Goal: Task Accomplishment & Management: Complete application form

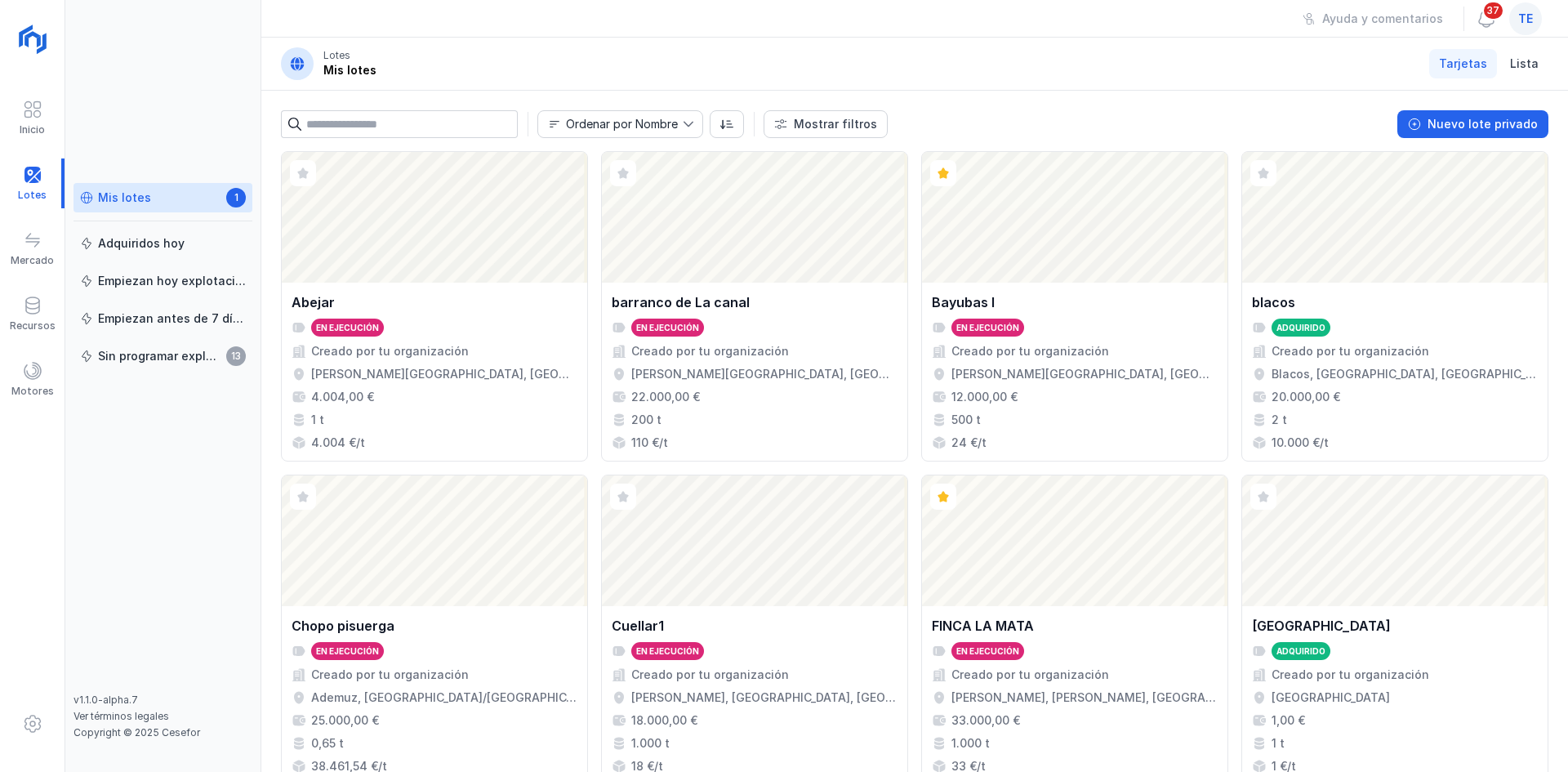
click at [822, 394] on div "22.000,00 €" at bounding box center [754, 397] width 286 height 17
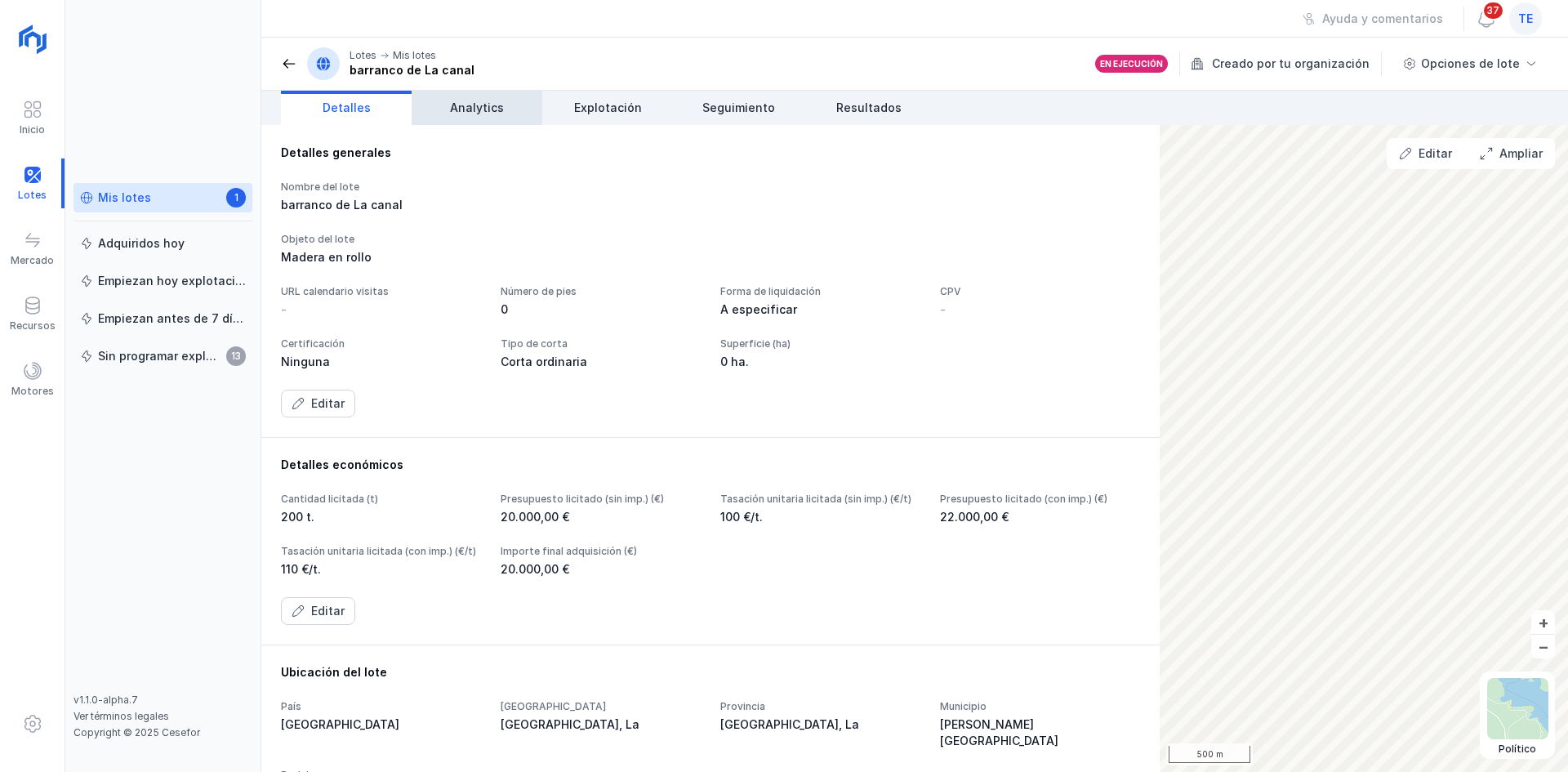
click at [450, 106] on link "Analytics" at bounding box center [477, 107] width 131 height 34
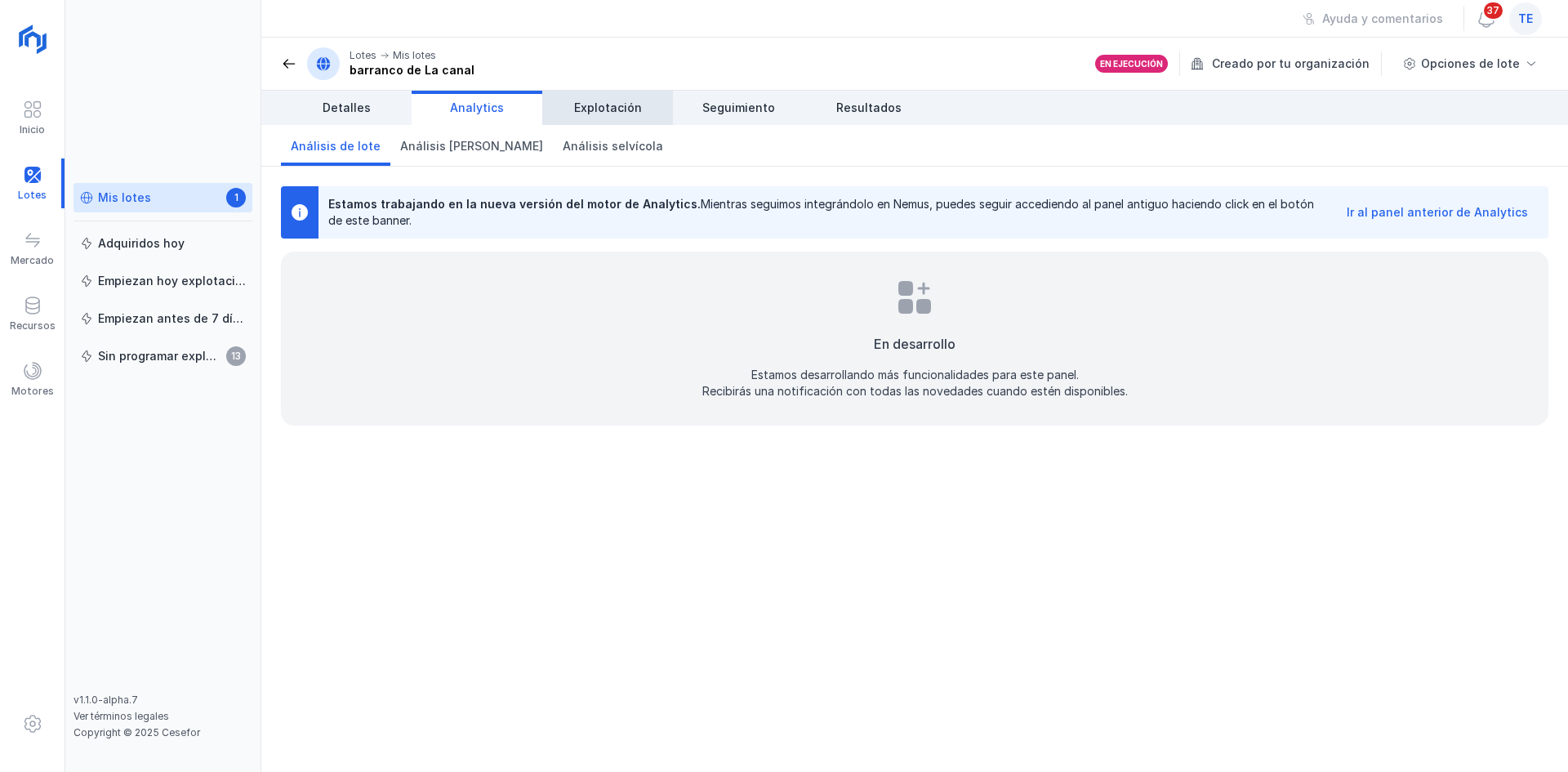
click at [582, 105] on span "Explotación" at bounding box center [608, 107] width 68 height 17
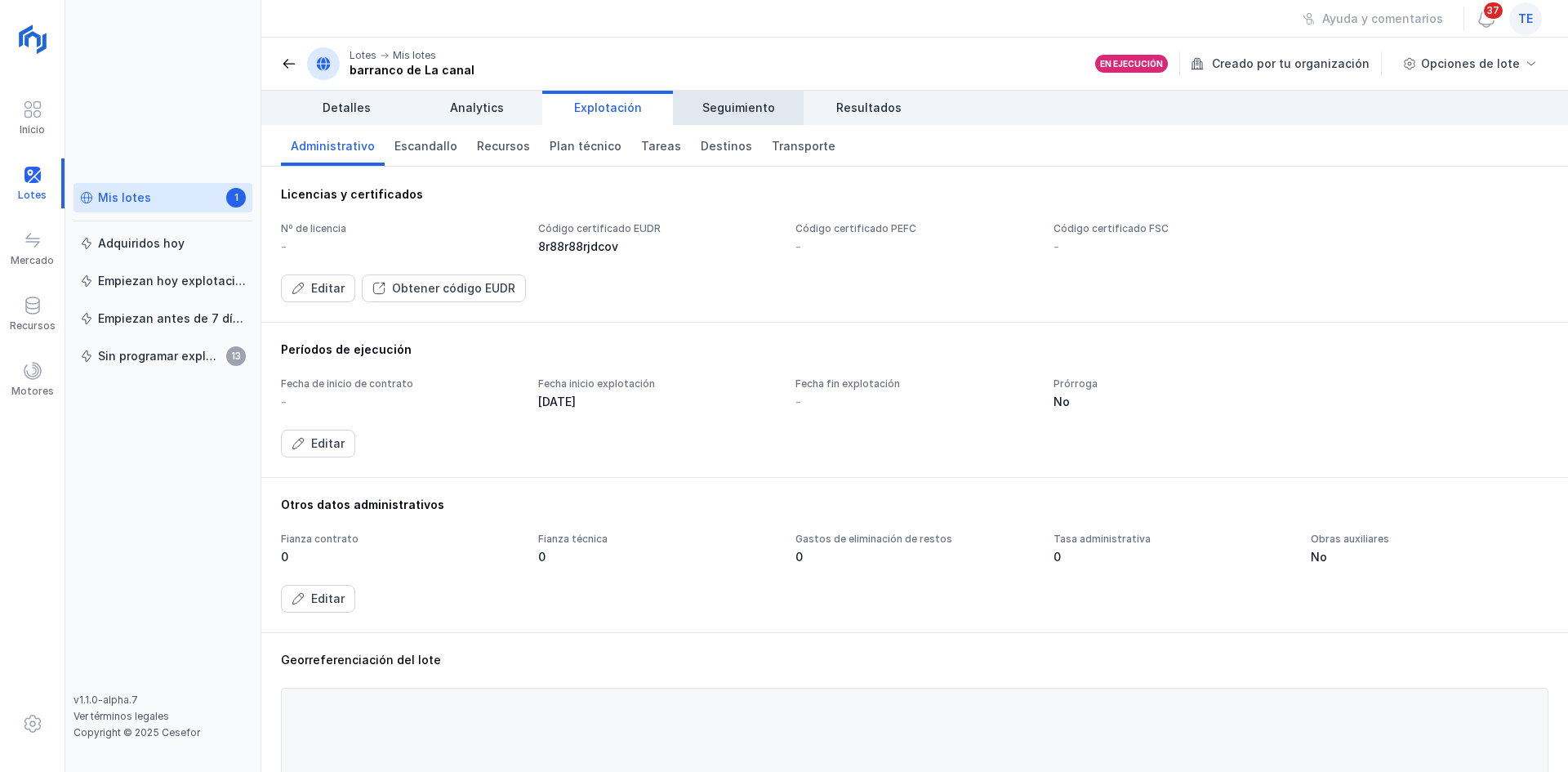
click at [792, 101] on link "Seguimiento" at bounding box center [738, 107] width 131 height 34
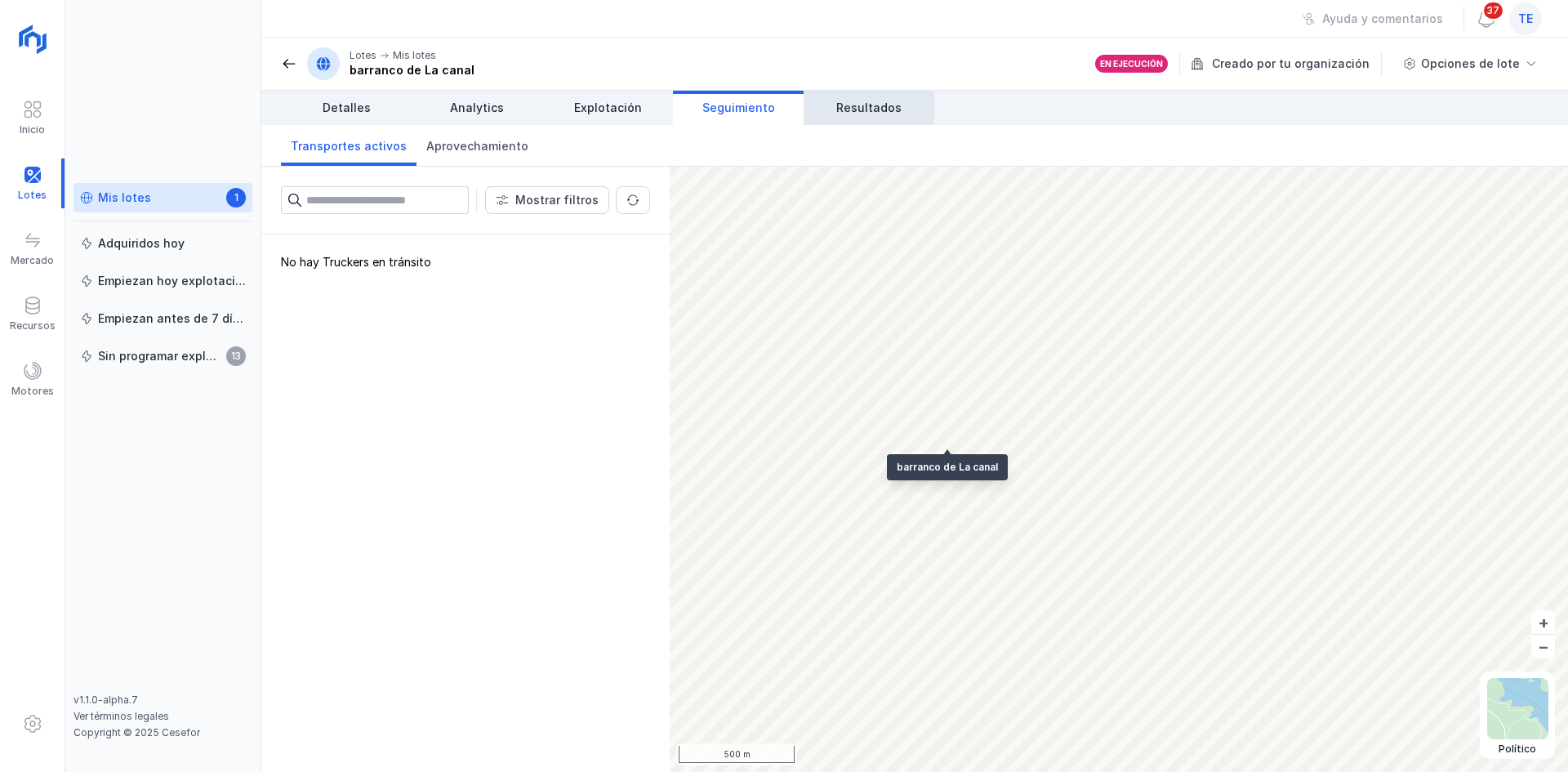
click at [895, 94] on link "Resultados" at bounding box center [869, 107] width 131 height 34
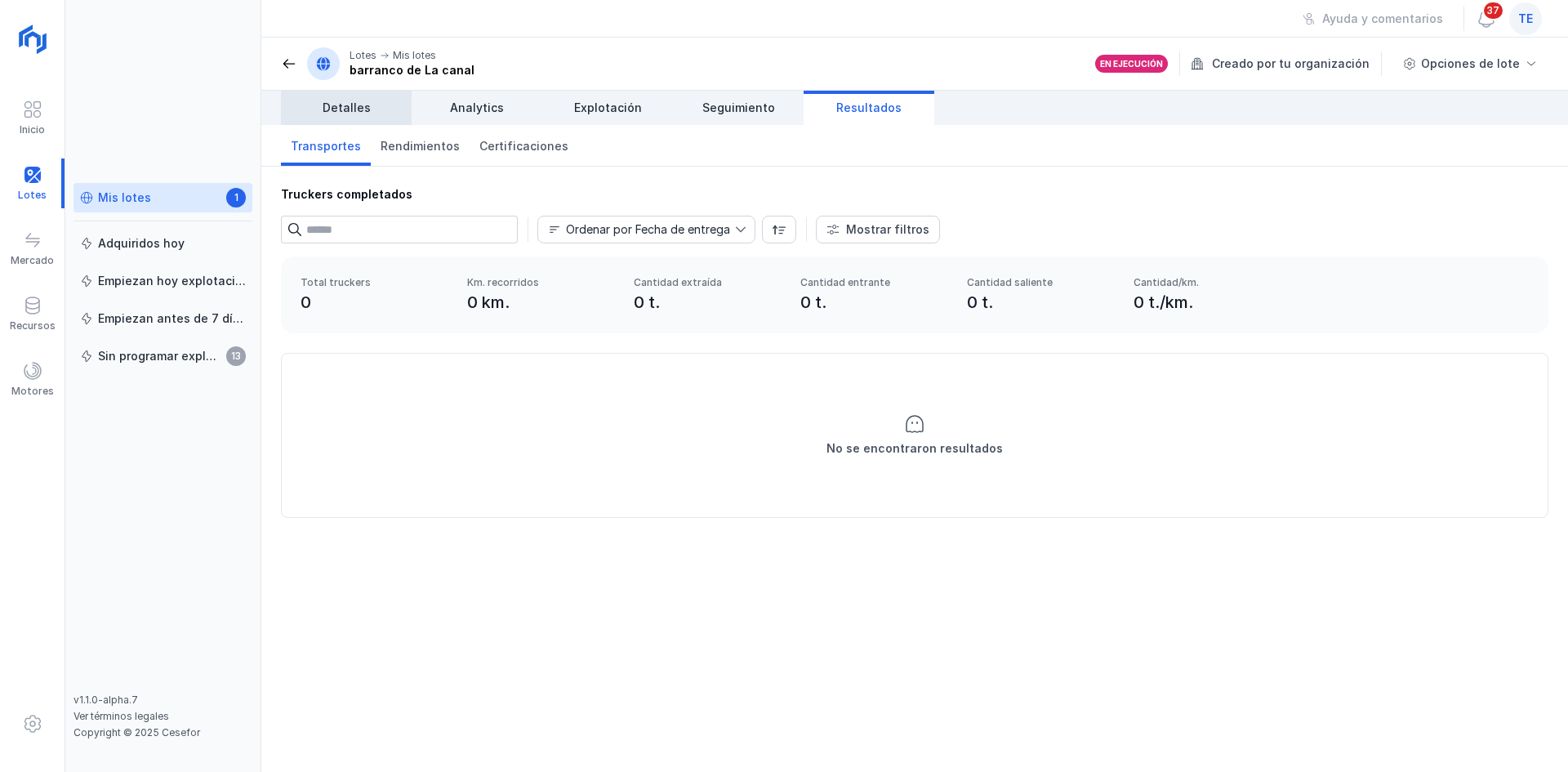
click at [306, 118] on link "Detalles" at bounding box center [346, 107] width 131 height 34
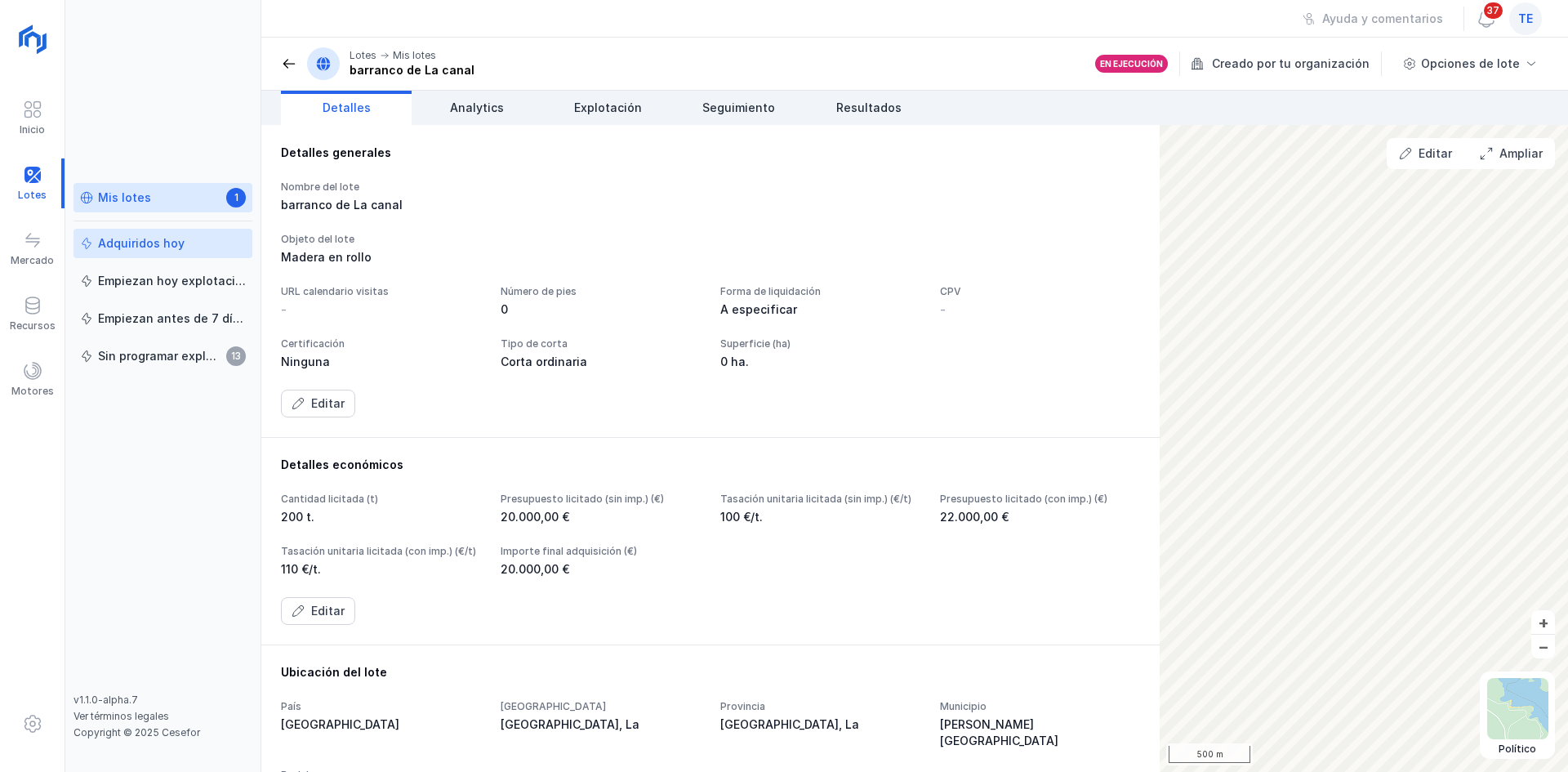
click at [109, 247] on div "Adquiridos hoy" at bounding box center [142, 243] width 87 height 17
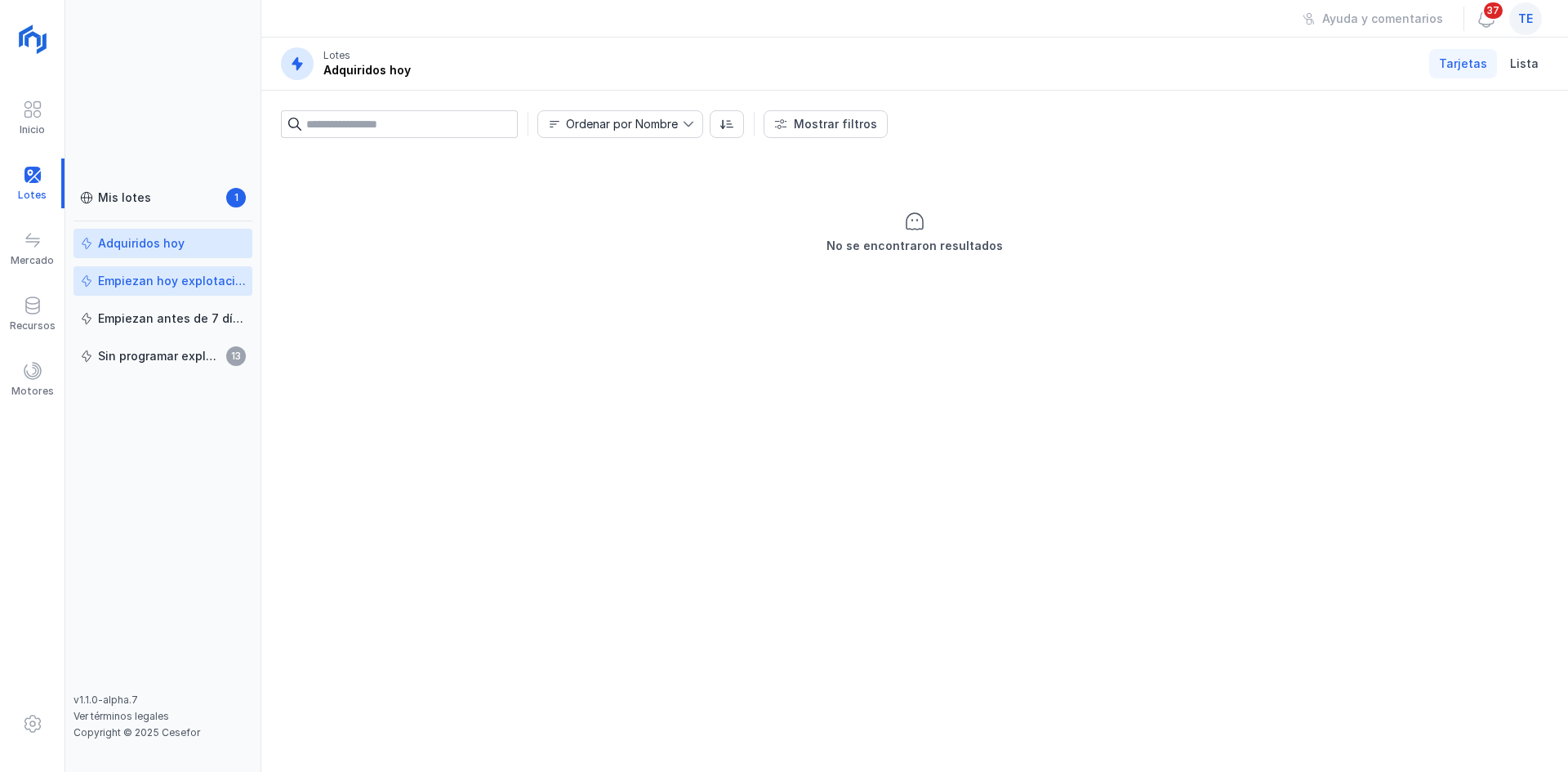
click at [103, 285] on div "Empiezan hoy explotación" at bounding box center [172, 281] width 147 height 17
click at [103, 316] on div "Empiezan antes de 7 días" at bounding box center [172, 319] width 147 height 17
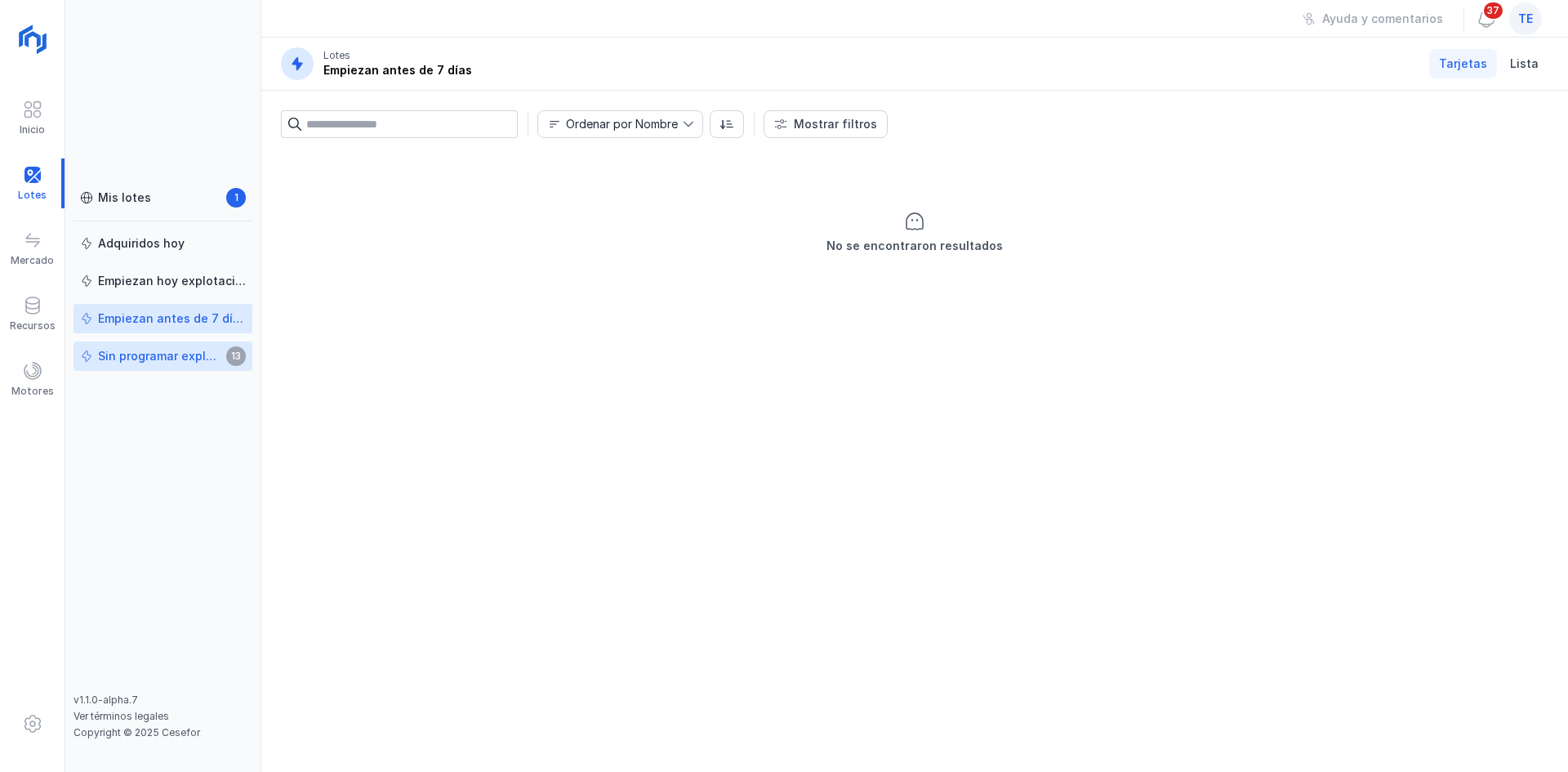
click at [105, 357] on div "Sin programar explotación" at bounding box center [159, 356] width 123 height 17
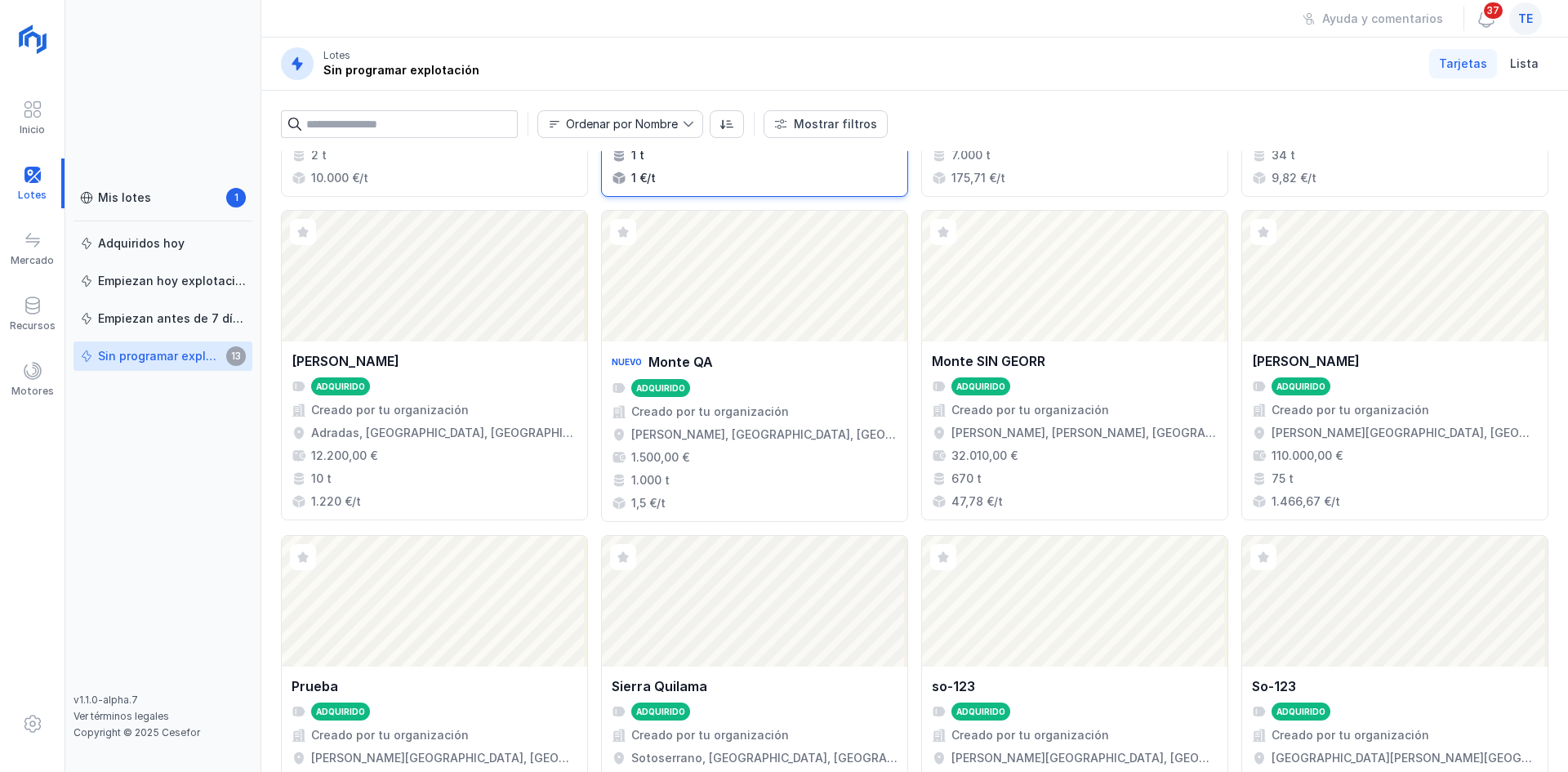
scroll to position [327, 0]
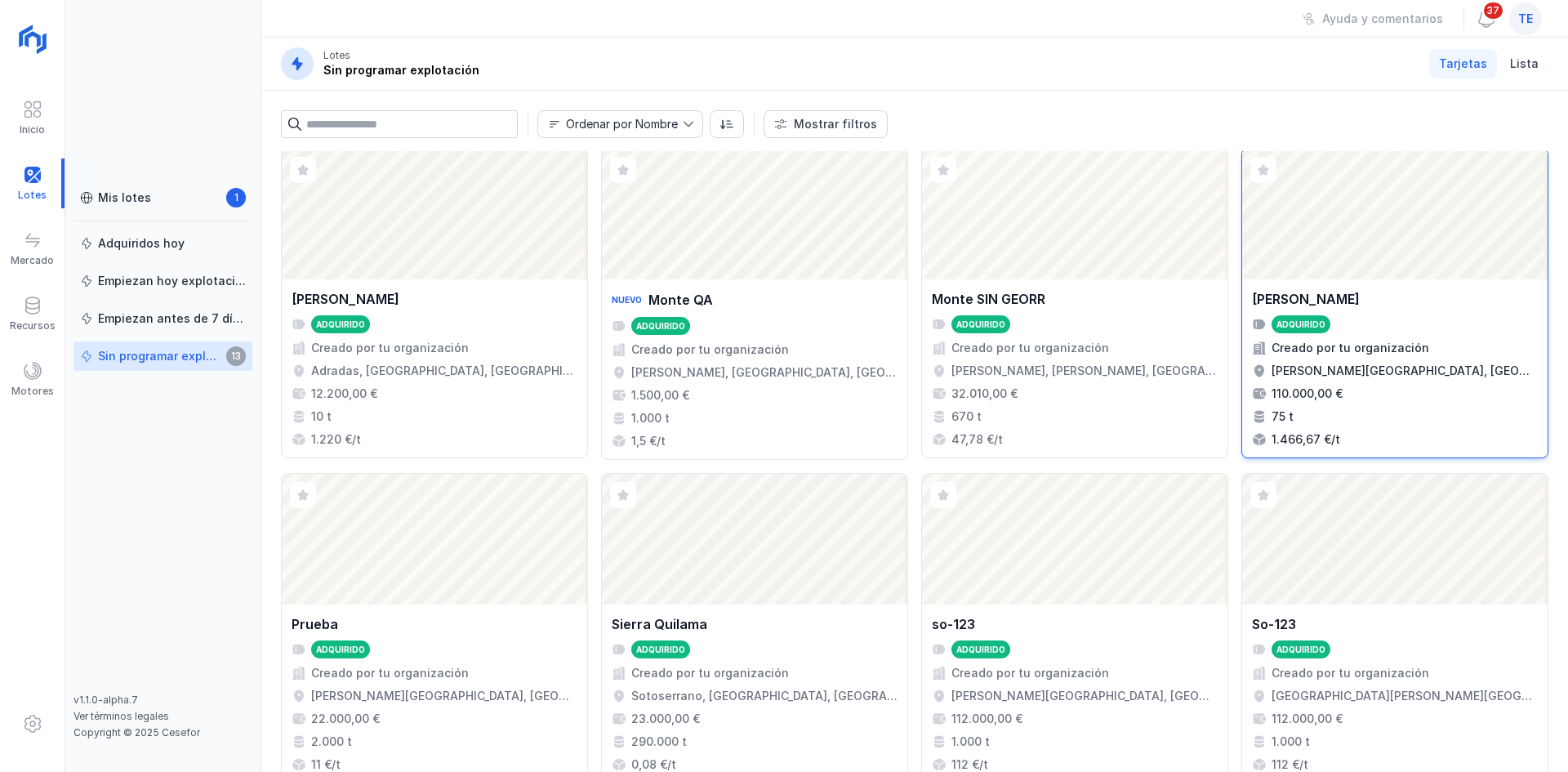
click at [1254, 273] on div "Abrir lote" at bounding box center [1395, 213] width 306 height 131
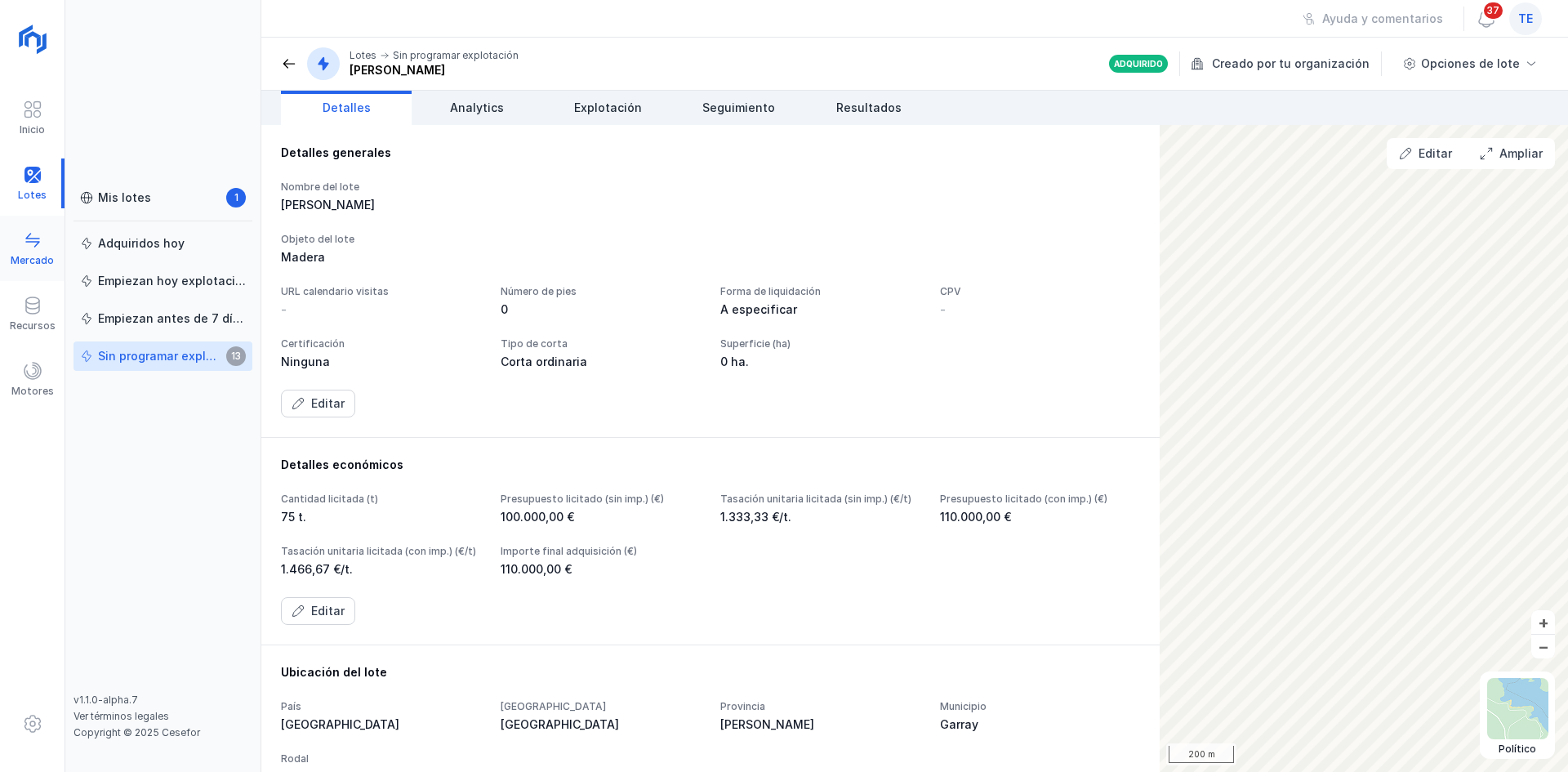
click at [44, 255] on div "Mercado" at bounding box center [32, 260] width 43 height 13
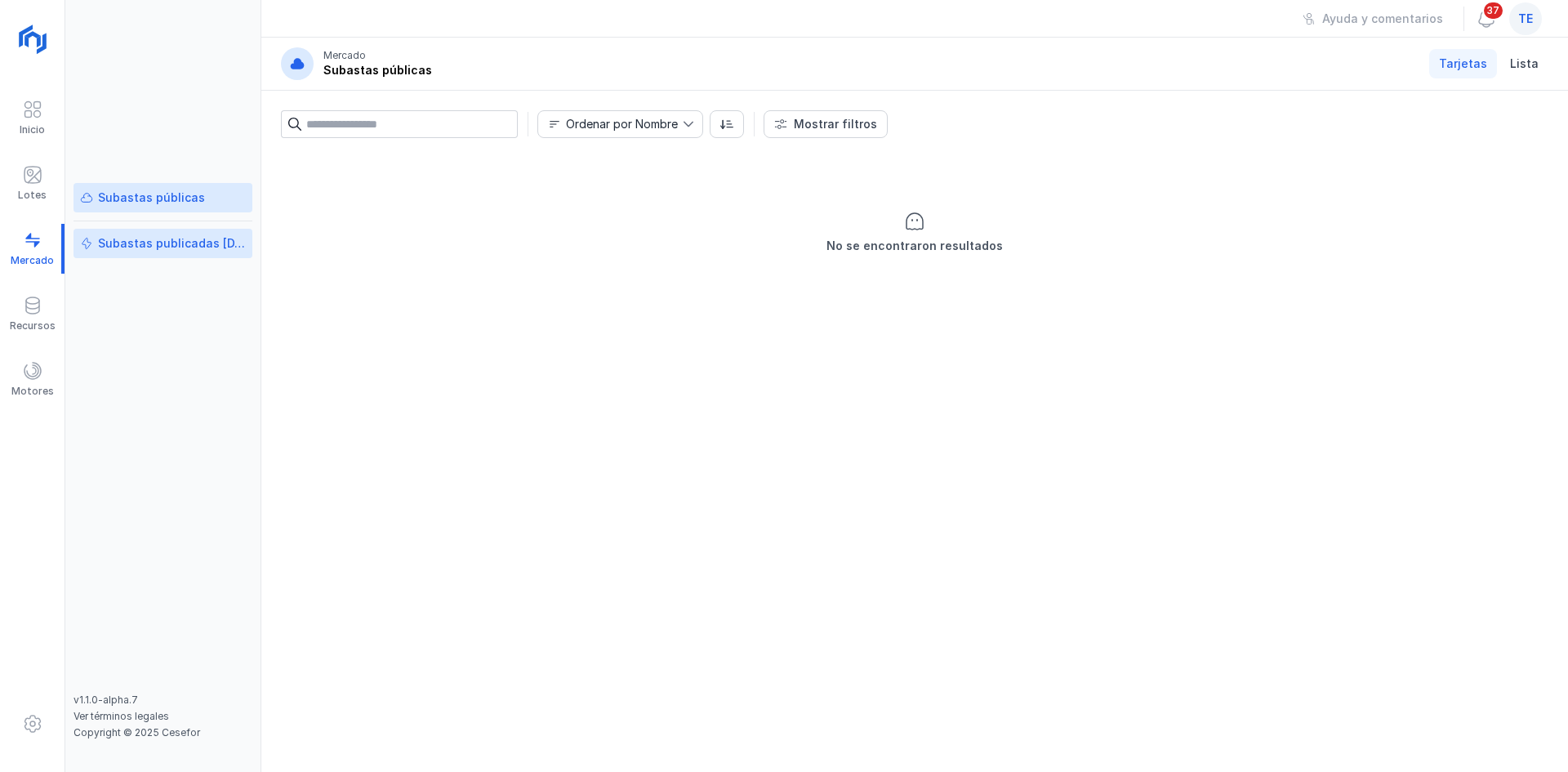
click at [146, 249] on div "Subastas publicadas [DATE]" at bounding box center [172, 243] width 147 height 17
click at [39, 292] on div "Recursos" at bounding box center [32, 314] width 65 height 50
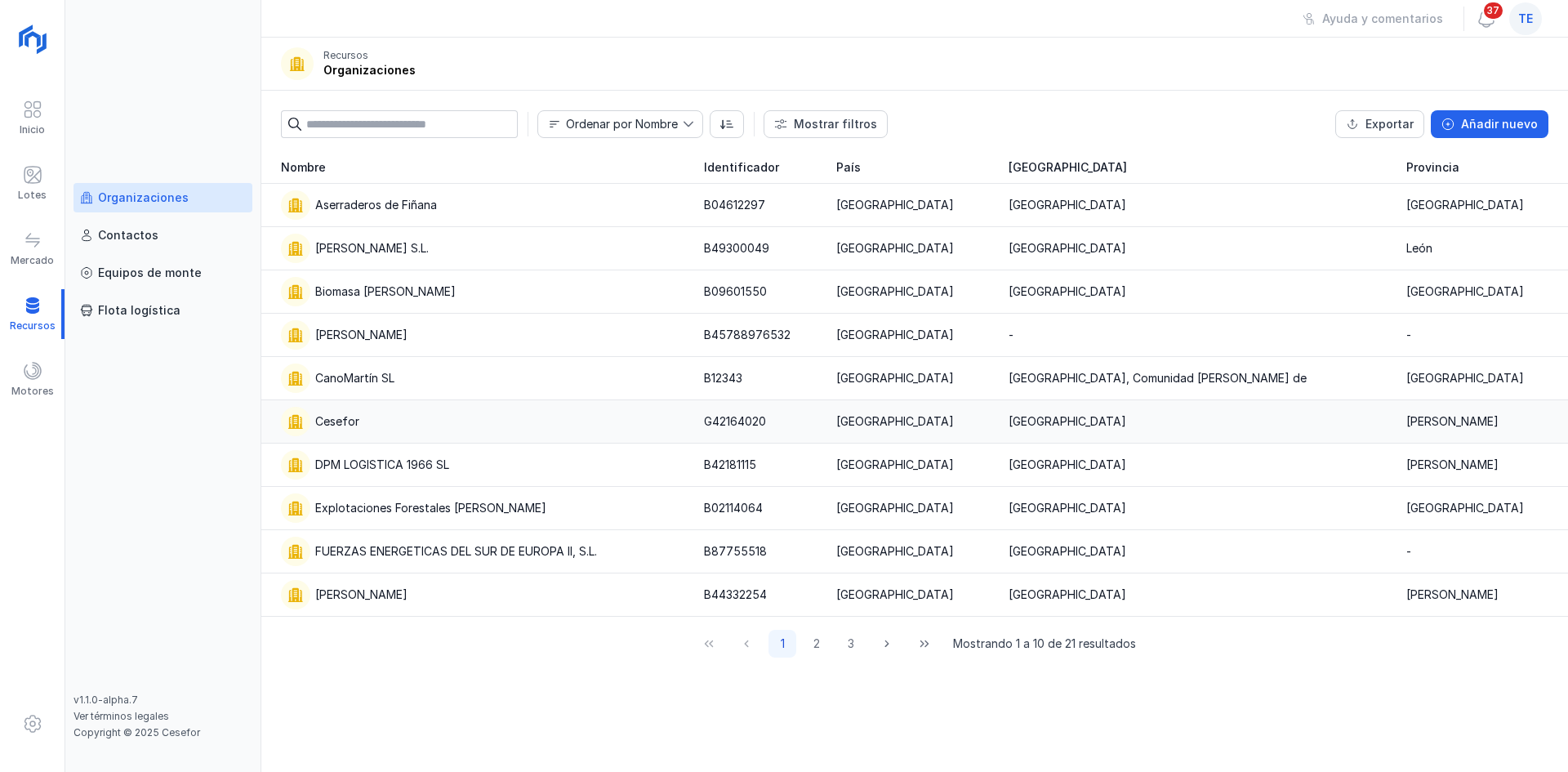
click at [394, 419] on div "Cesefor" at bounding box center [483, 422] width 403 height 30
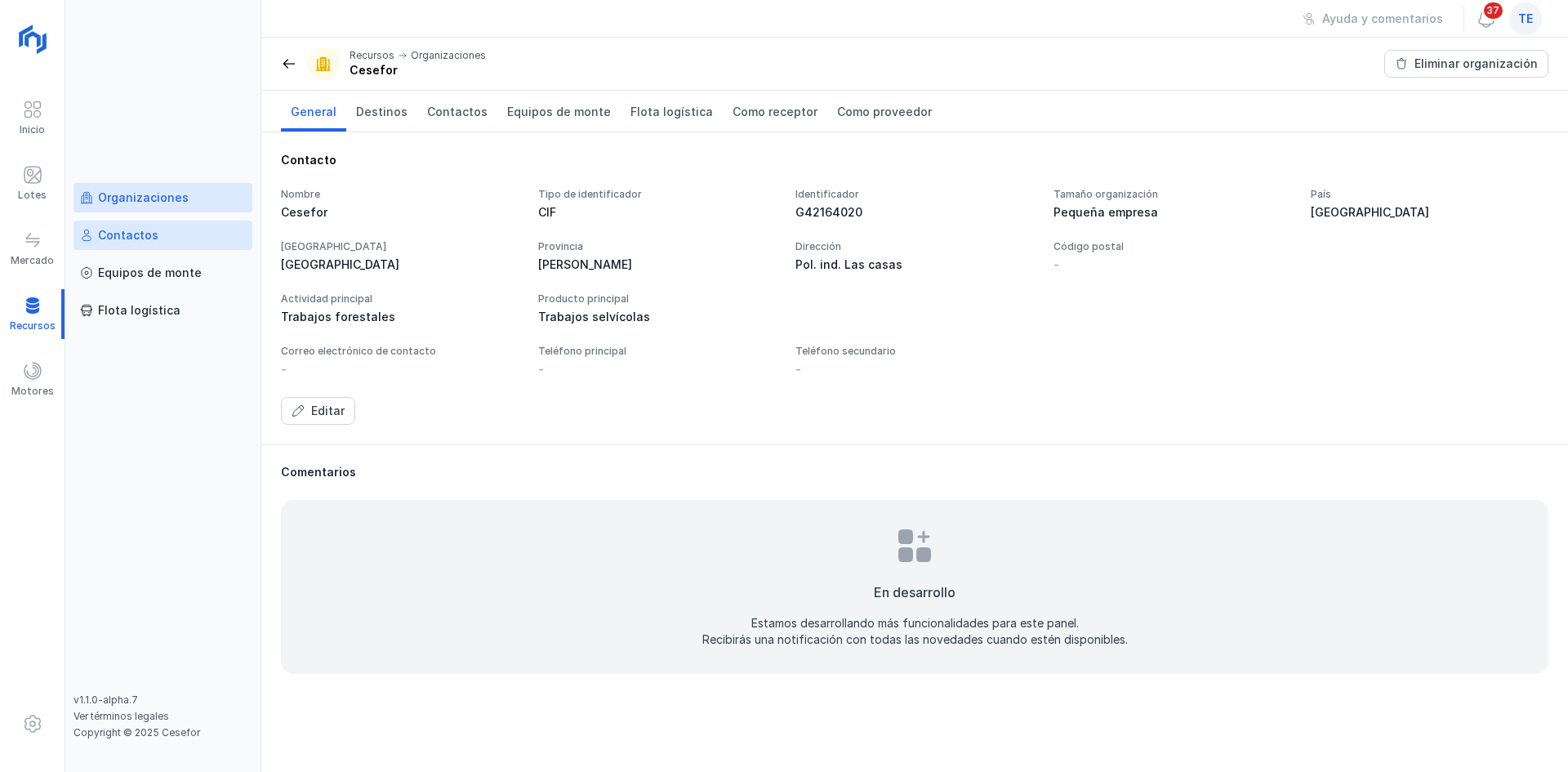
click at [180, 241] on div "Contactos" at bounding box center [162, 235] width 166 height 17
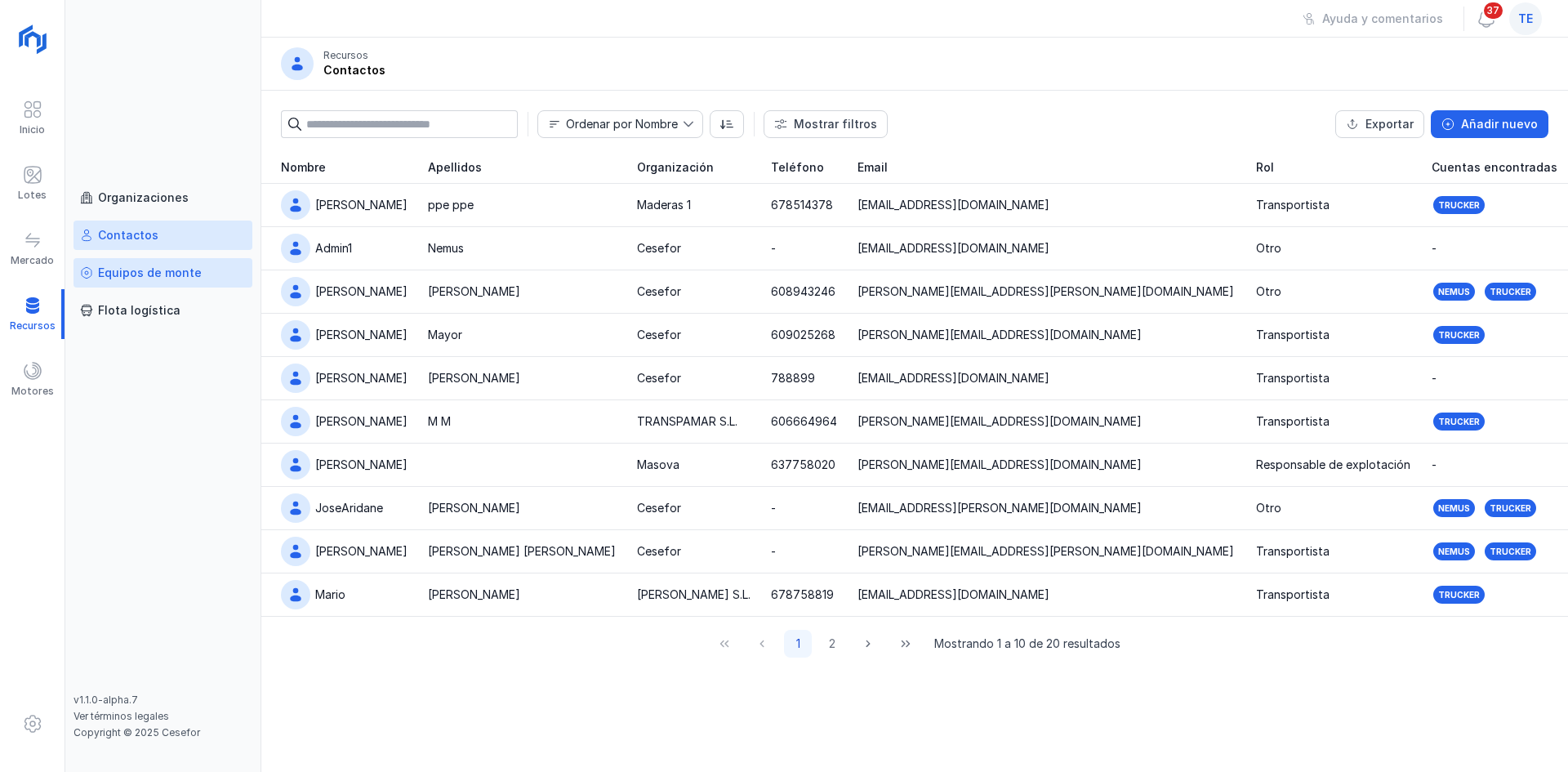
click at [189, 285] on link "Equipos de monte" at bounding box center [163, 273] width 179 height 30
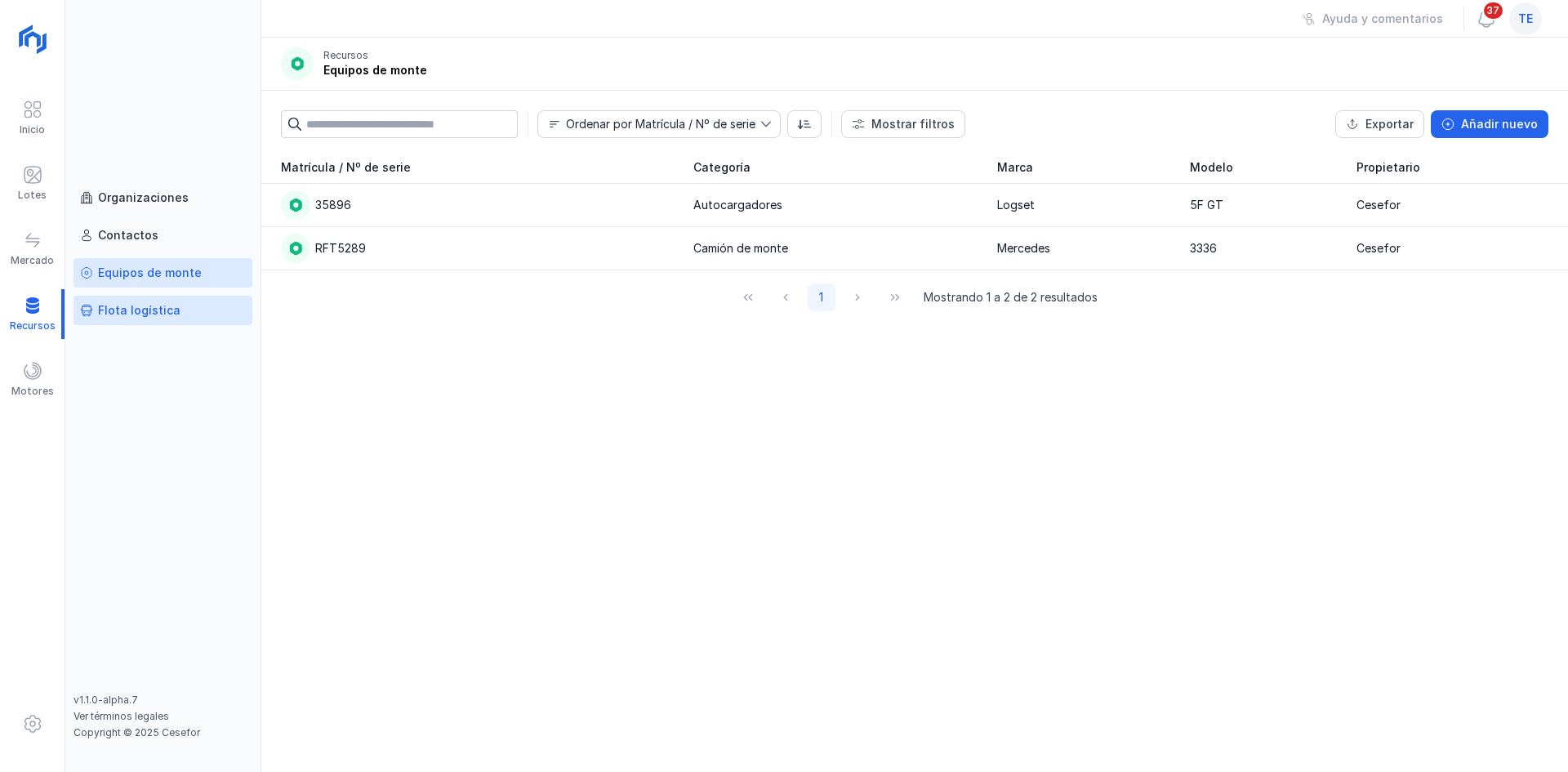
click at [191, 312] on div "Flota logística" at bounding box center [162, 310] width 166 height 17
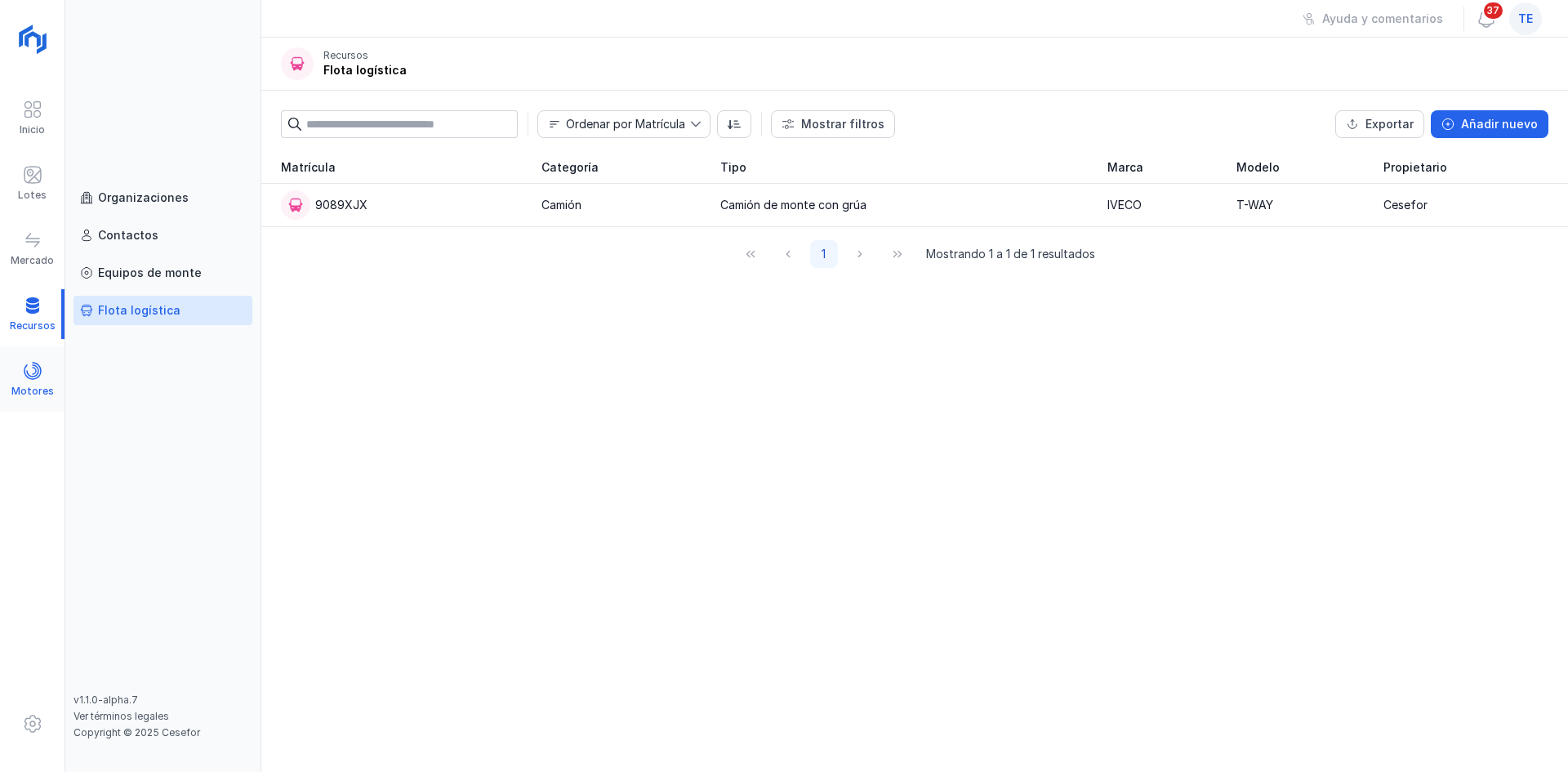
click at [40, 371] on span at bounding box center [32, 371] width 20 height 20
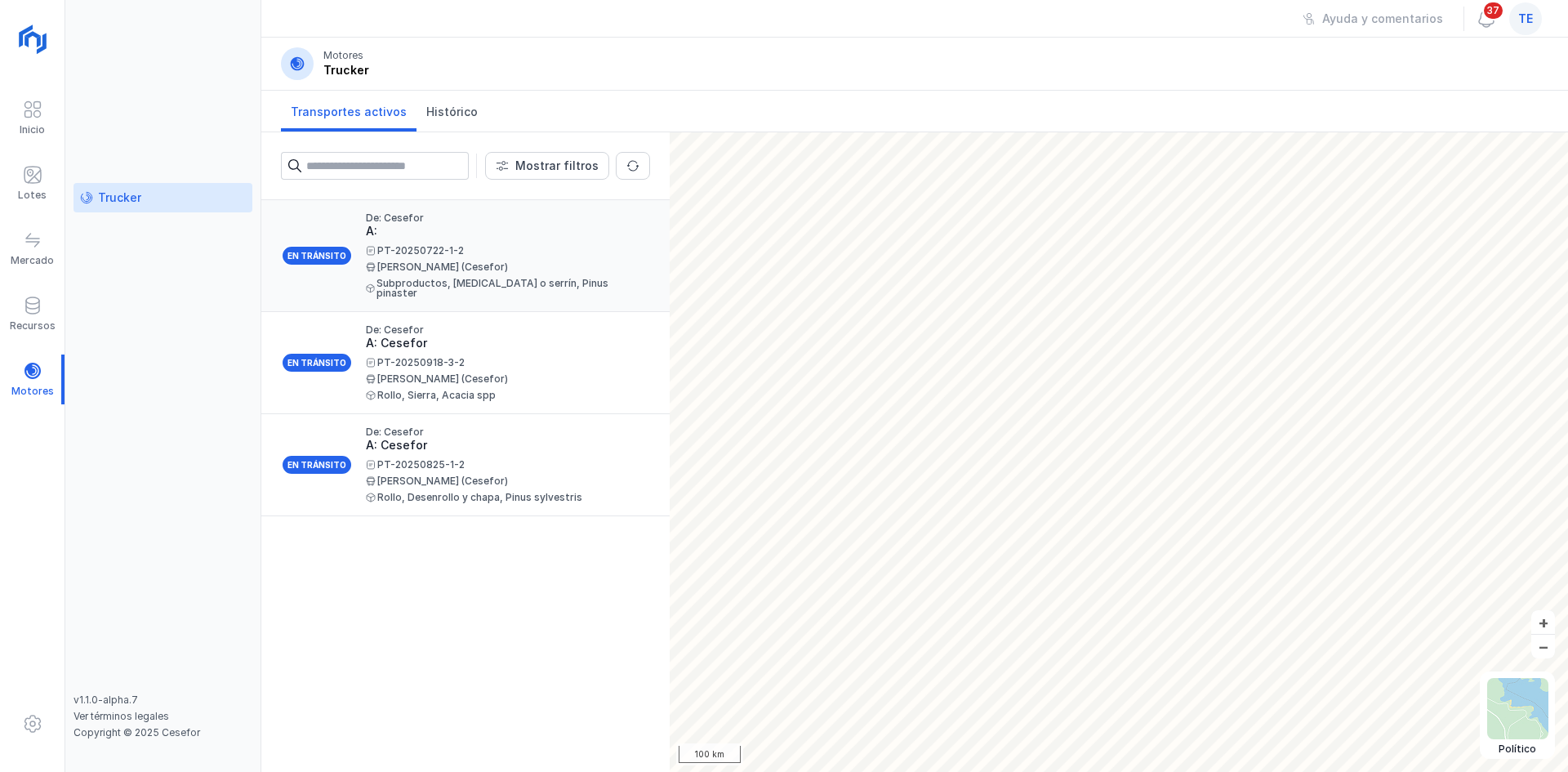
click at [464, 292] on div "En tránsito De: Cesefor A: PT-20250722-1-2 [PERSON_NAME] (Cesefor) Subproductos…" at bounding box center [465, 257] width 408 height 112
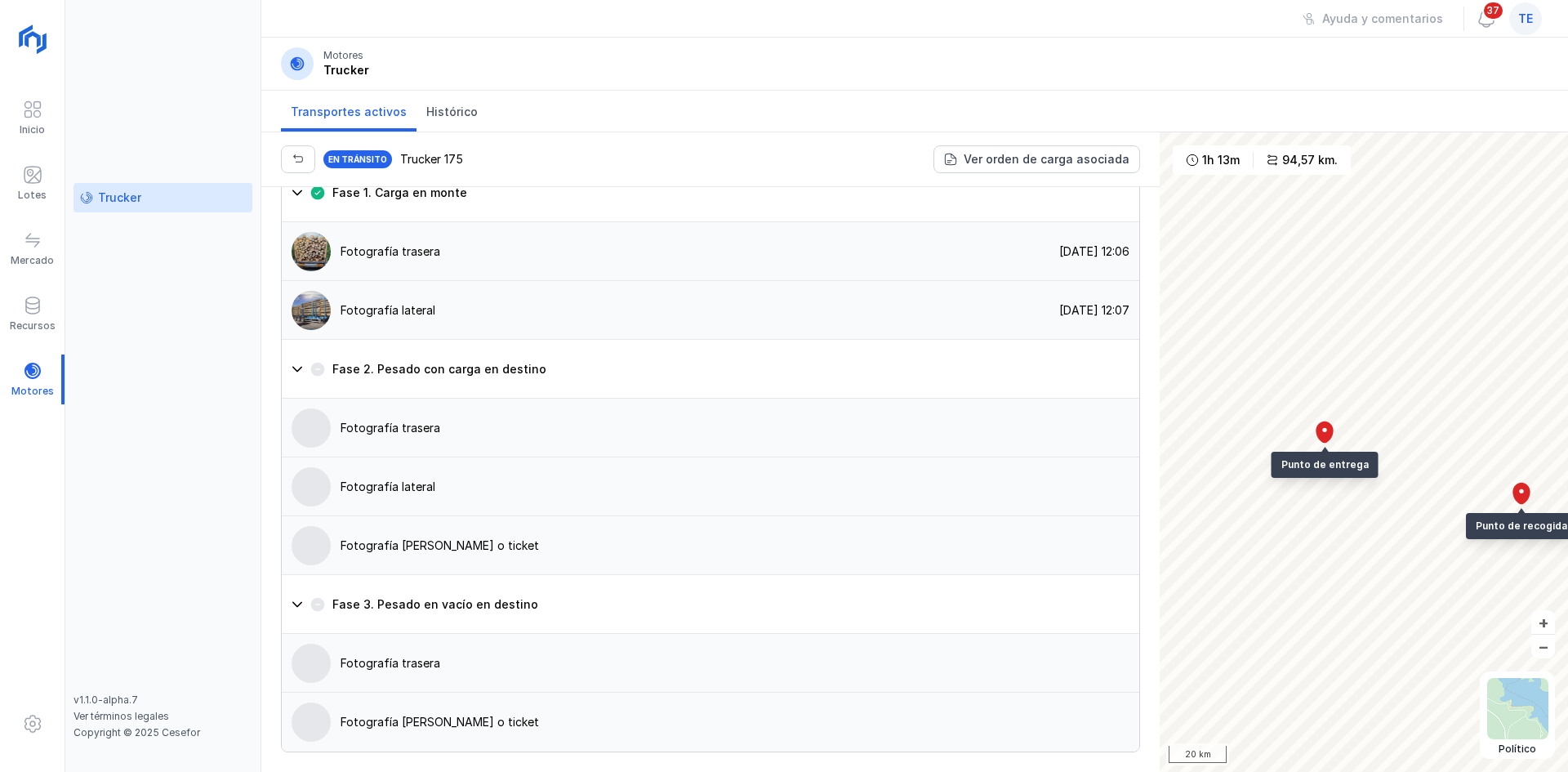
scroll to position [1272, 0]
click at [285, 229] on div "Fotografía trasera [DATE] 12:06" at bounding box center [711, 252] width 858 height 59
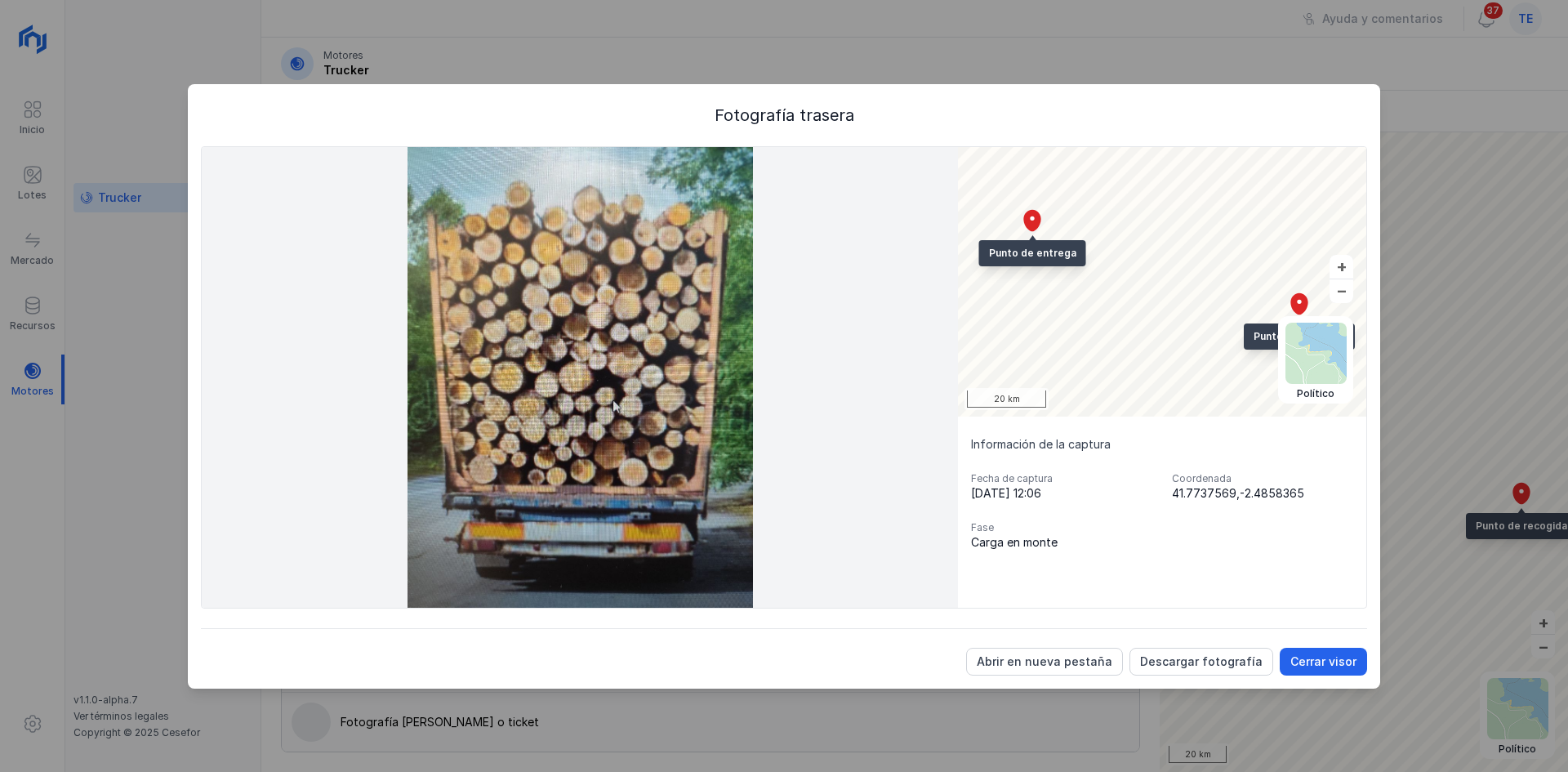
click at [1254, 255] on div "Fotografía trasera Satélite Topográfico Político Punto de entrega Punto de reco…" at bounding box center [784, 386] width 1568 height 772
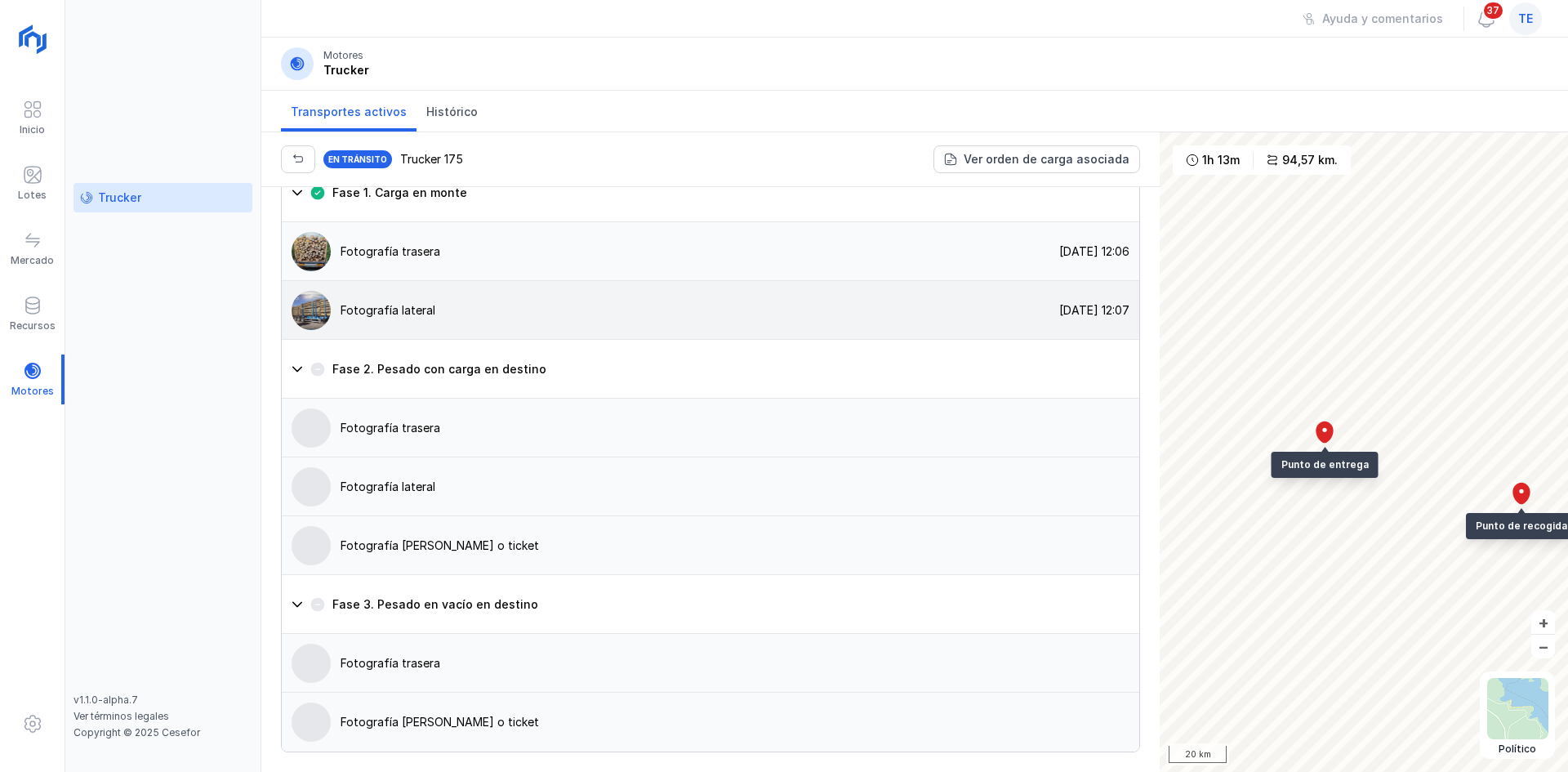
click at [313, 312] on img at bounding box center [312, 311] width 39 height 39
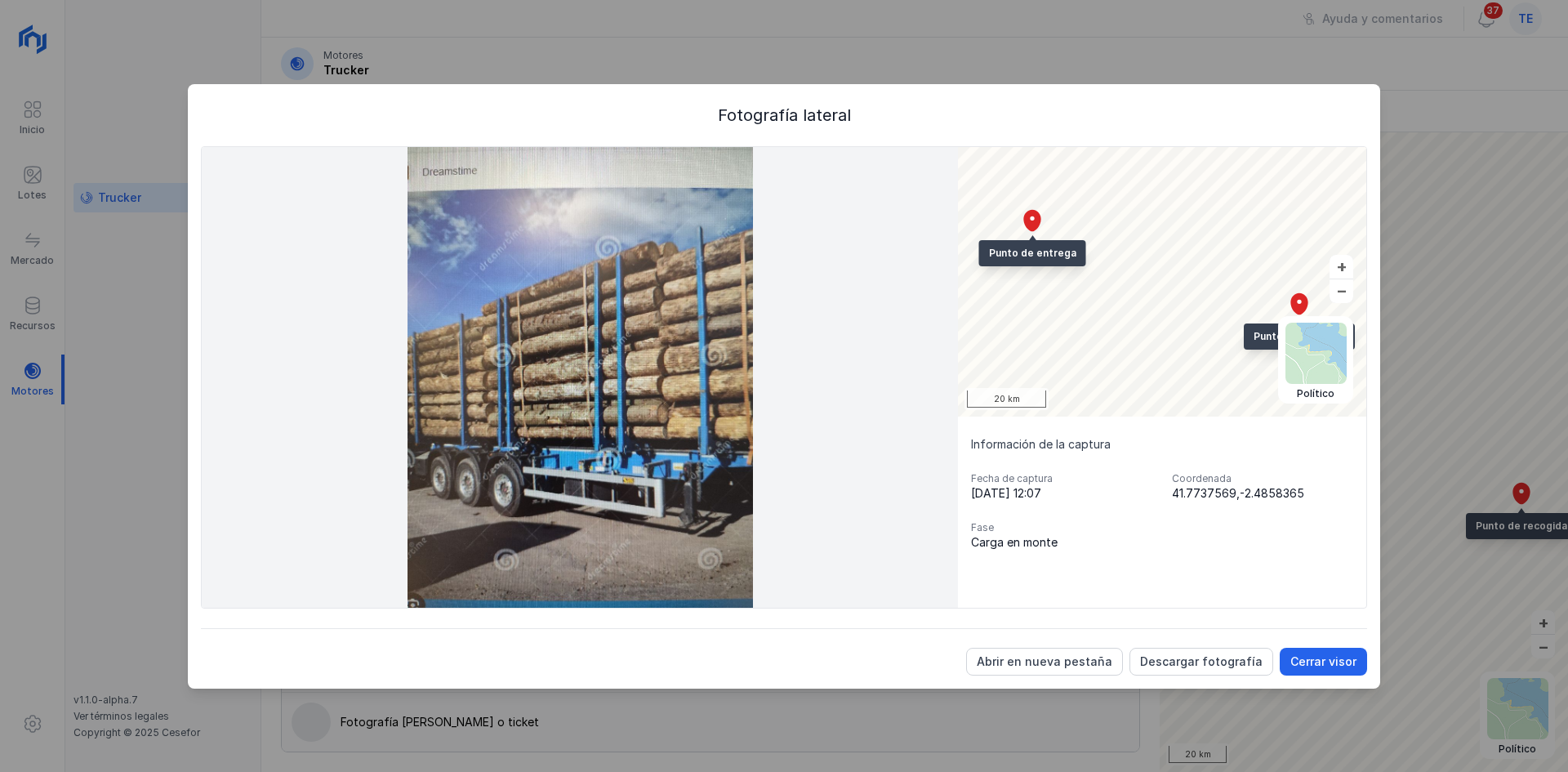
click at [1254, 390] on div "Fotografía lateral Satélite Topográfico Político Punto de entrega Punto de reco…" at bounding box center [784, 386] width 1568 height 772
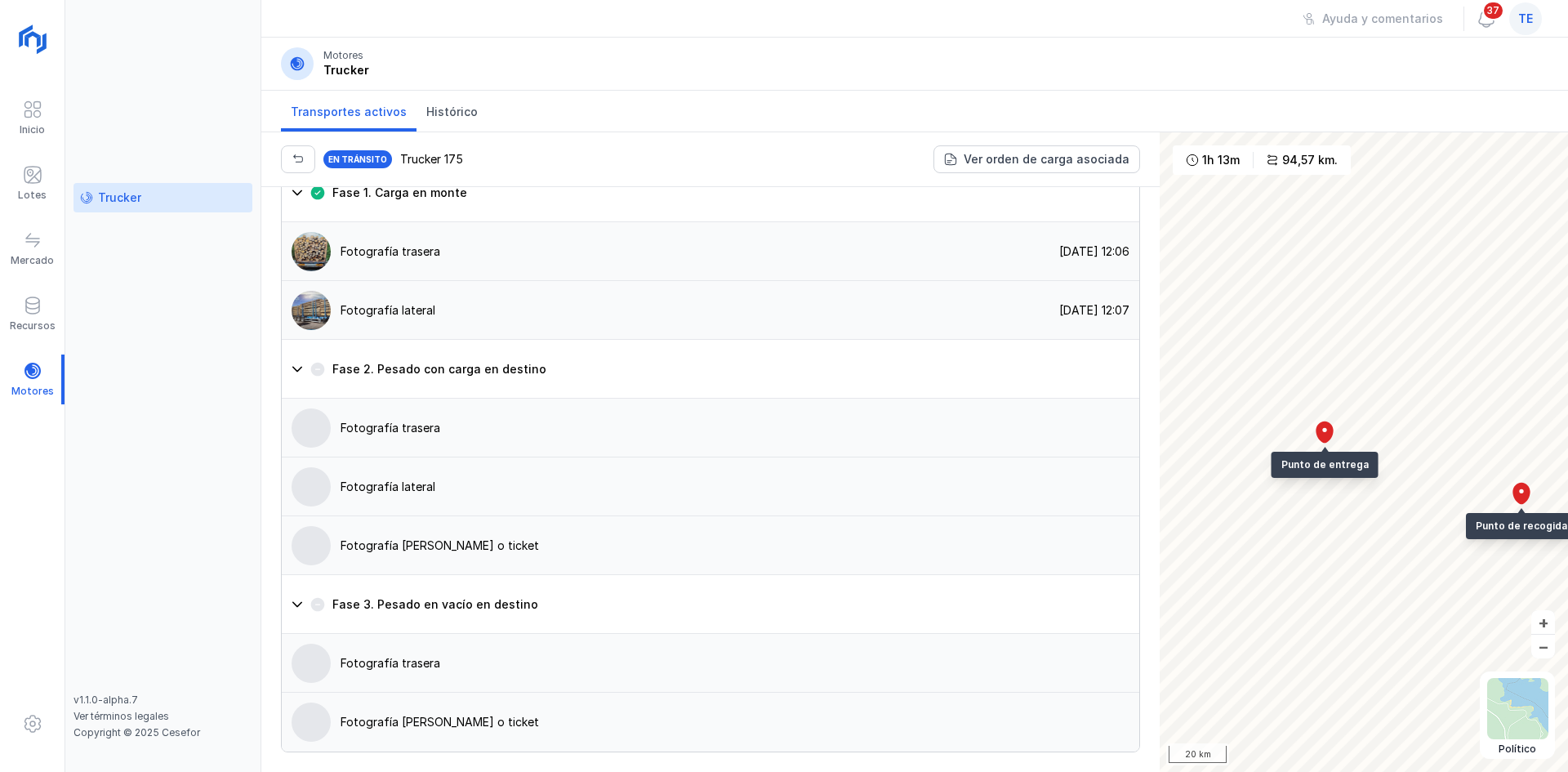
click at [555, 440] on div "Fotografía trasera" at bounding box center [711, 429] width 858 height 59
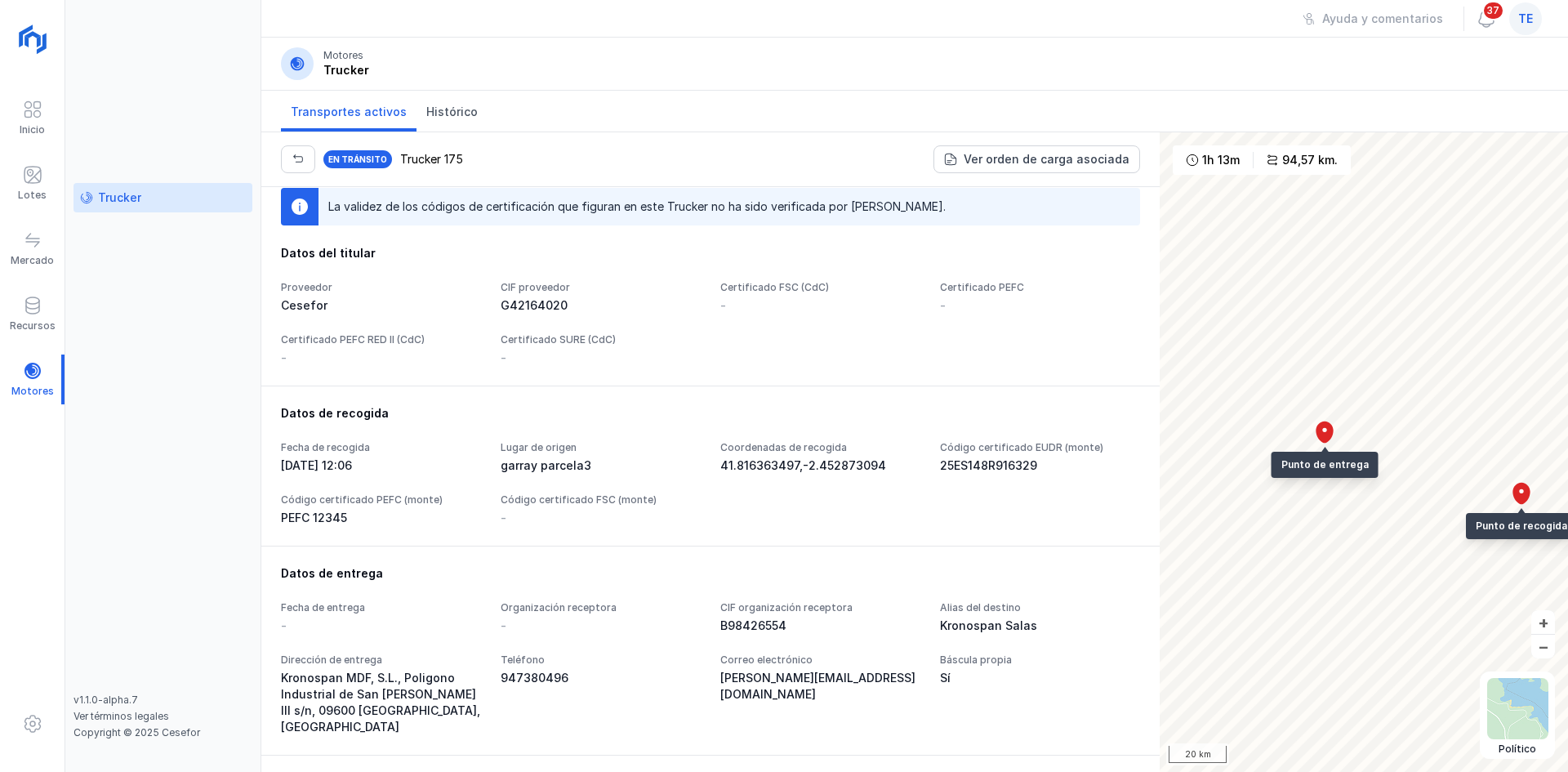
scroll to position [0, 0]
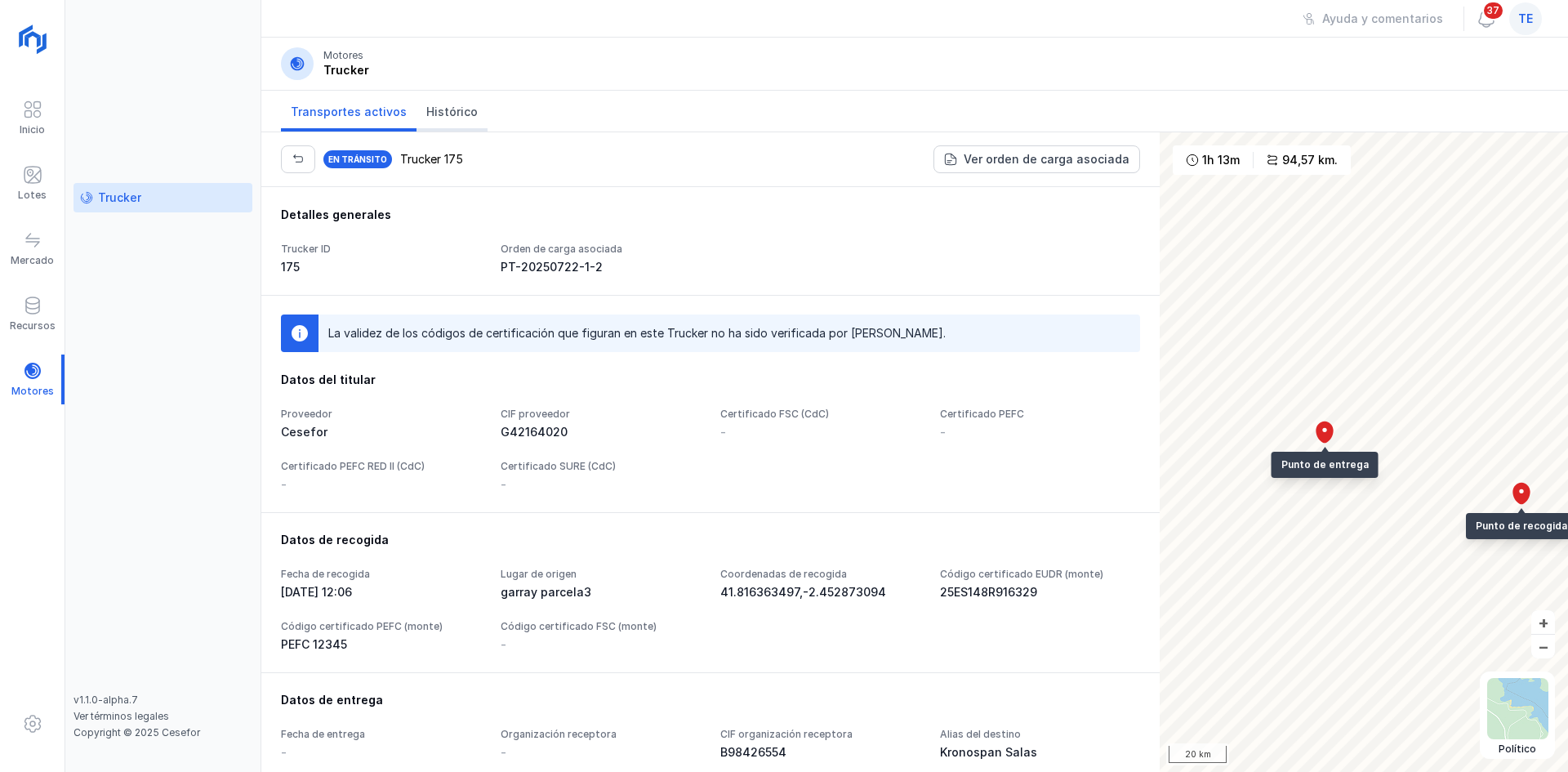
click at [440, 90] on link "Histórico" at bounding box center [452, 111] width 71 height 41
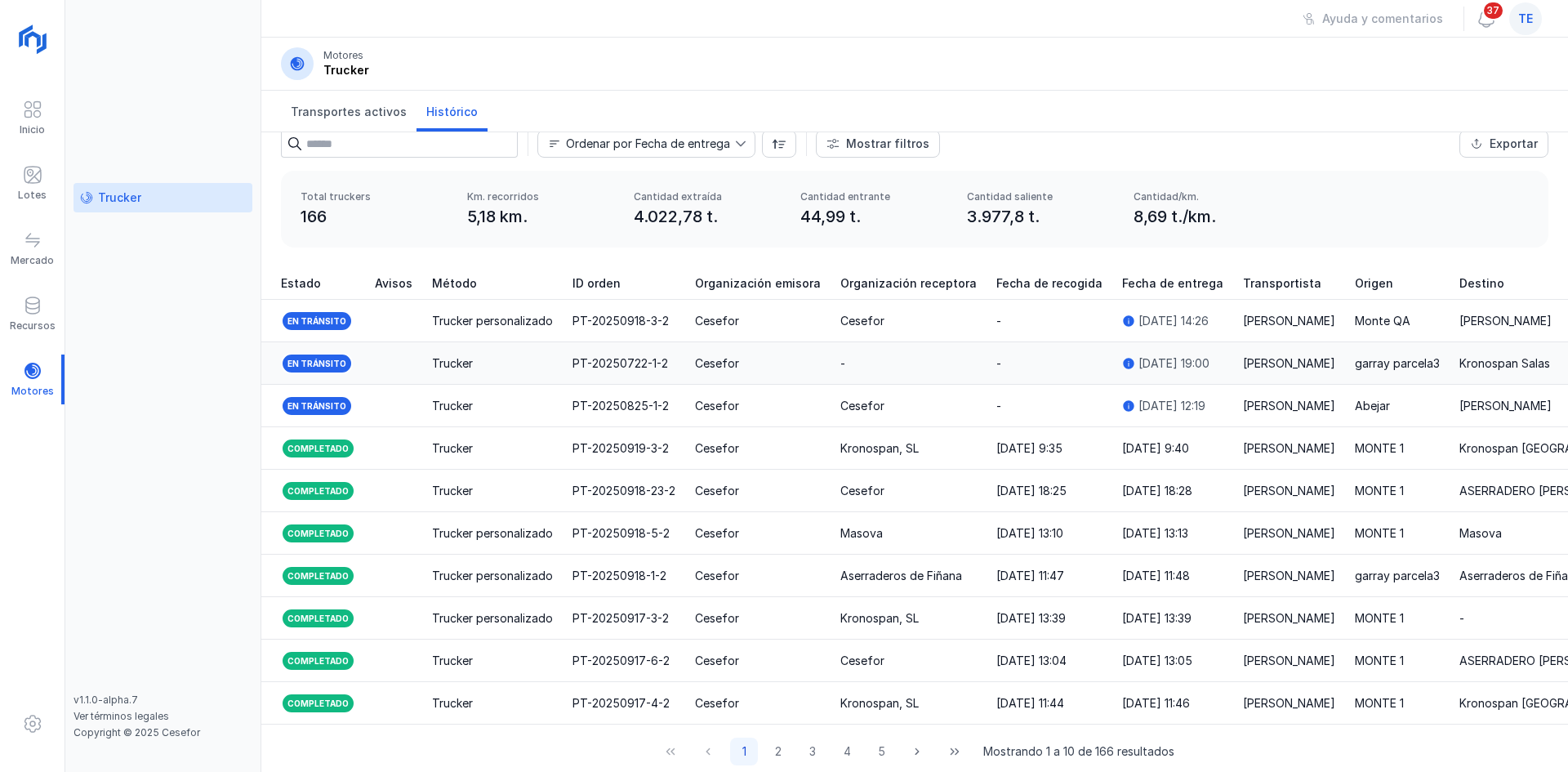
scroll to position [41, 0]
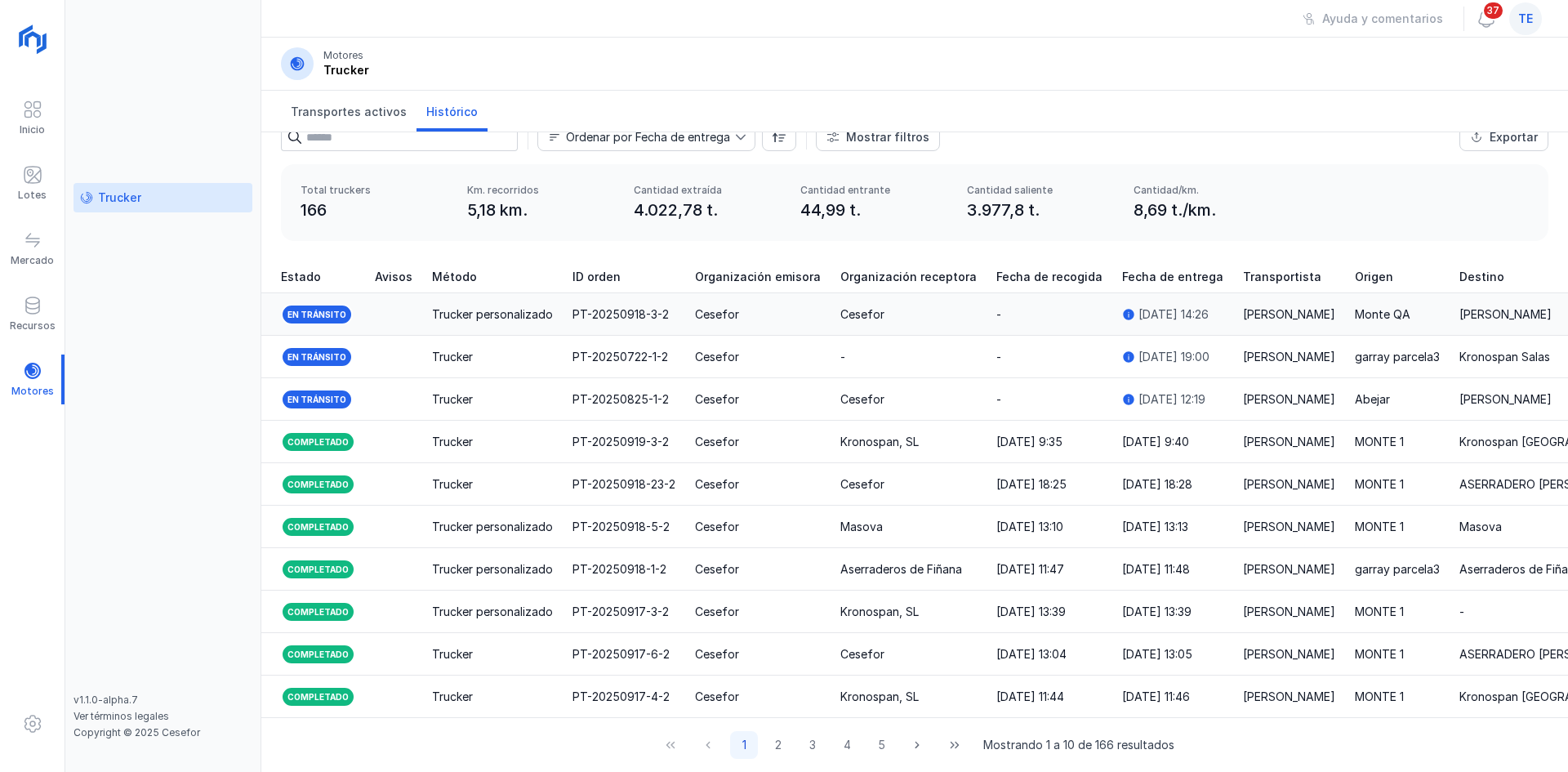
click at [552, 303] on td "Trucker personalizado" at bounding box center [493, 314] width 141 height 42
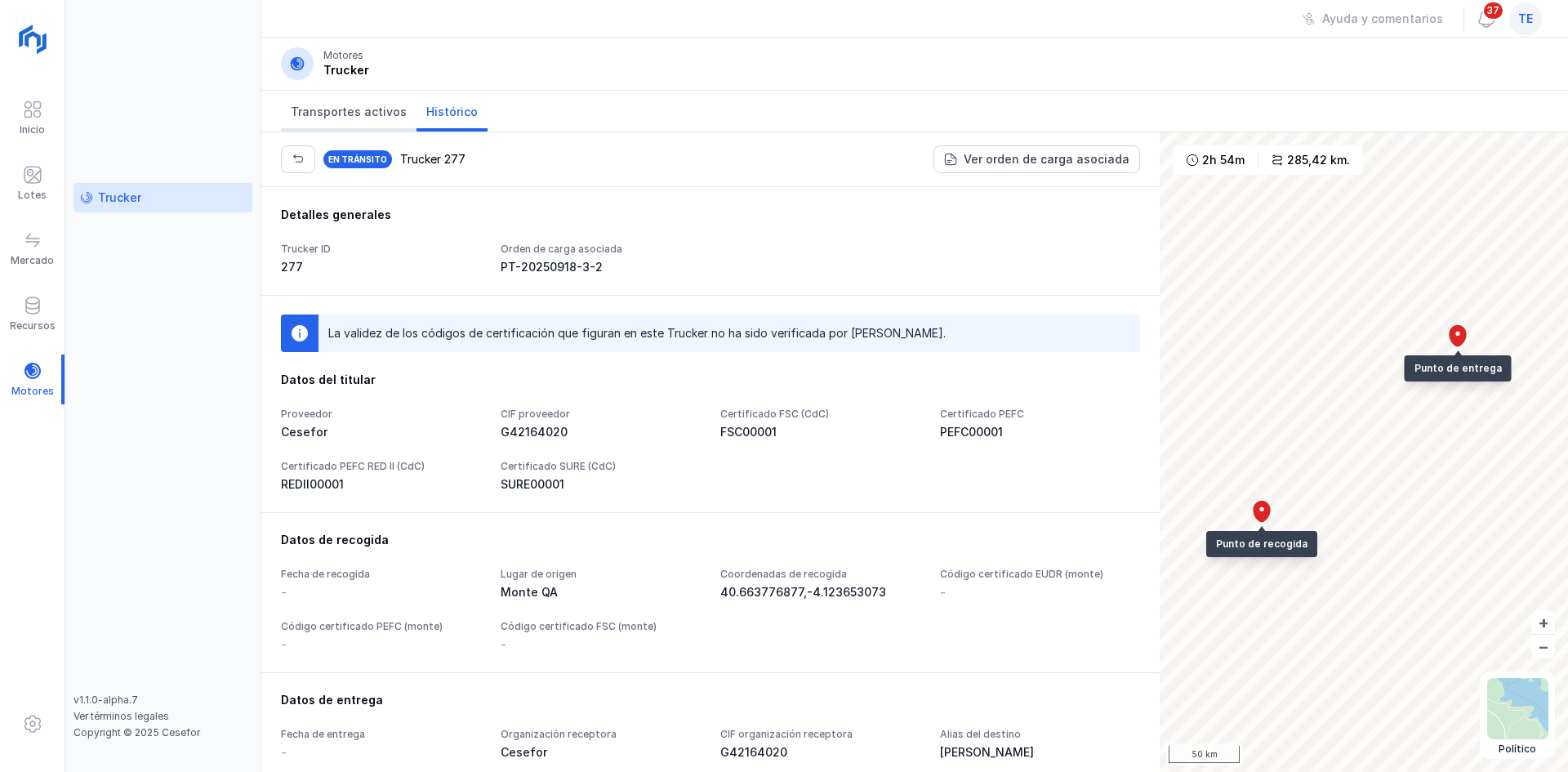
click at [319, 114] on span "Transportes activos" at bounding box center [349, 112] width 116 height 17
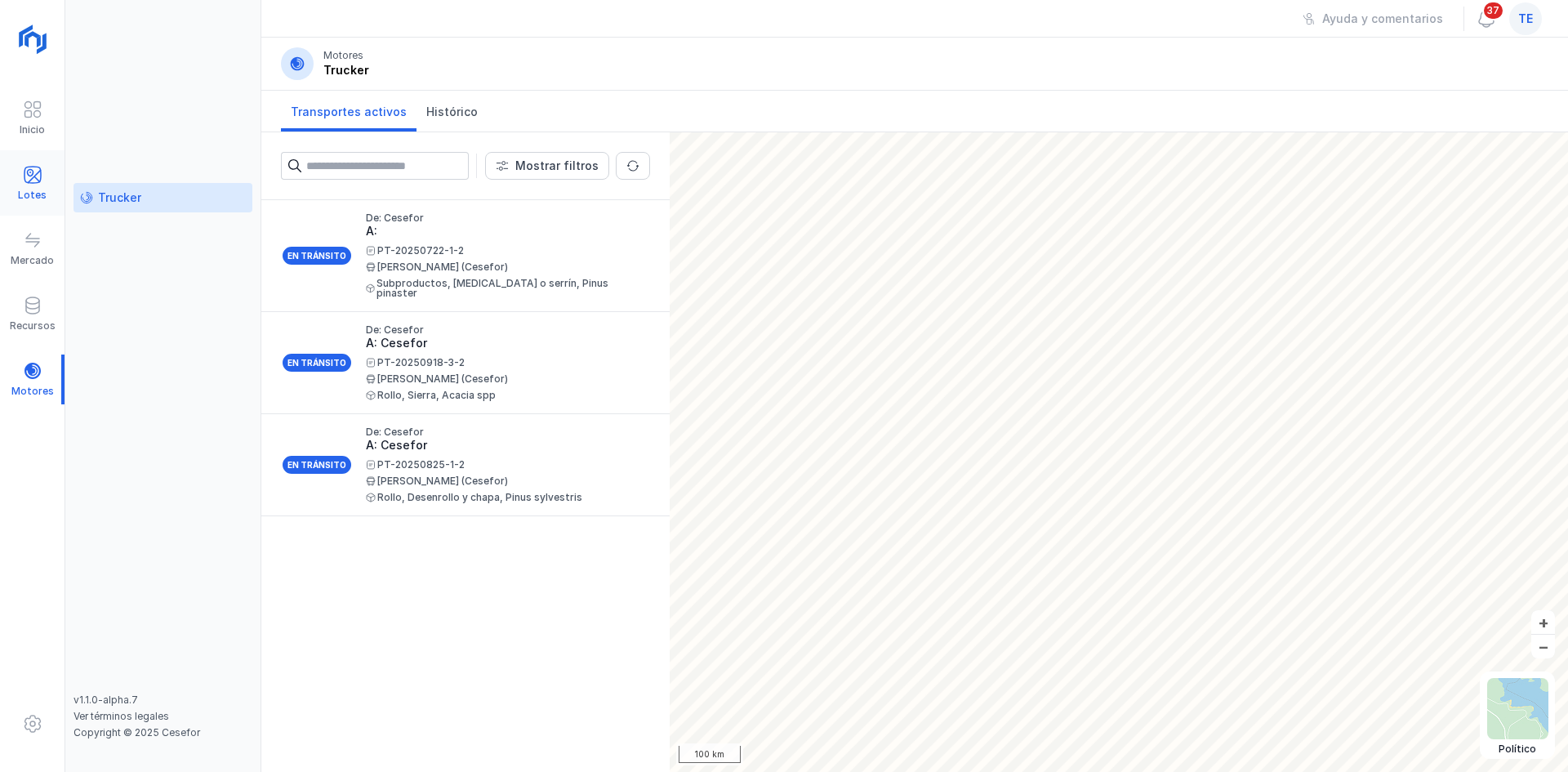
click at [38, 190] on div "Lotes" at bounding box center [31, 195] width 29 height 13
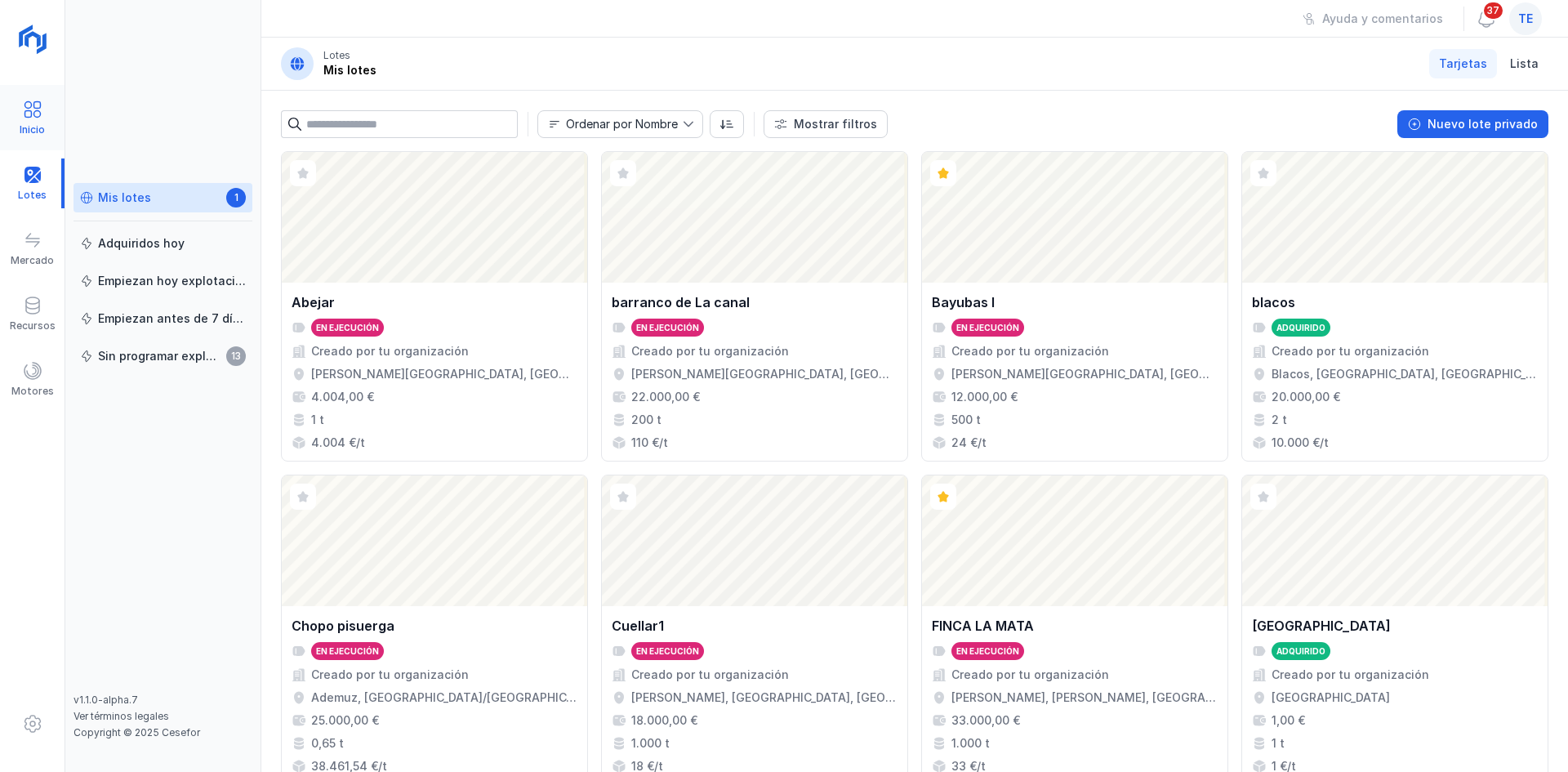
click at [23, 115] on span at bounding box center [32, 109] width 20 height 20
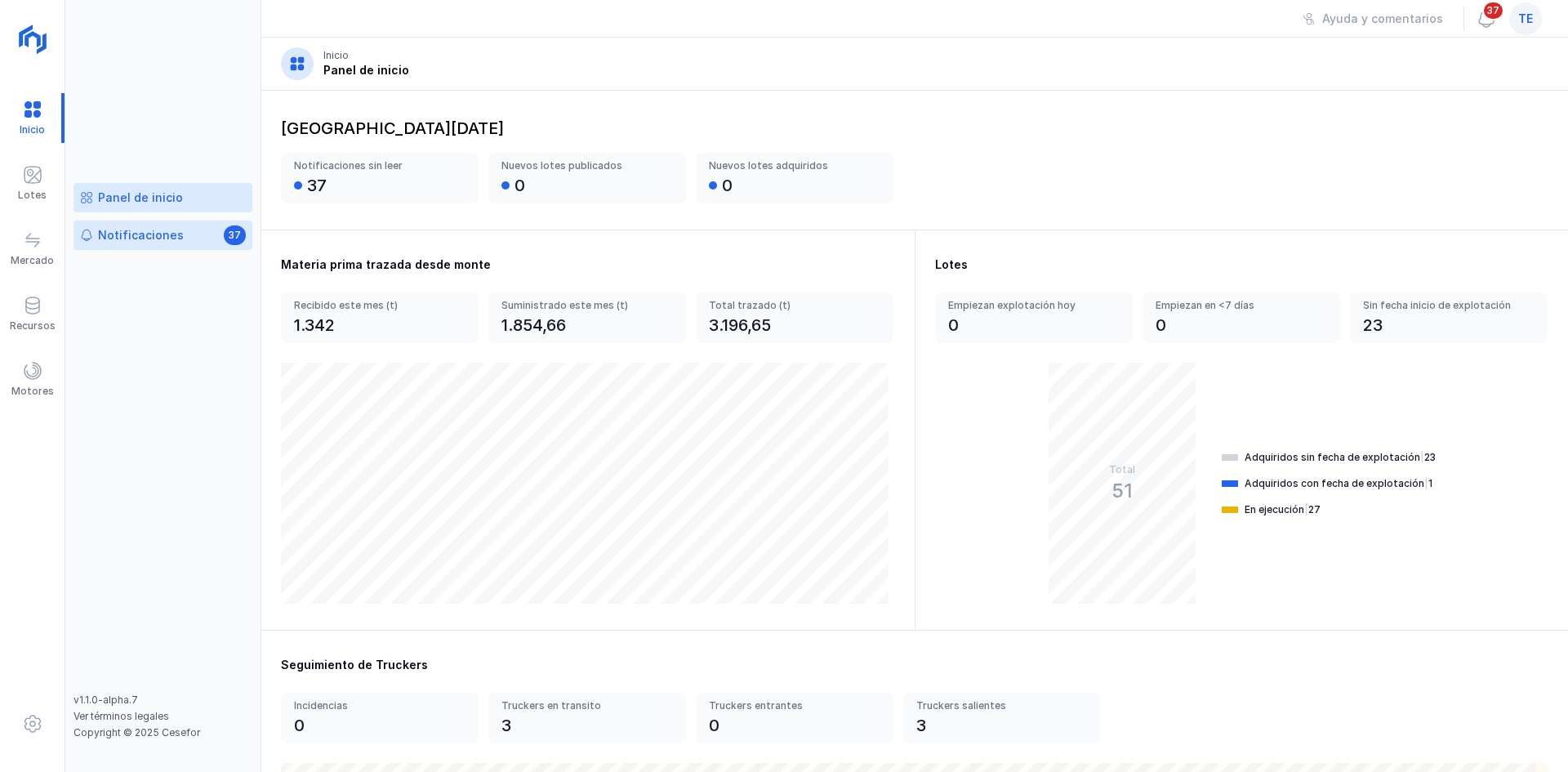
click at [109, 234] on div "Notificaciones" at bounding box center [141, 235] width 86 height 17
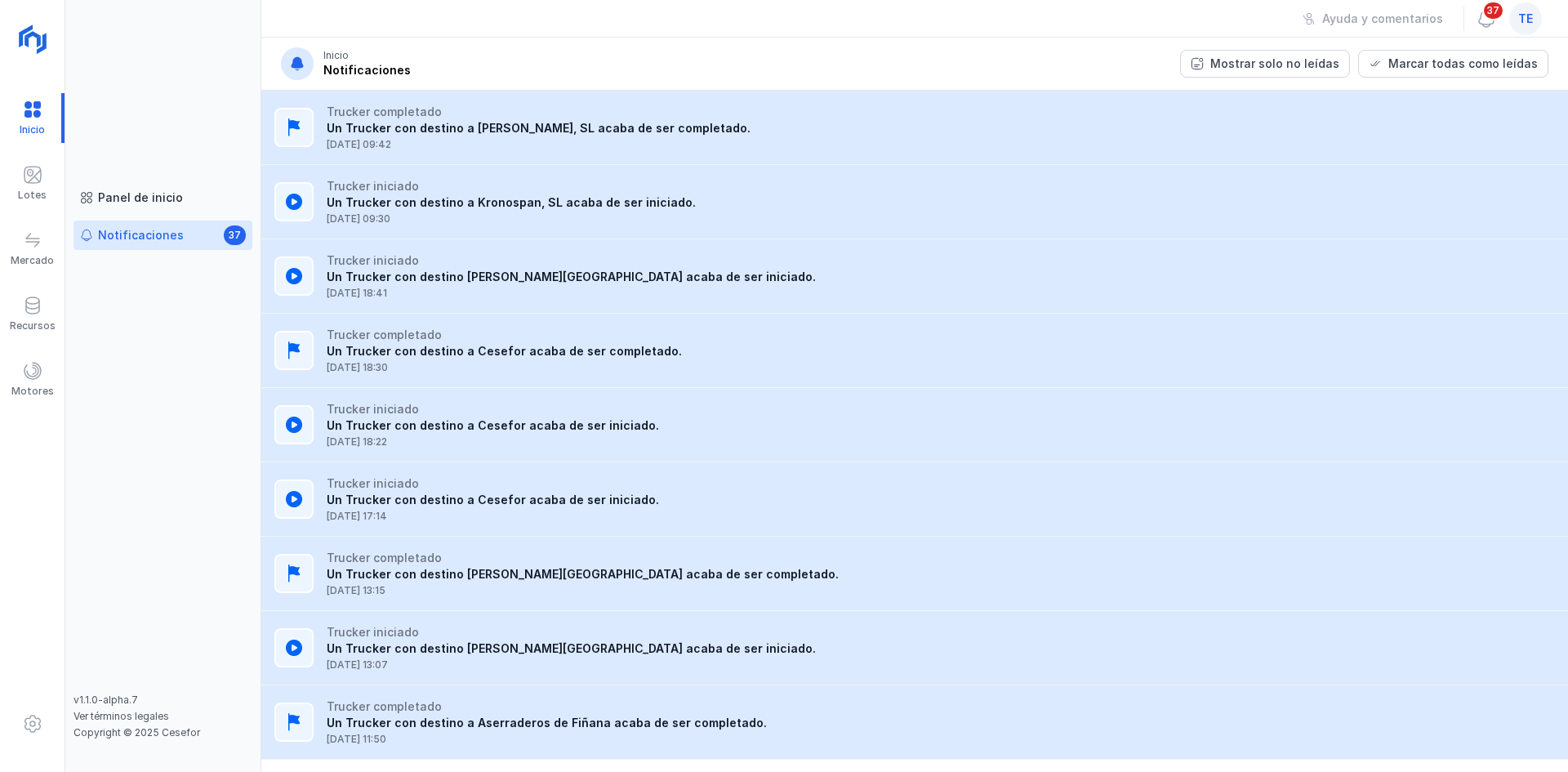
click at [109, 179] on div "Panel de inicio Notificaciones 37 v1.1.0-alpha.7 Ver términos legales Copyright…" at bounding box center [162, 386] width 196 height 772
click at [110, 199] on div "Panel de inicio" at bounding box center [141, 198] width 85 height 17
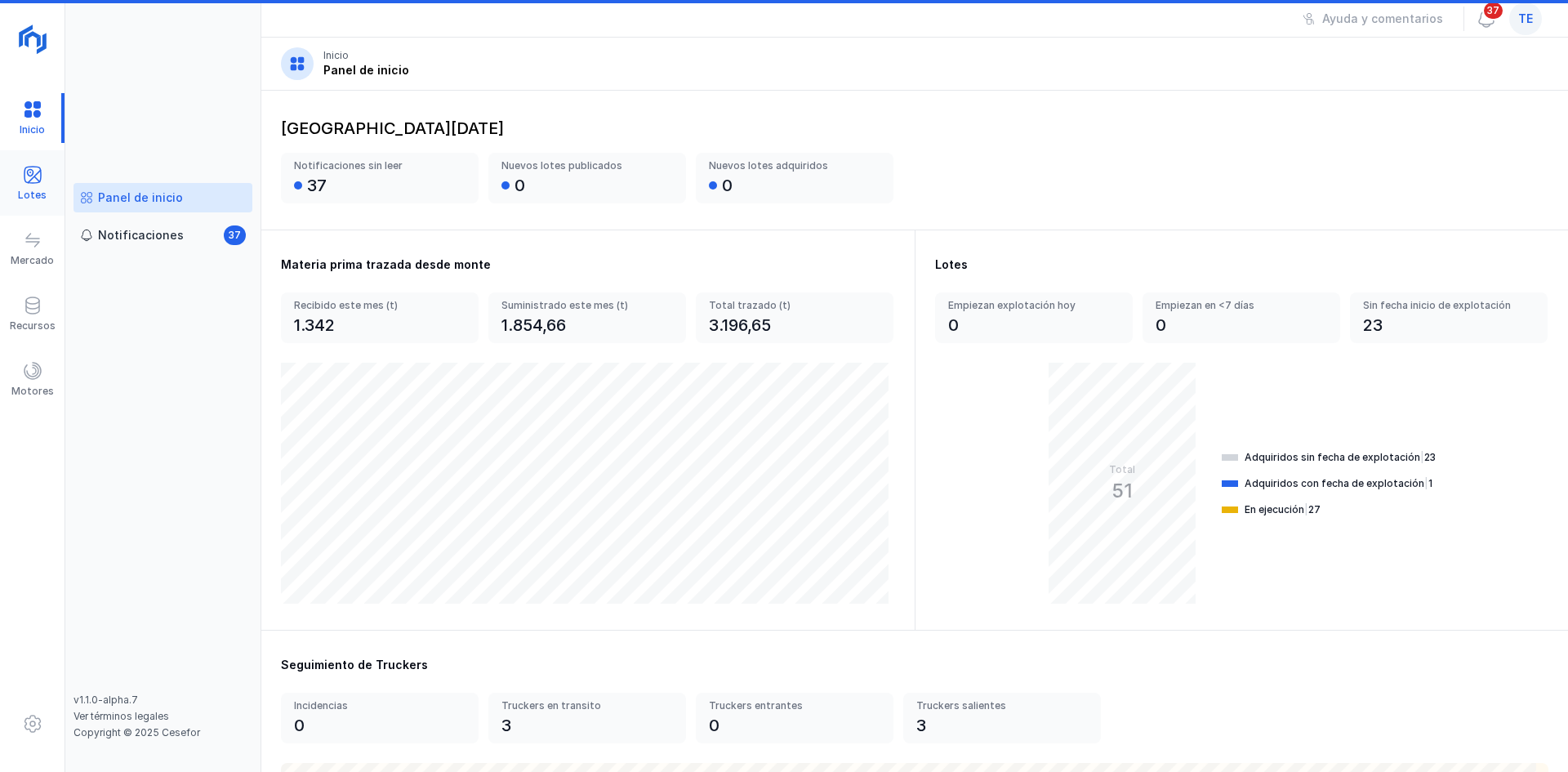
click at [50, 178] on div "Lotes" at bounding box center [32, 183] width 65 height 50
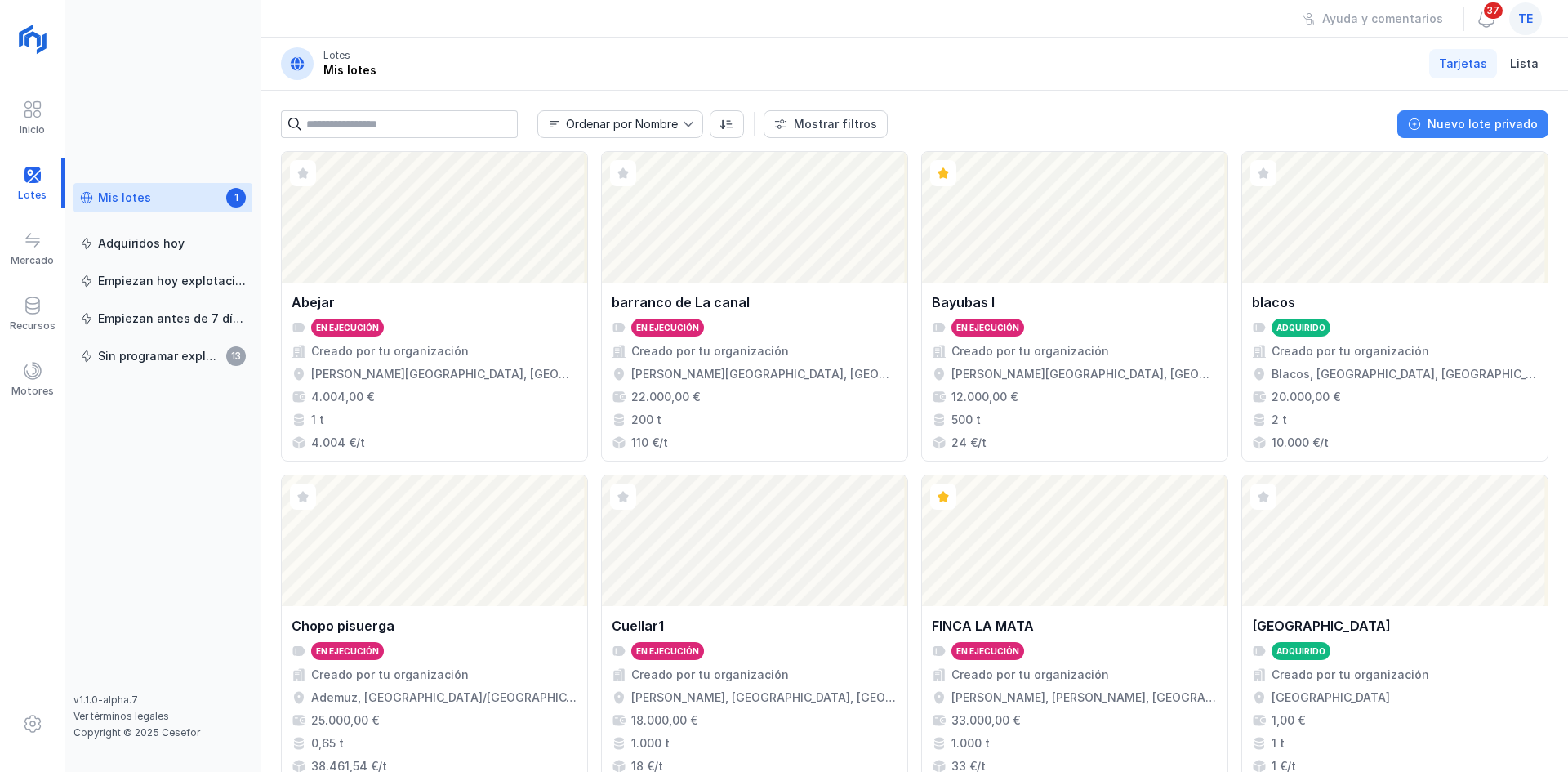
click at [1254, 112] on button "Nuevo lote privado" at bounding box center [1474, 124] width 151 height 28
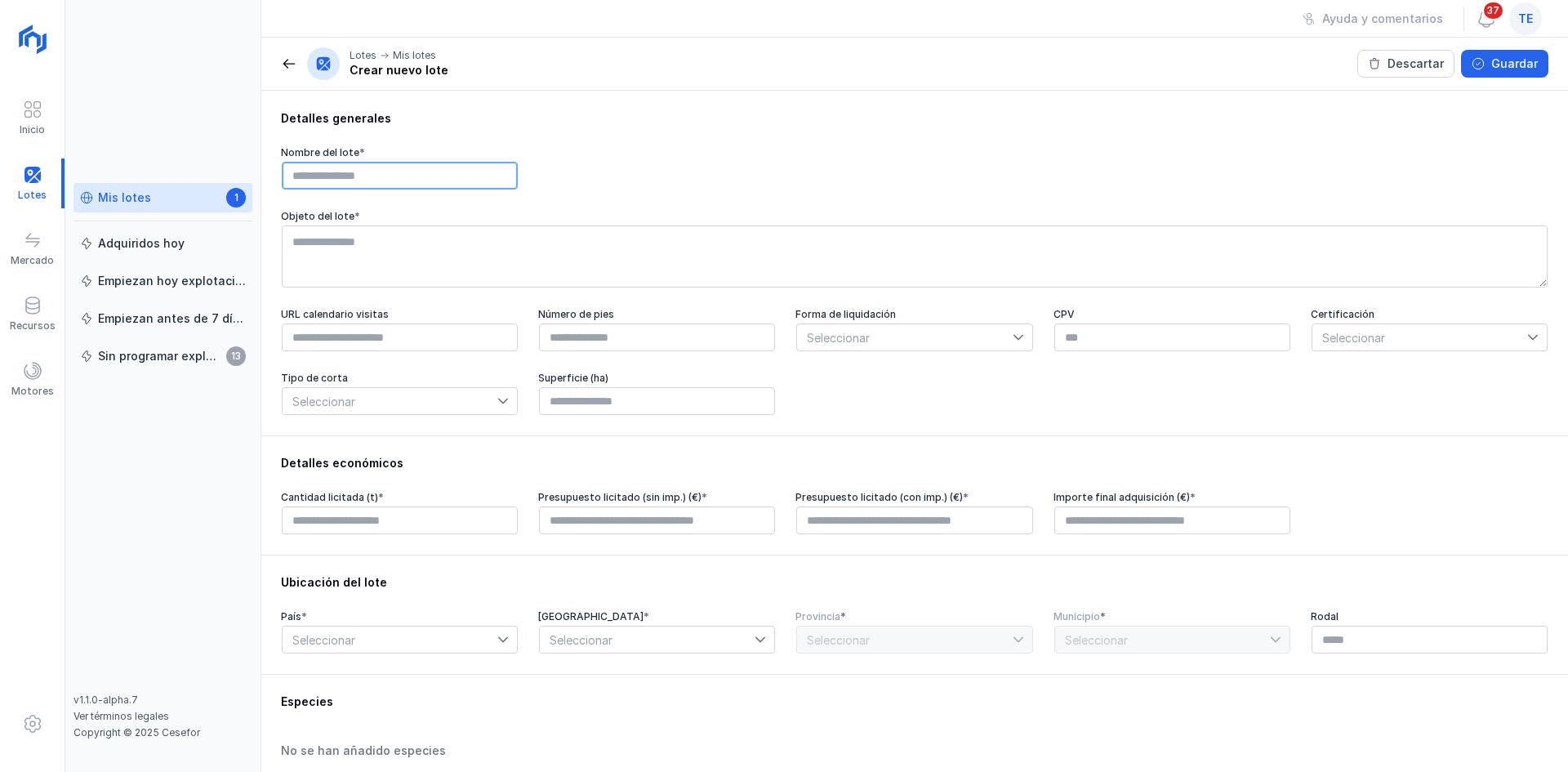
click at [336, 169] on input "text" at bounding box center [400, 176] width 236 height 28
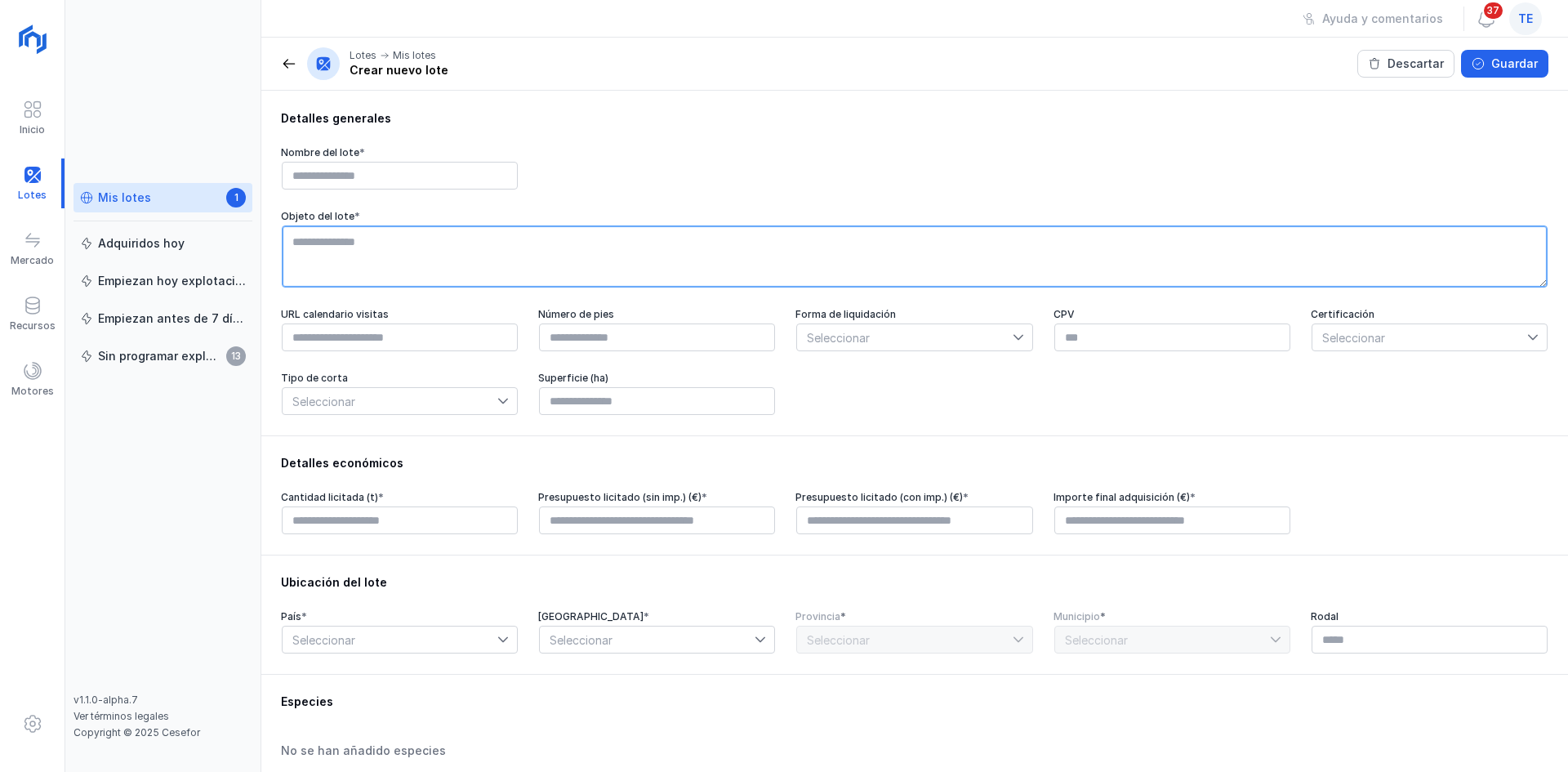
click at [321, 245] on textarea at bounding box center [915, 256] width 1266 height 62
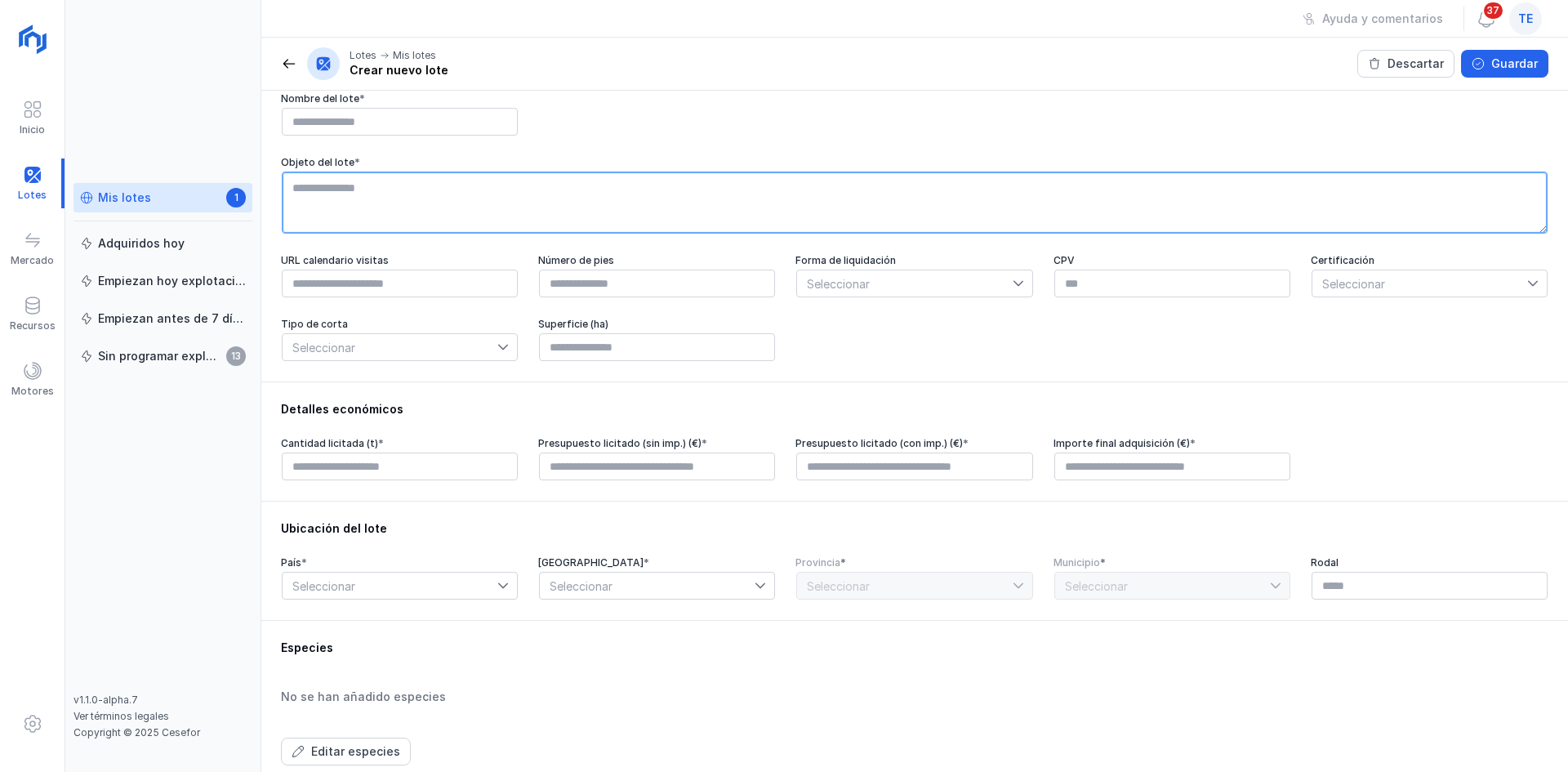
scroll to position [82, 0]
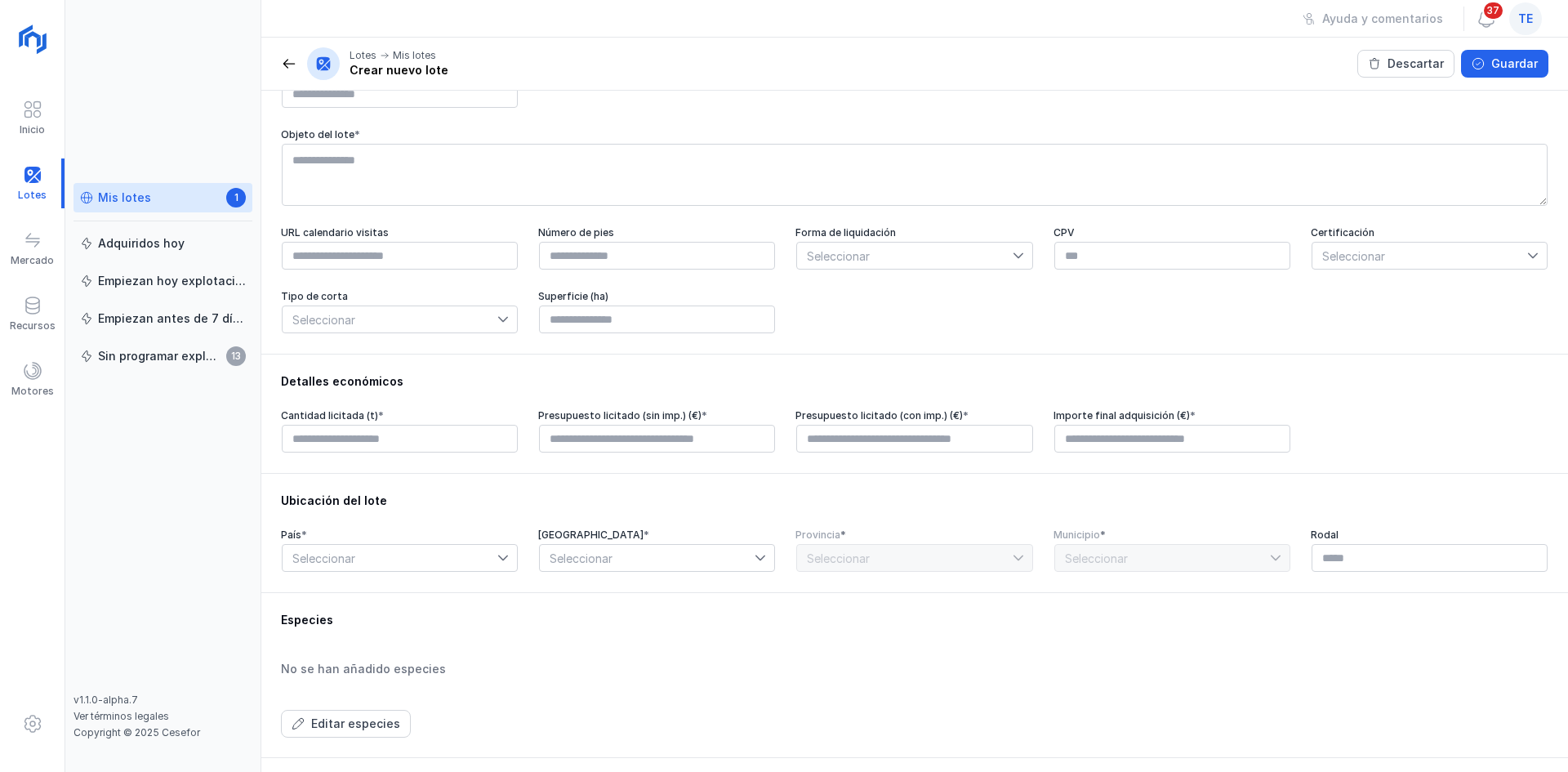
click at [838, 267] on span "Seleccionar" at bounding box center [904, 256] width 215 height 27
drag, startPoint x: 1481, startPoint y: 244, endPoint x: 1472, endPoint y: 268, distance: 25.6
click at [1254, 245] on div "Certificación Seleccionar" at bounding box center [1430, 248] width 238 height 44
click at [1254, 268] on span "Seleccionar" at bounding box center [1420, 256] width 215 height 27
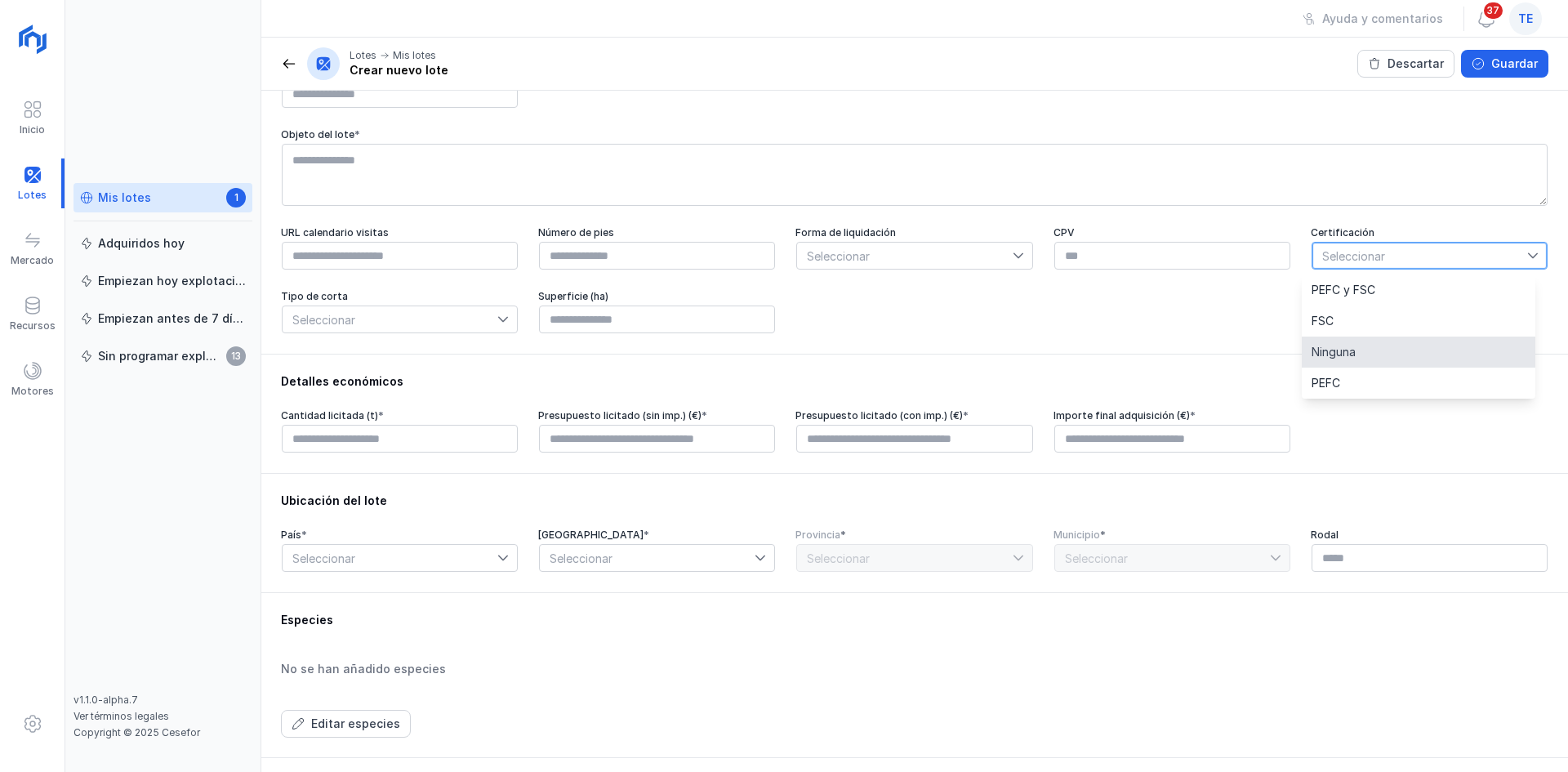
click at [452, 340] on div "Detalles generales Nombre del lote * Objeto del lote * URL calendario visitas N…" at bounding box center [915, 181] width 1307 height 345
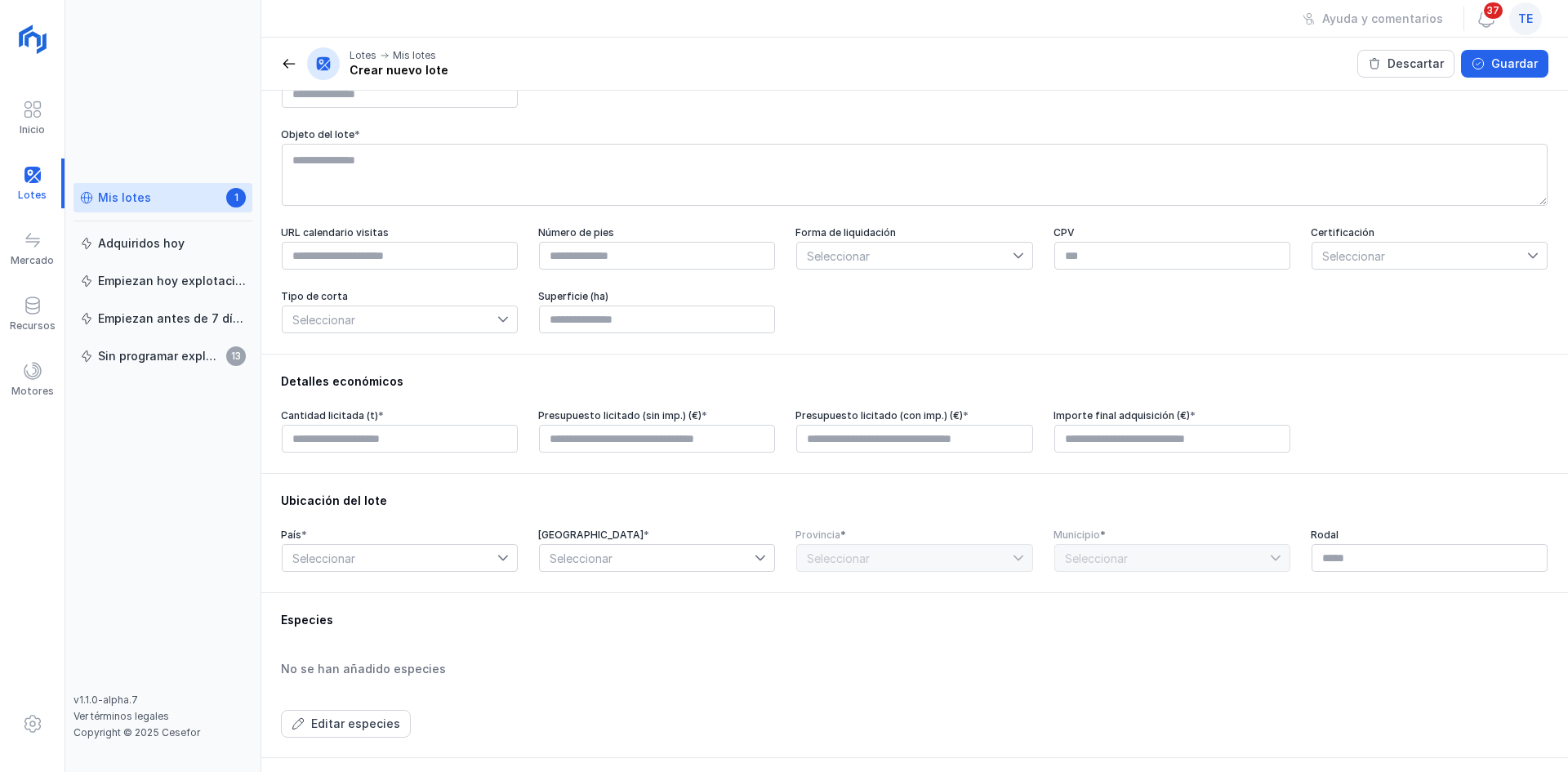
click at [449, 332] on span "Seleccionar" at bounding box center [390, 320] width 215 height 27
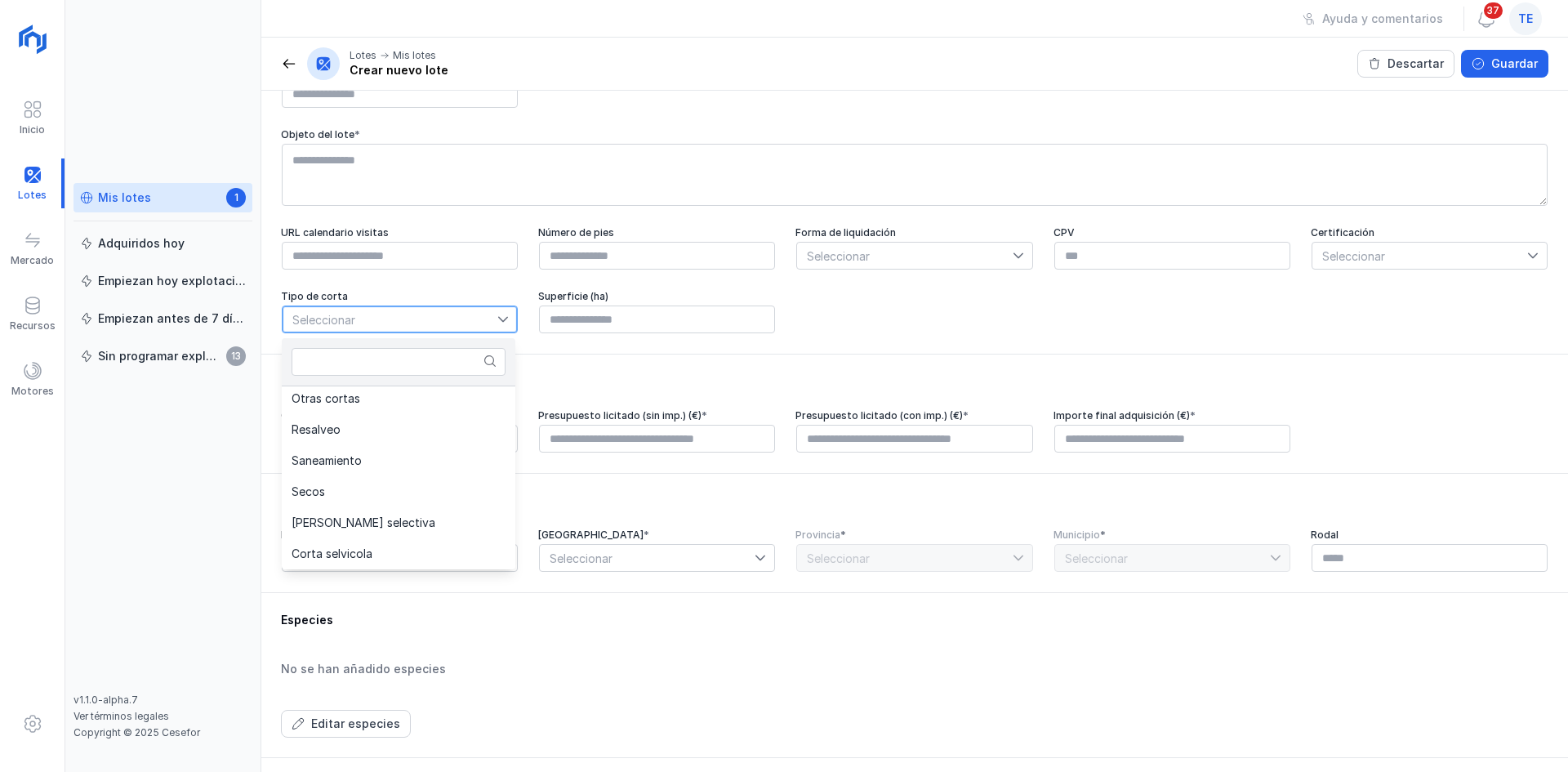
scroll to position [0, 0]
click at [594, 384] on div "Detalles económicos" at bounding box center [915, 382] width 1268 height 17
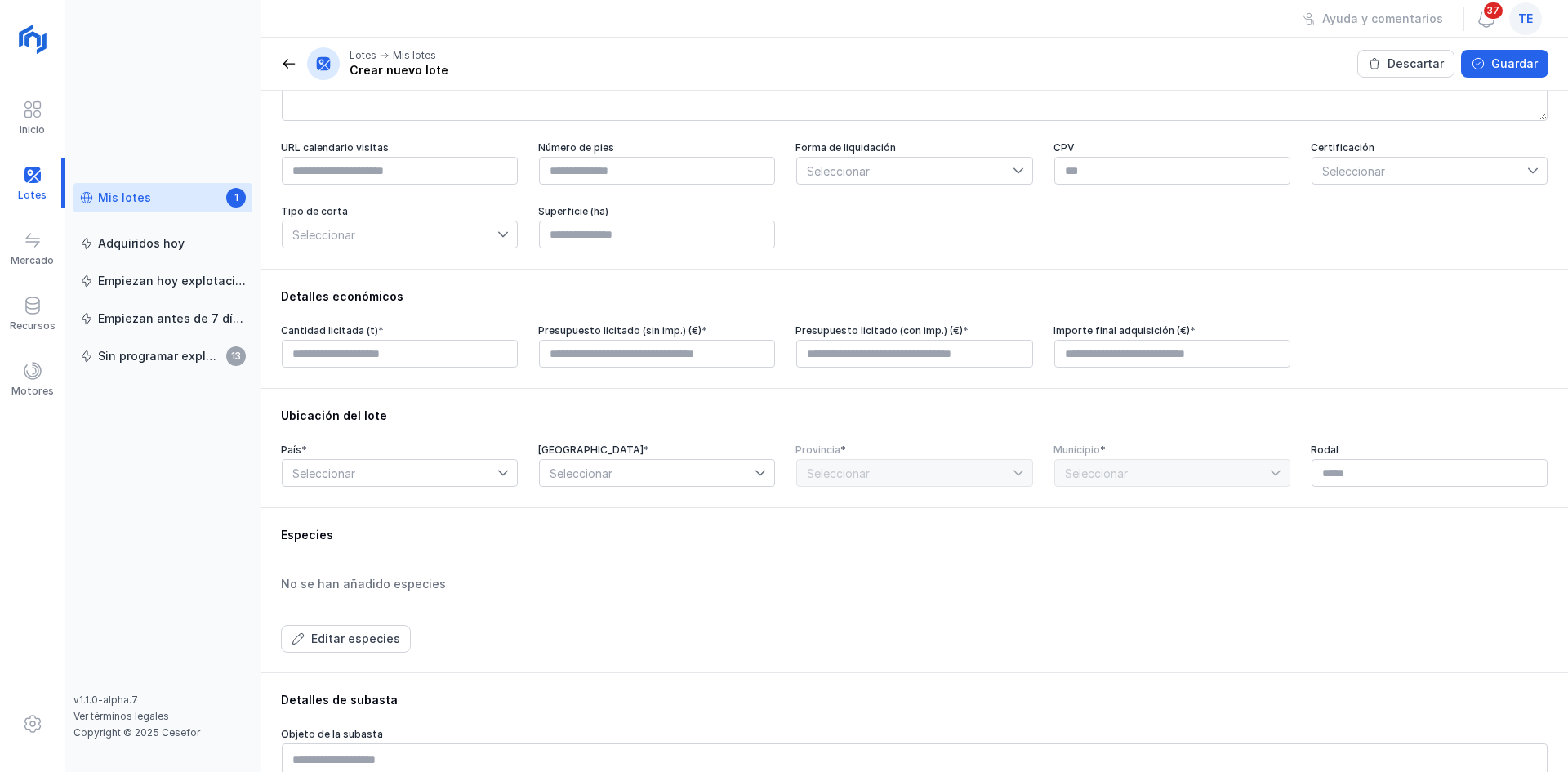
scroll to position [245, 0]
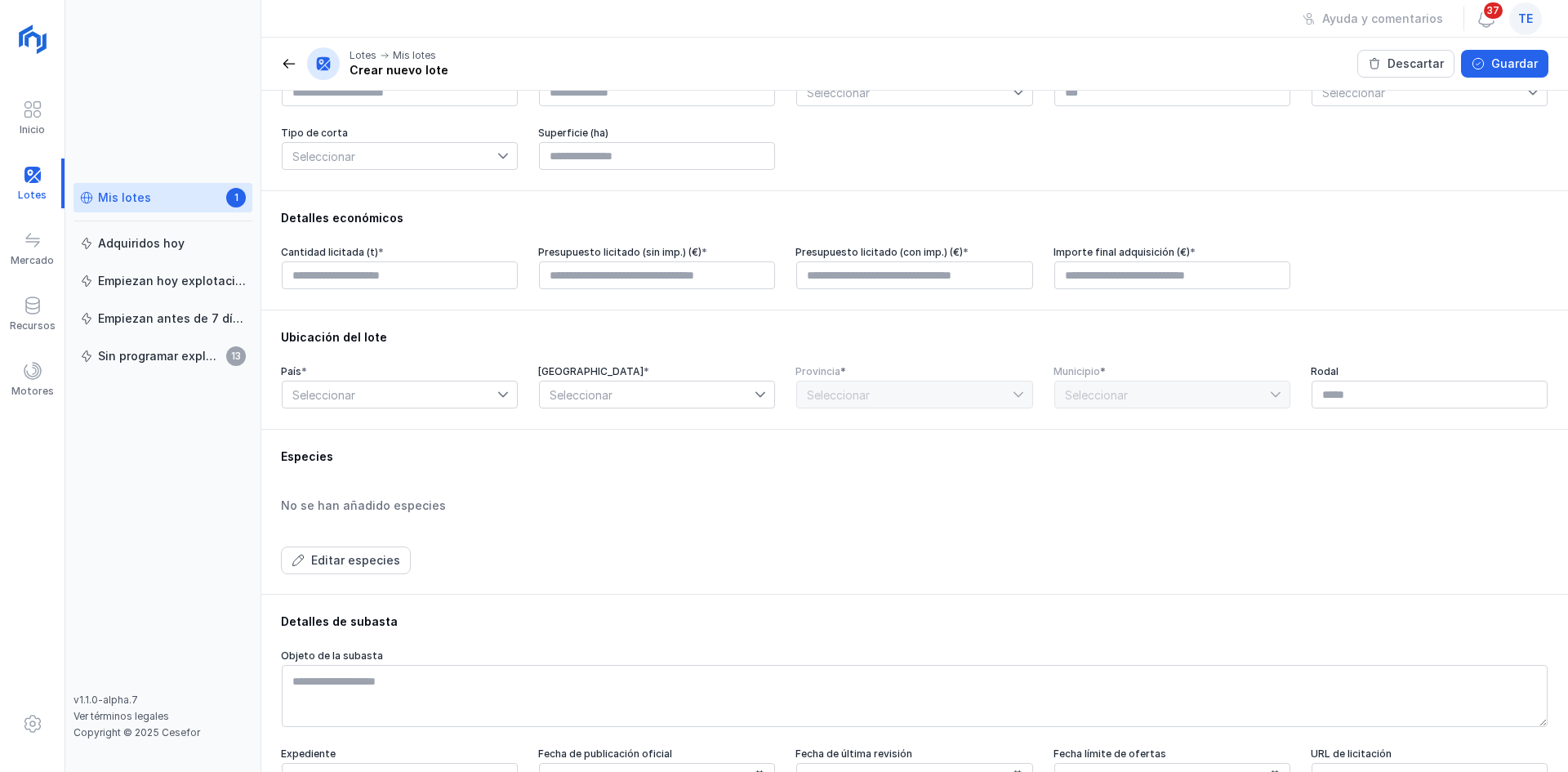
click at [486, 392] on span "Seleccionar" at bounding box center [390, 394] width 215 height 27
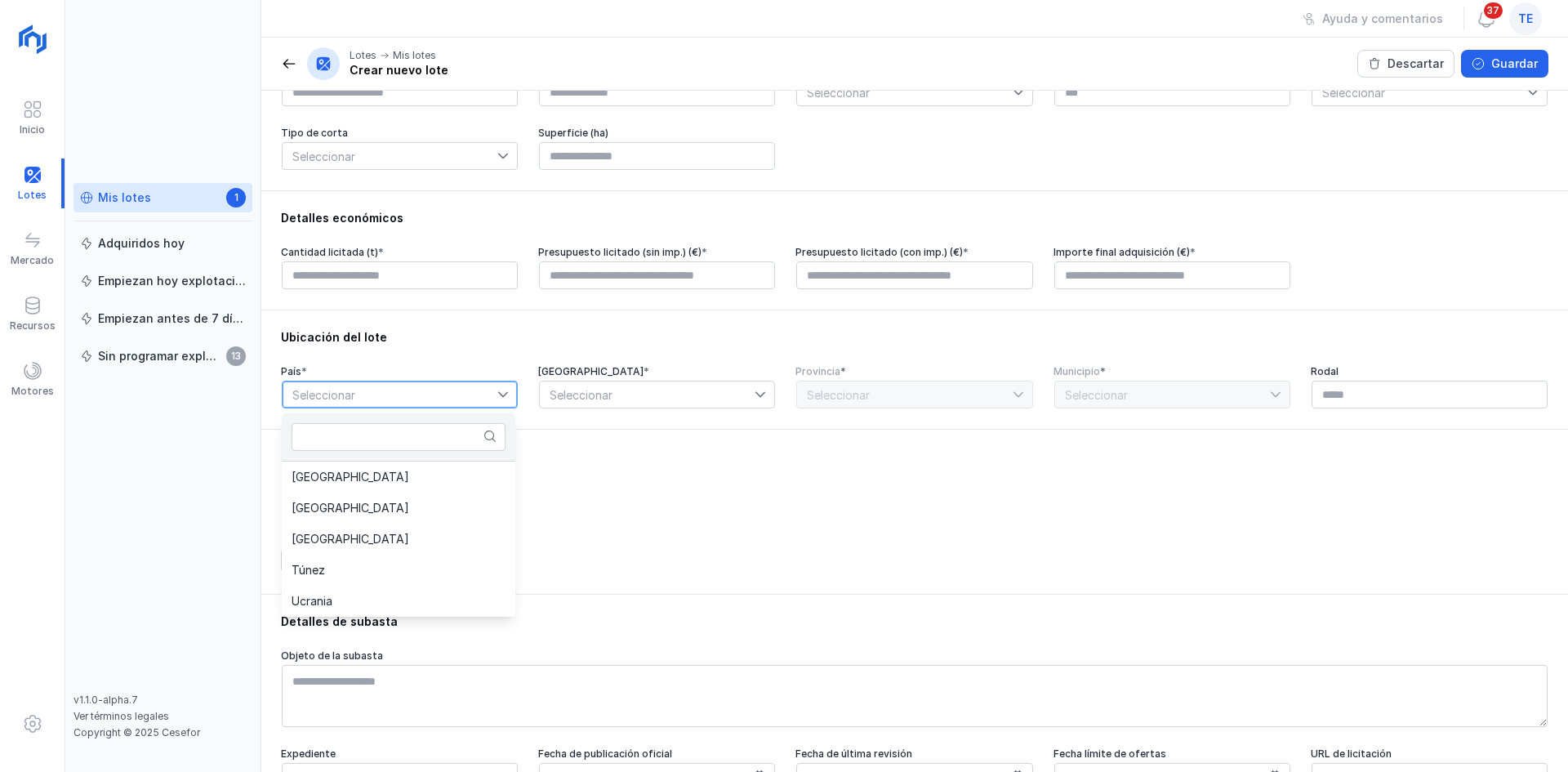
click at [486, 392] on span "Seleccionar" at bounding box center [390, 394] width 215 height 27
drag, startPoint x: 597, startPoint y: 377, endPoint x: 596, endPoint y: 402, distance: 25.0
click at [597, 385] on div "Comunidad autónoma * Seleccionar" at bounding box center [658, 386] width 238 height 44
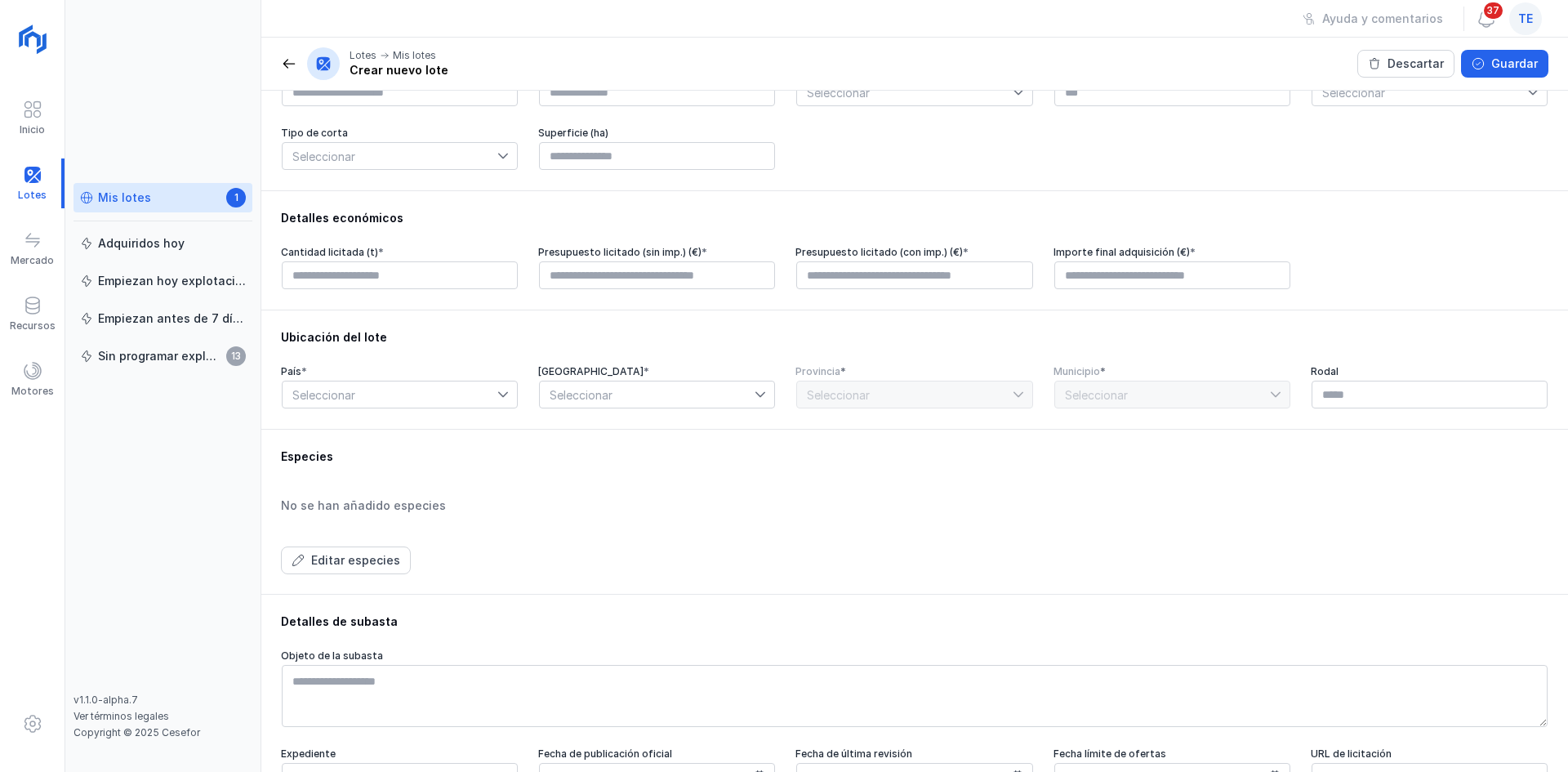
click at [596, 402] on span "Seleccionar" at bounding box center [647, 394] width 215 height 27
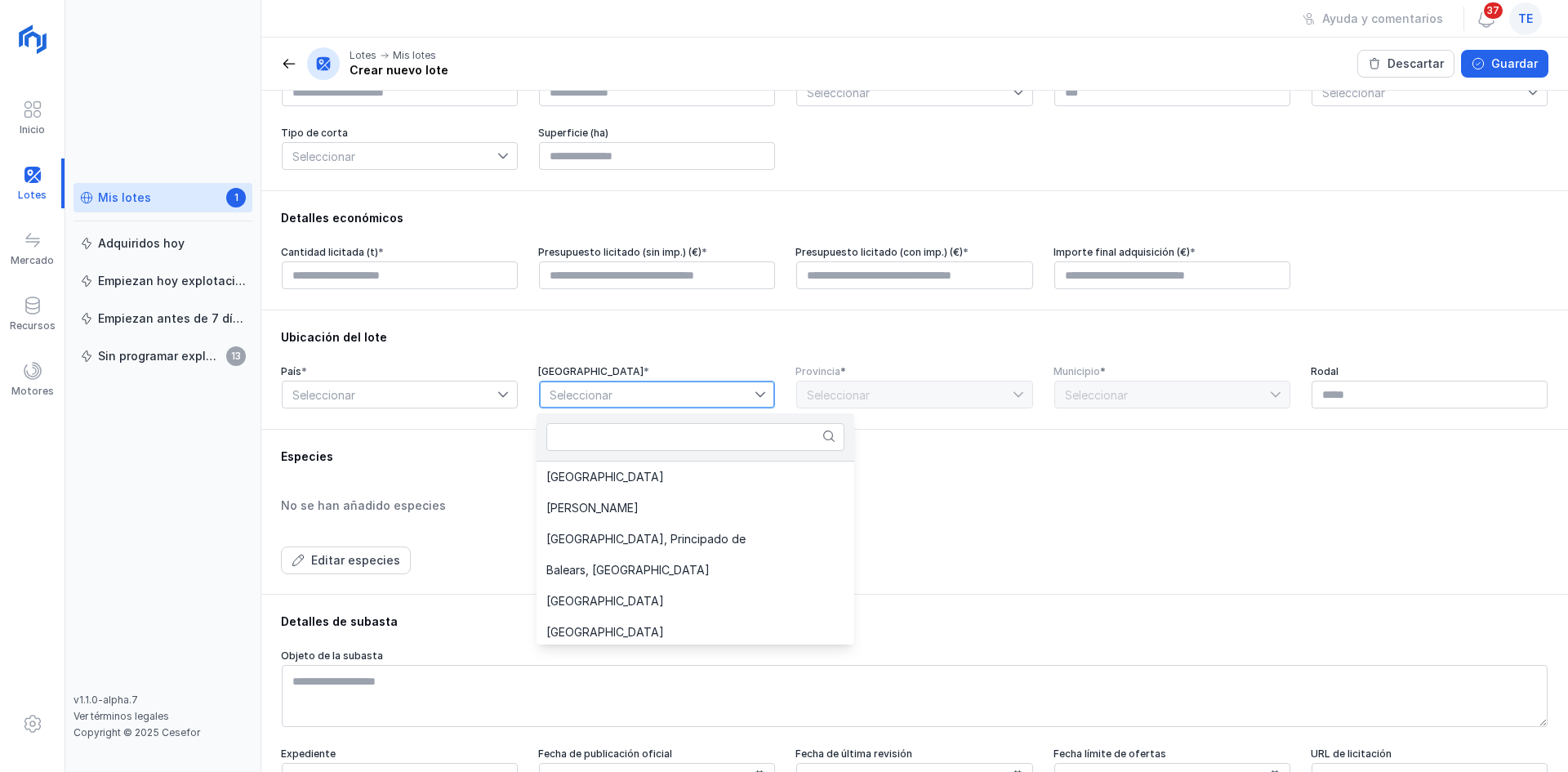
click at [596, 402] on span "Seleccionar" at bounding box center [647, 394] width 215 height 27
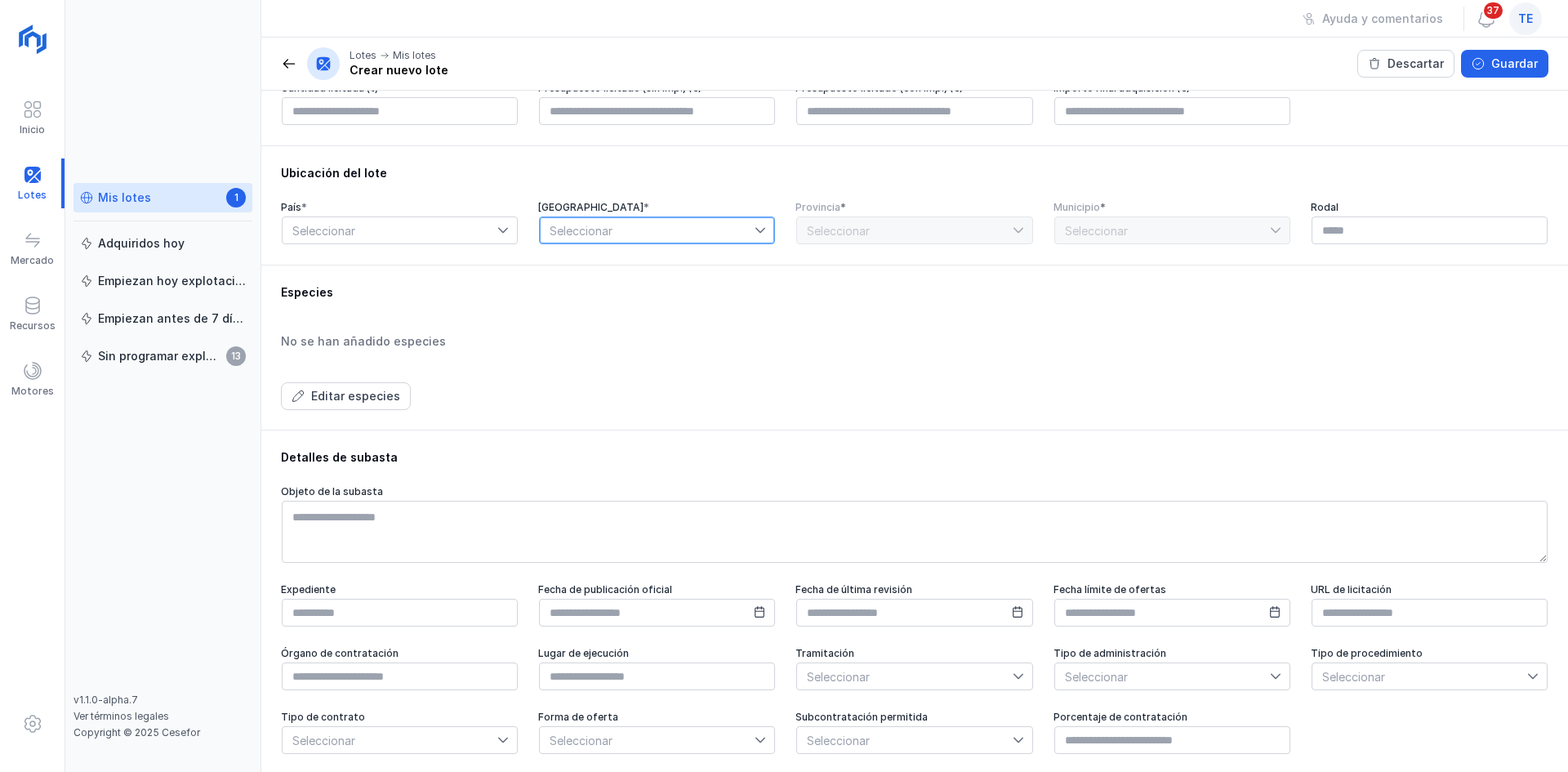
scroll to position [422, 0]
click at [397, 381] on button "Editar especies" at bounding box center [346, 393] width 130 height 28
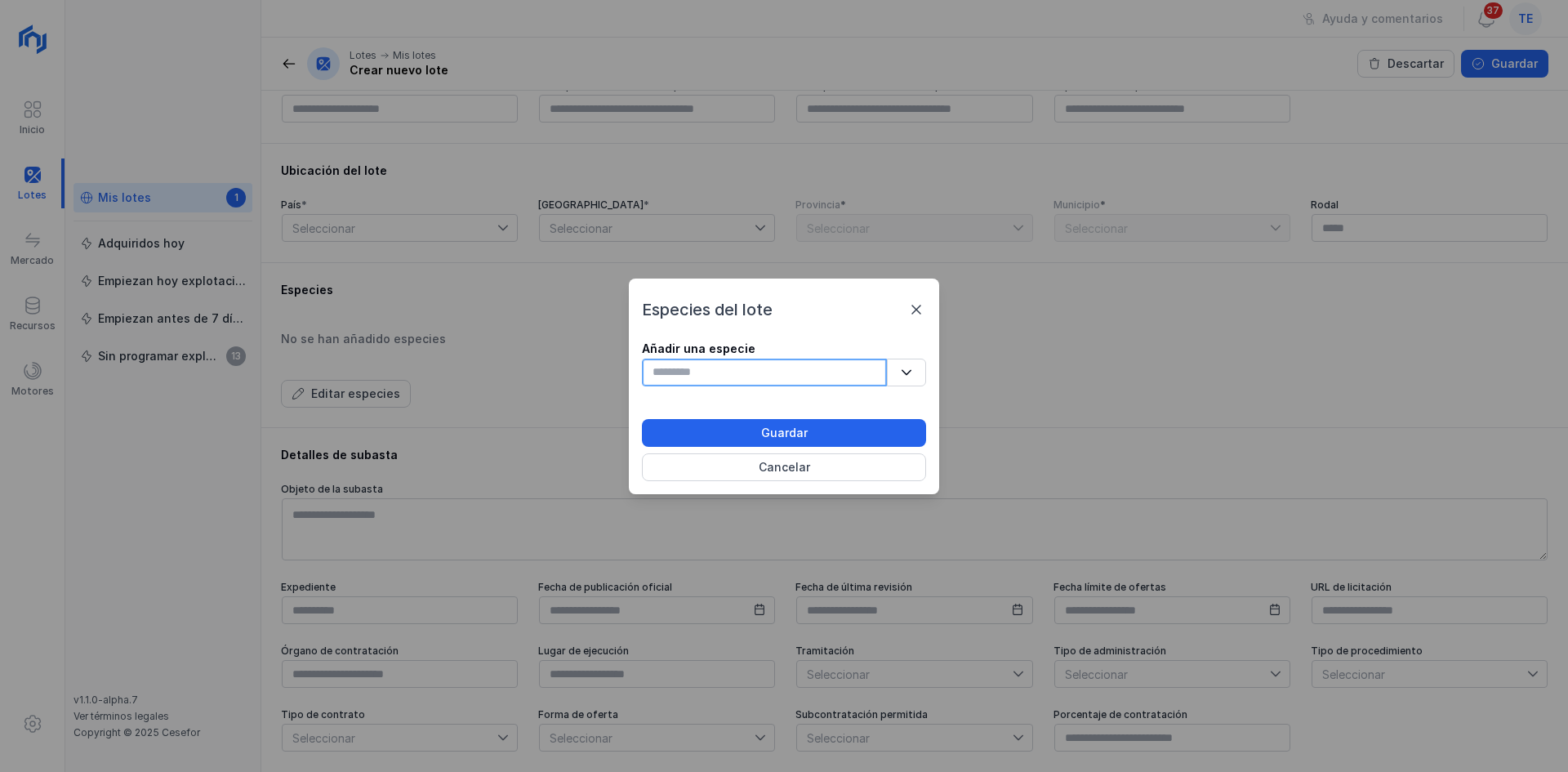
click at [737, 382] on input "text" at bounding box center [764, 373] width 245 height 28
click at [905, 369] on icon "button" at bounding box center [907, 373] width 12 height 12
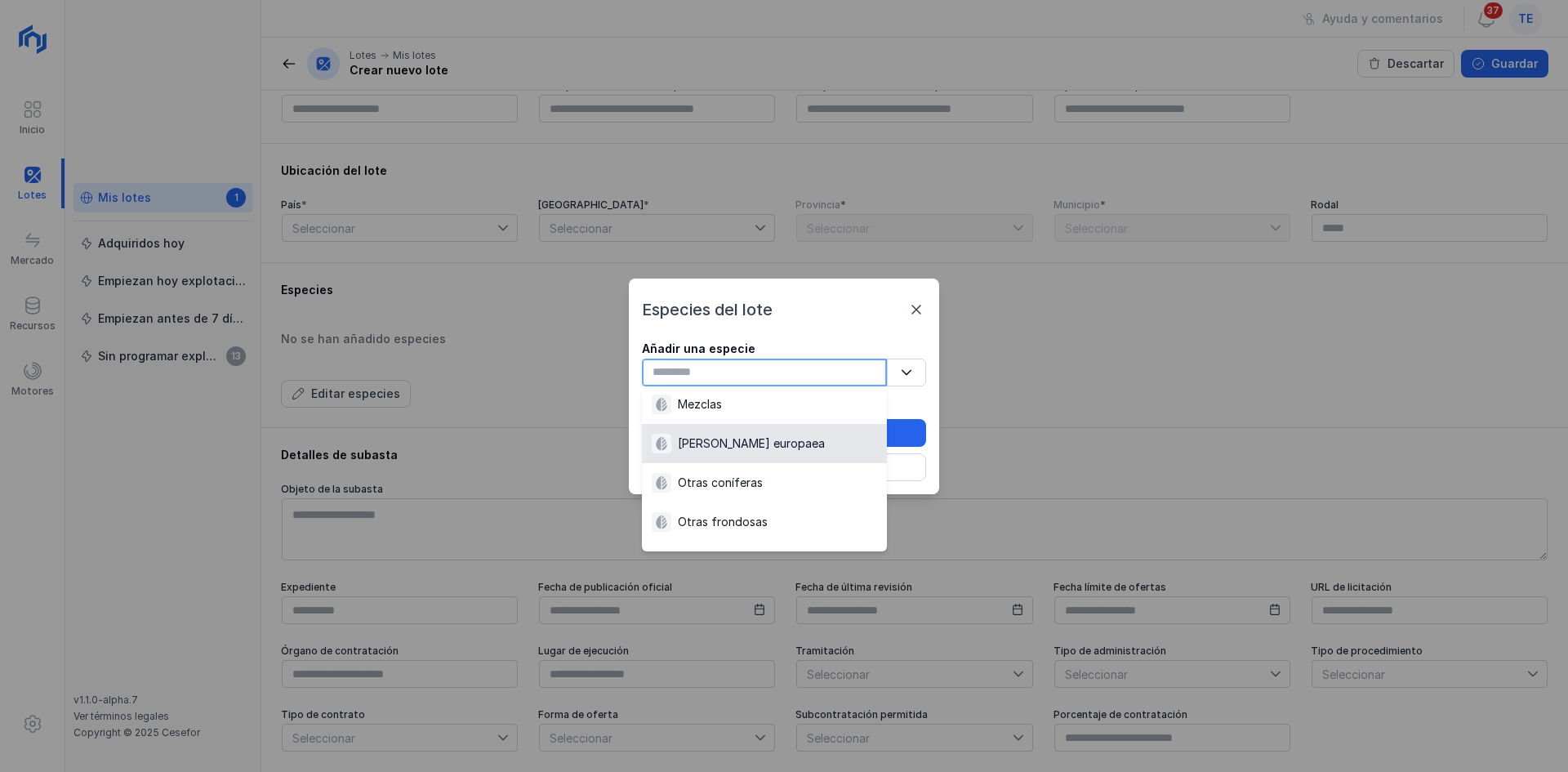
scroll to position [1467, 0]
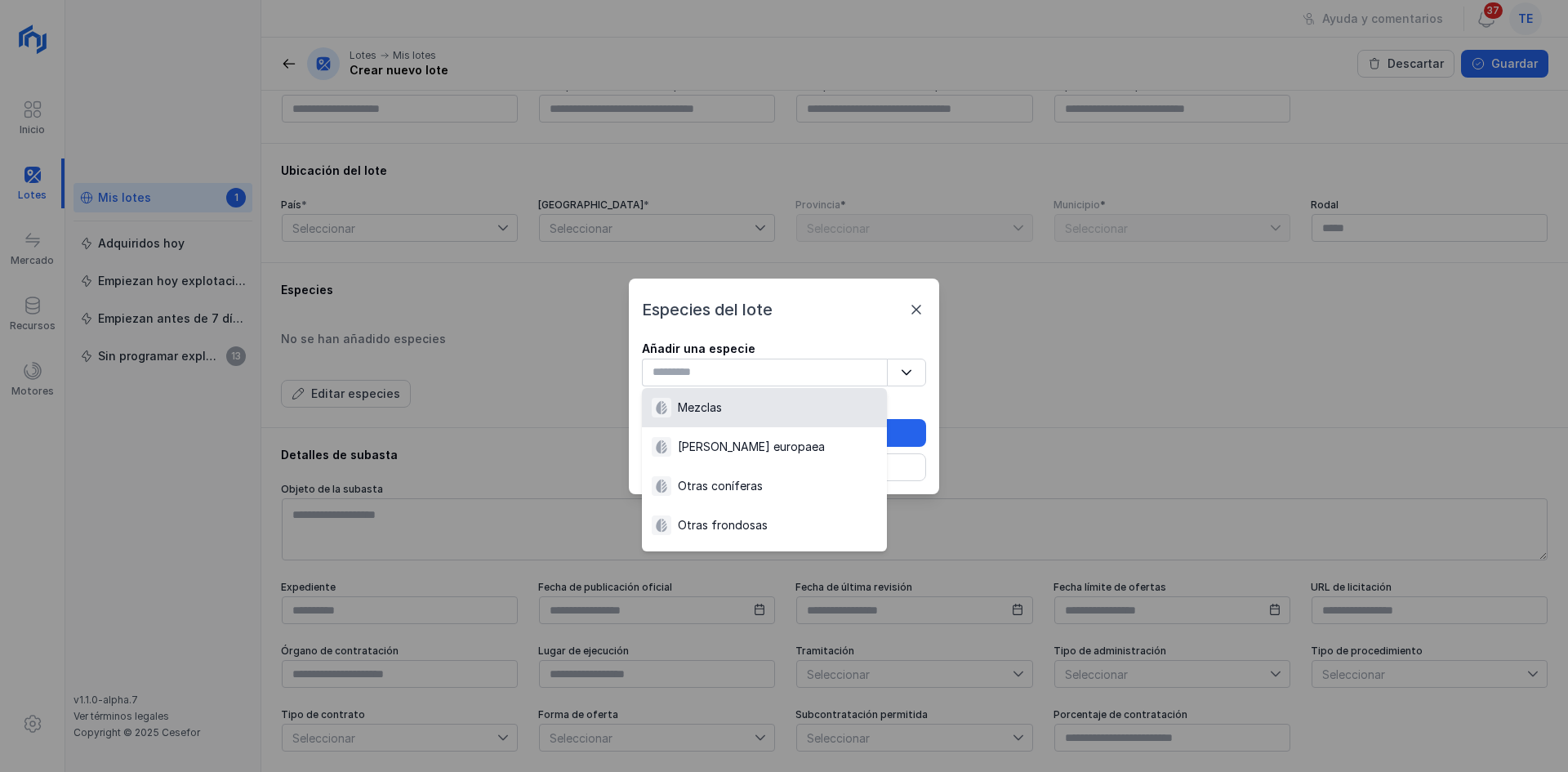
click at [916, 321] on div "Especies del lote" at bounding box center [784, 309] width 284 height 23
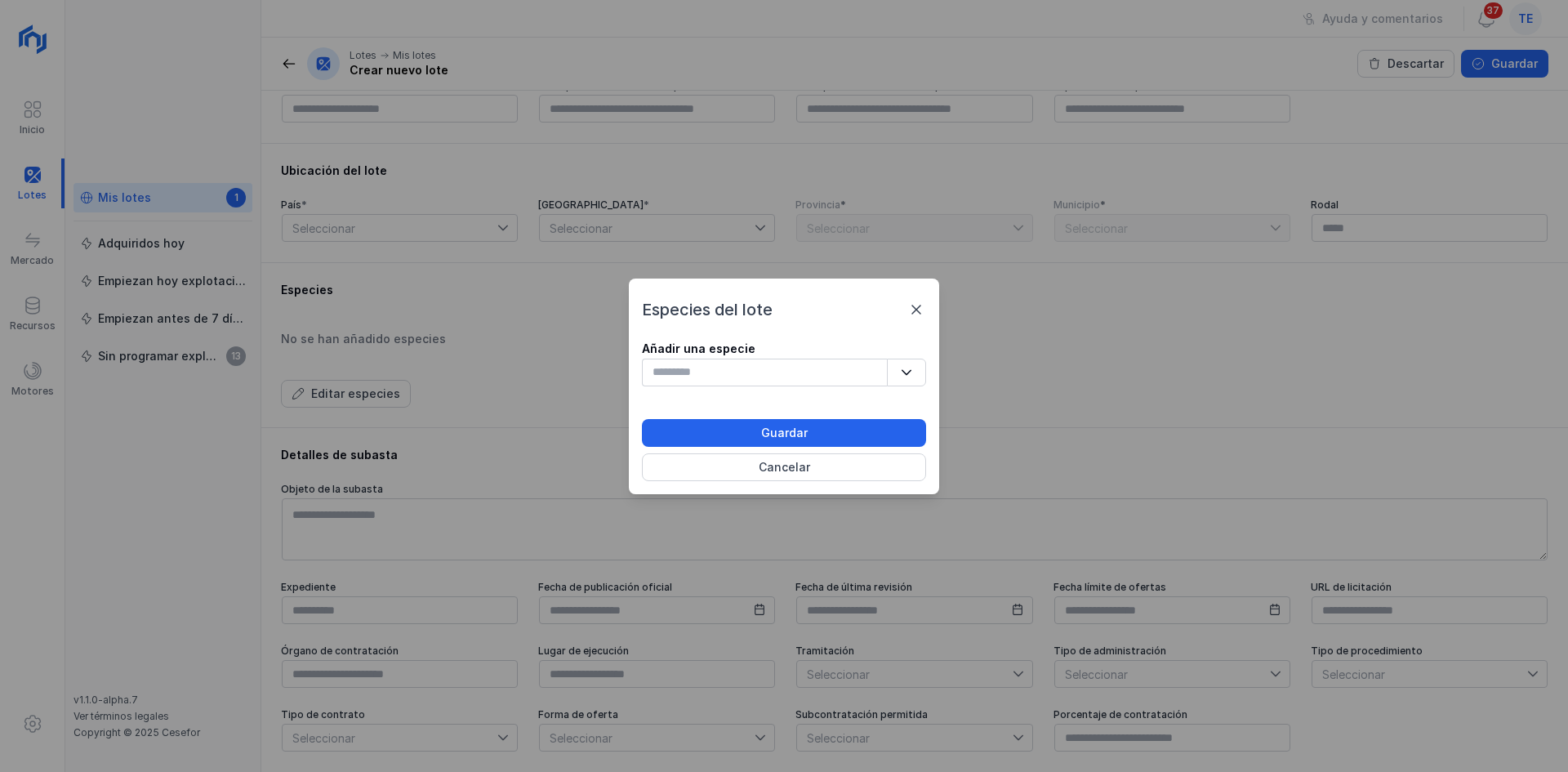
click at [916, 312] on span at bounding box center [916, 310] width 20 height 20
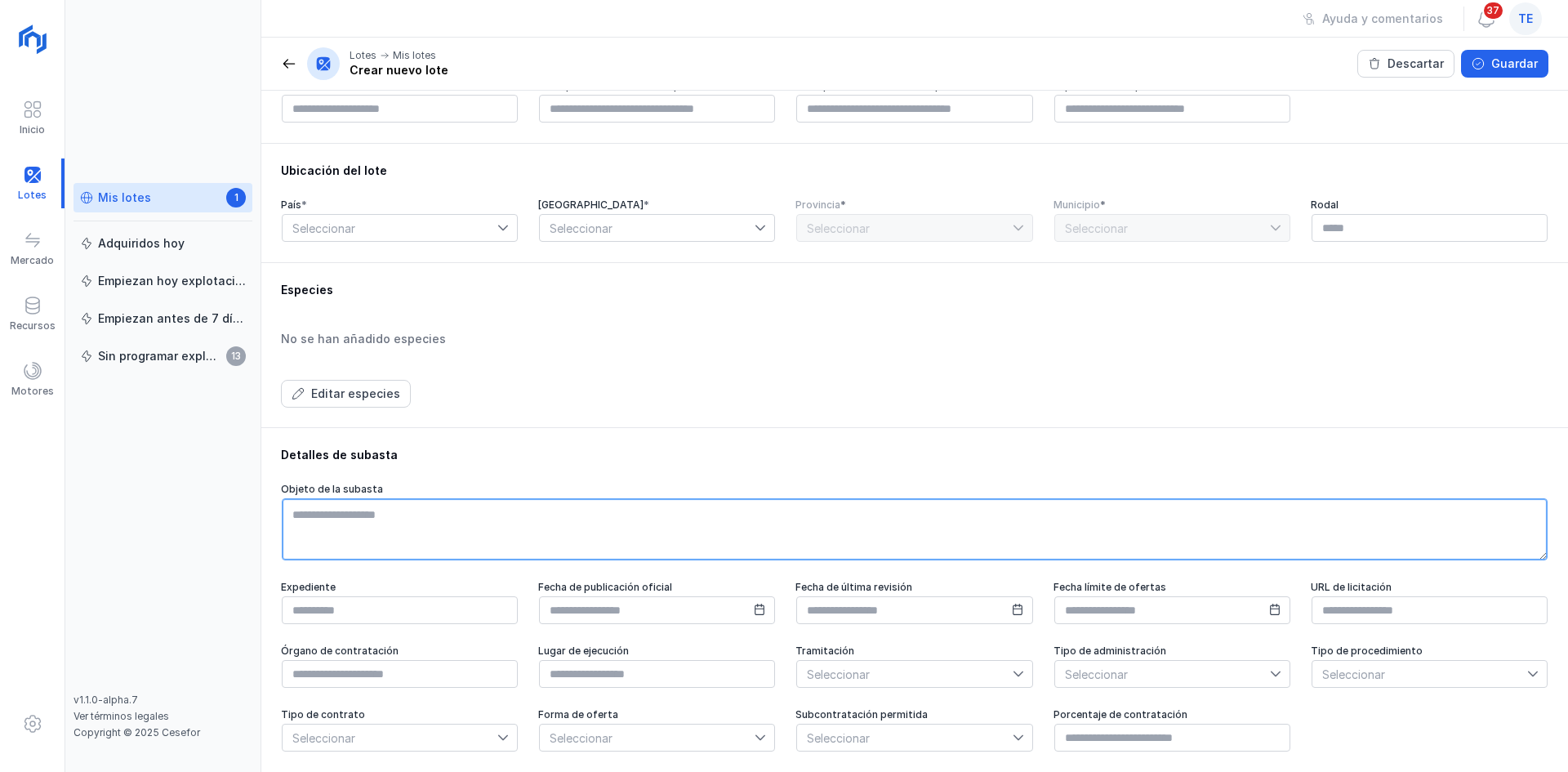
click at [304, 547] on textarea at bounding box center [915, 529] width 1266 height 62
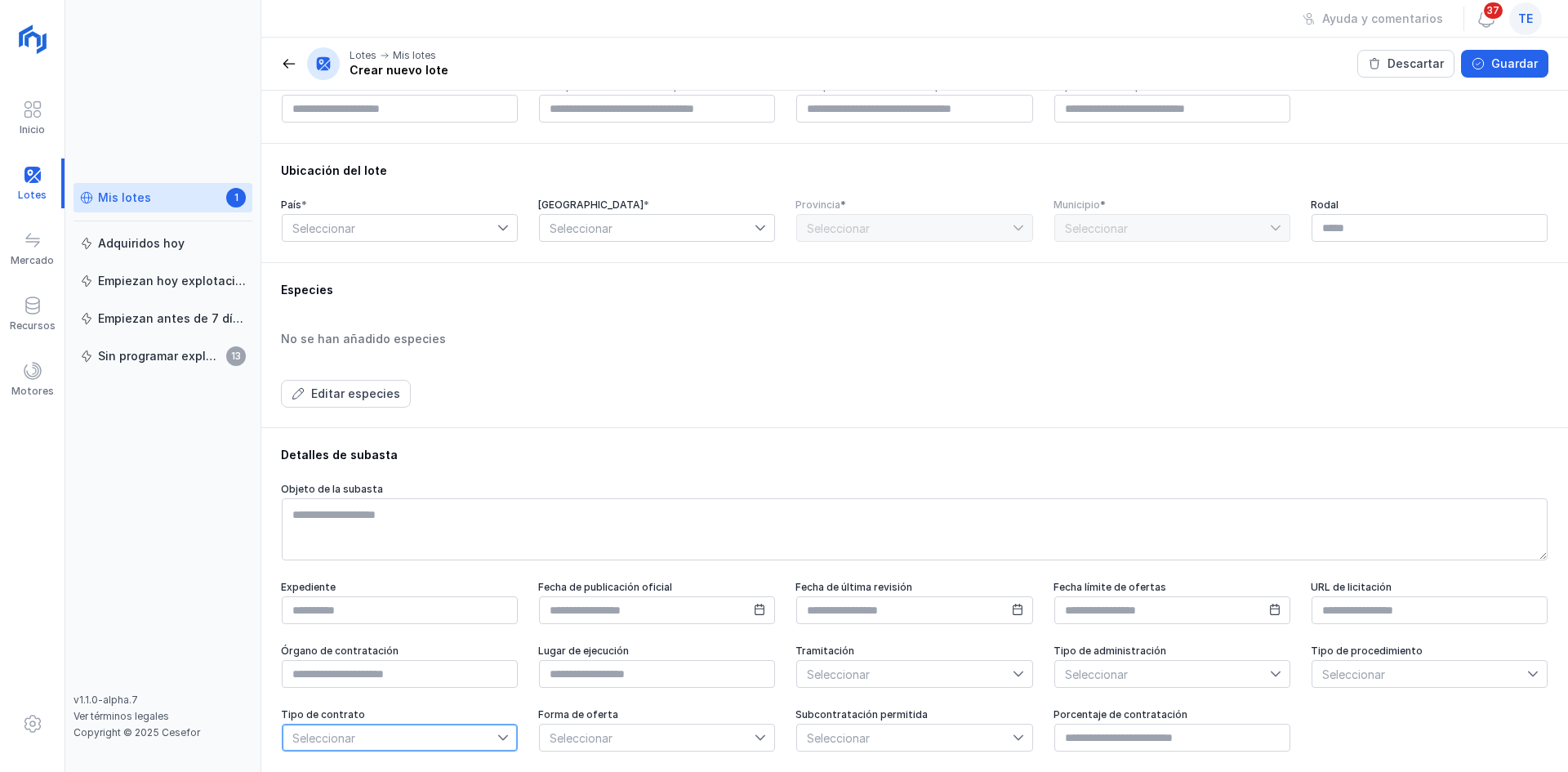
click at [310, 675] on span "Seleccionar" at bounding box center [390, 738] width 215 height 27
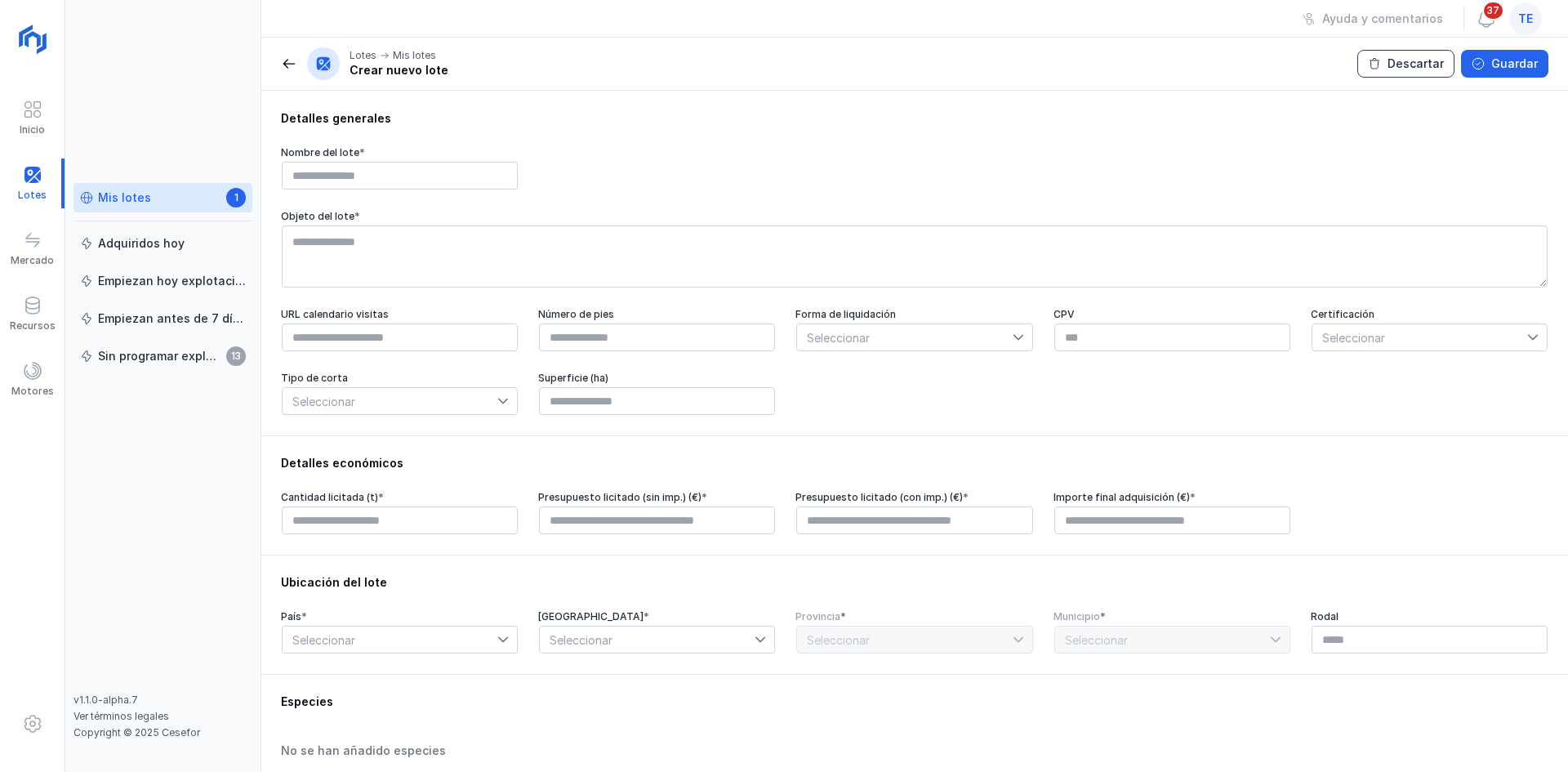
click at [1254, 66] on button "Descartar" at bounding box center [1406, 64] width 97 height 28
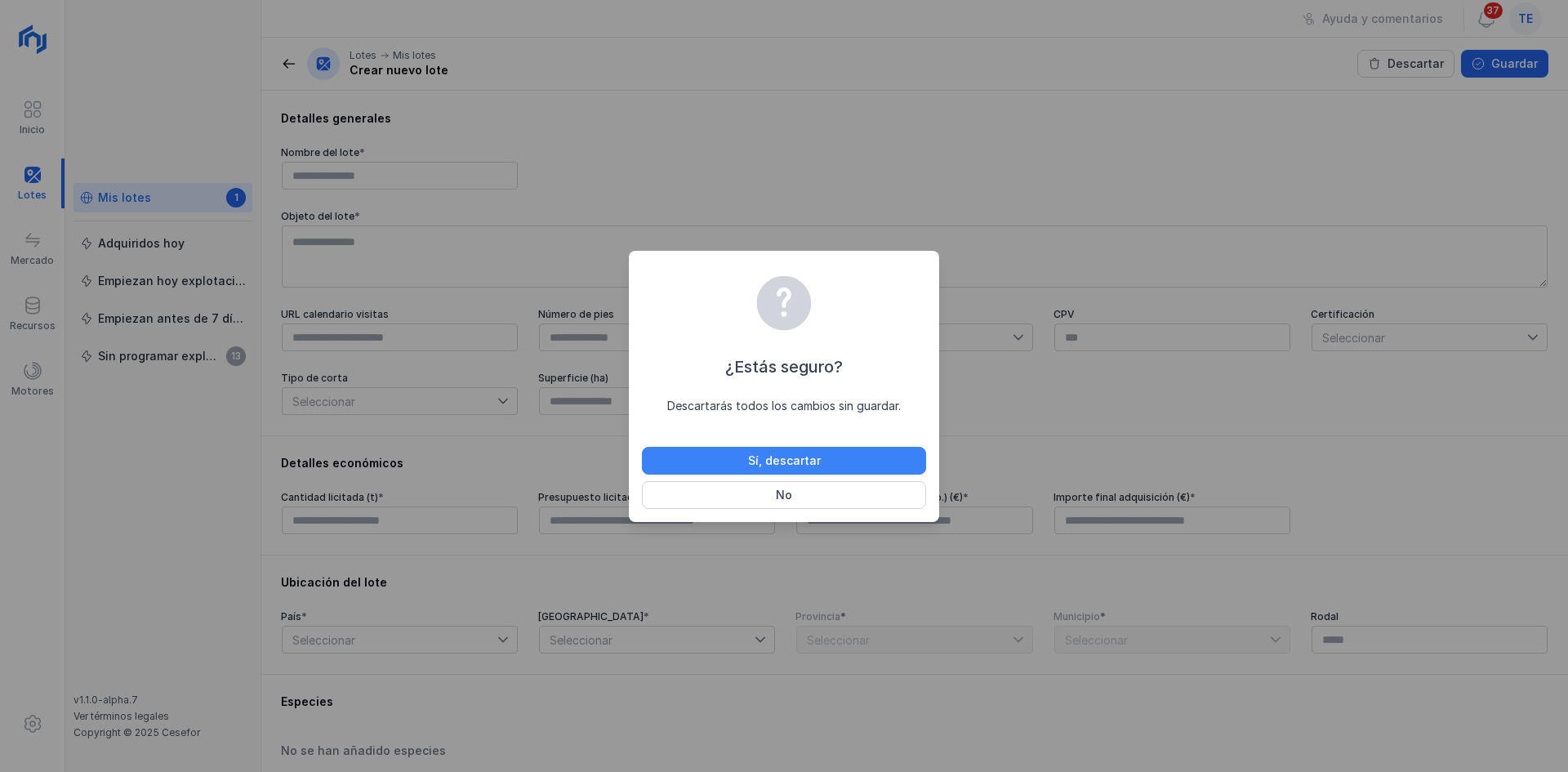
click at [862, 466] on button "Sí, descartar" at bounding box center [784, 461] width 284 height 28
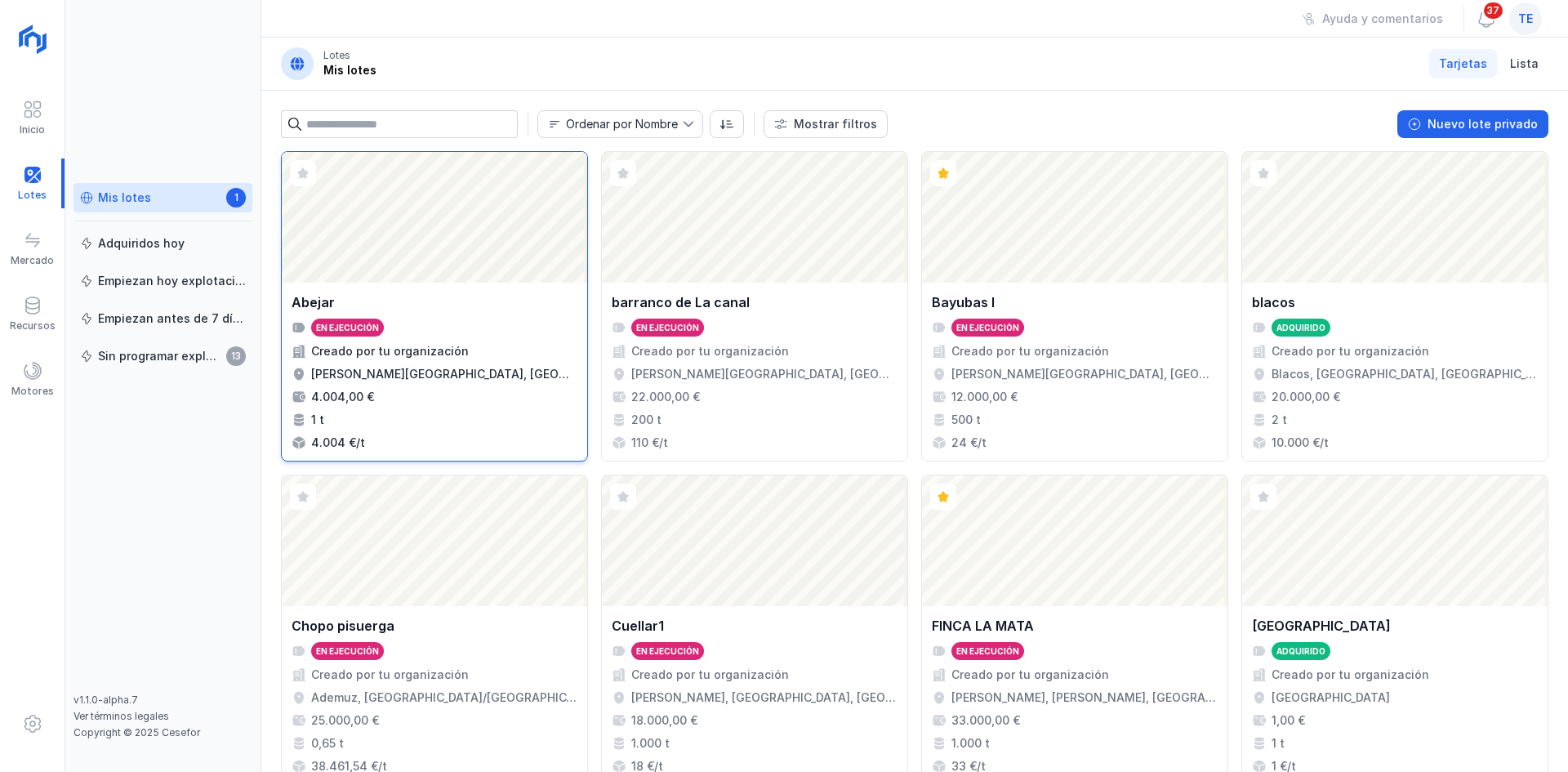
click at [461, 363] on div "Abejar En ejecución Creado por tu organización [PERSON_NAME][GEOGRAPHIC_DATA], …" at bounding box center [435, 371] width 286 height 158
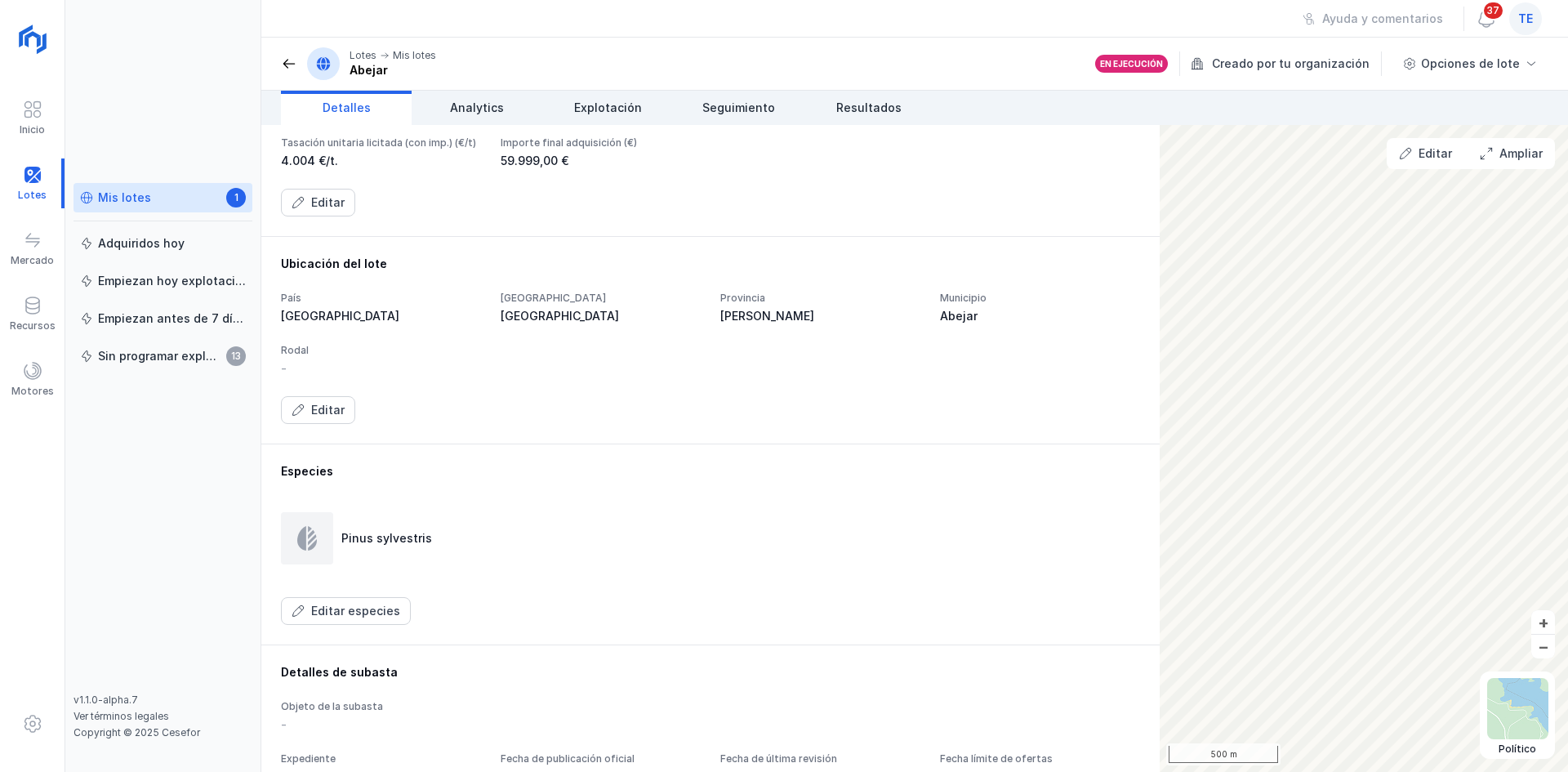
scroll to position [750, 0]
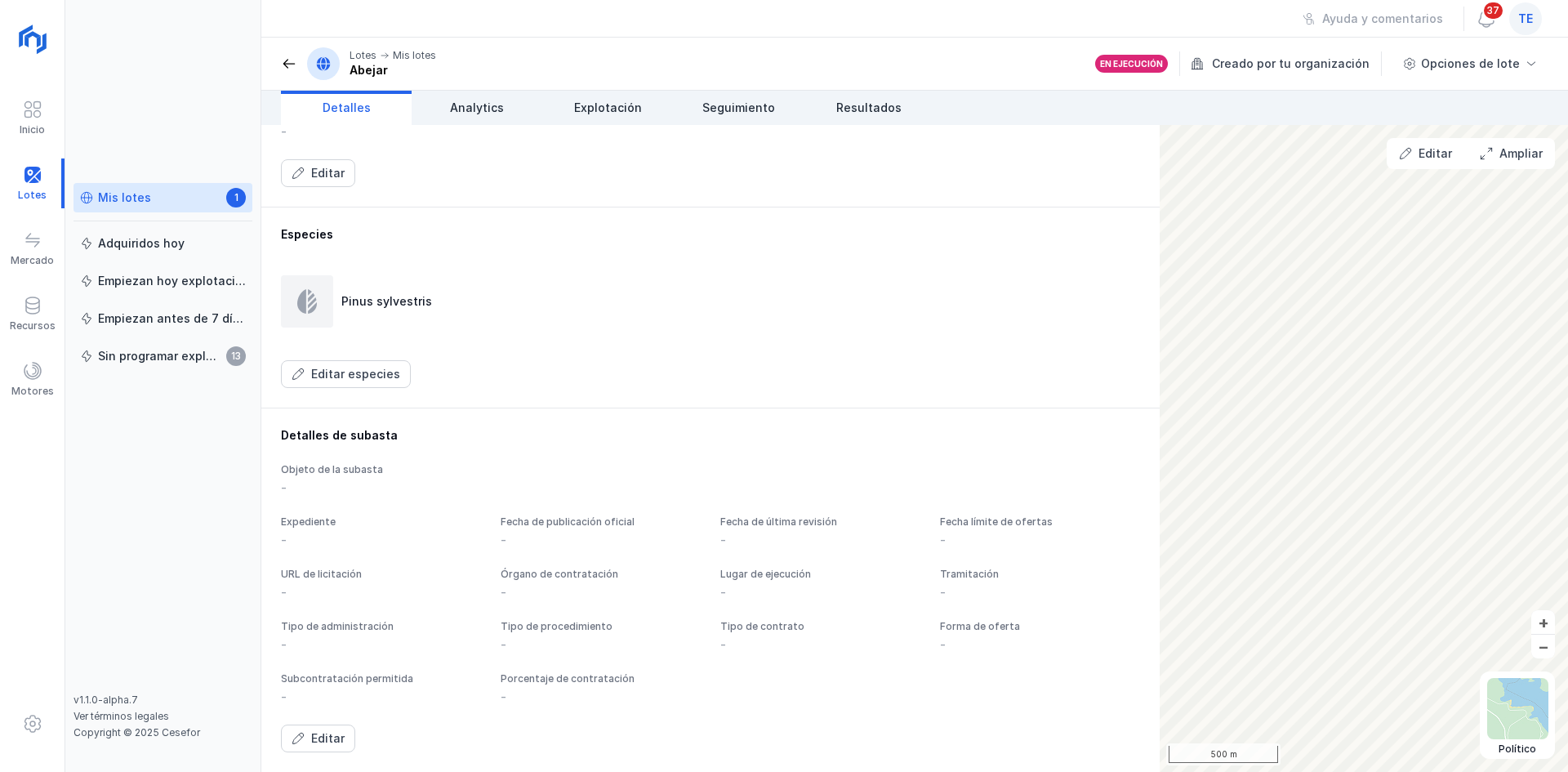
click at [283, 65] on span at bounding box center [289, 64] width 17 height 17
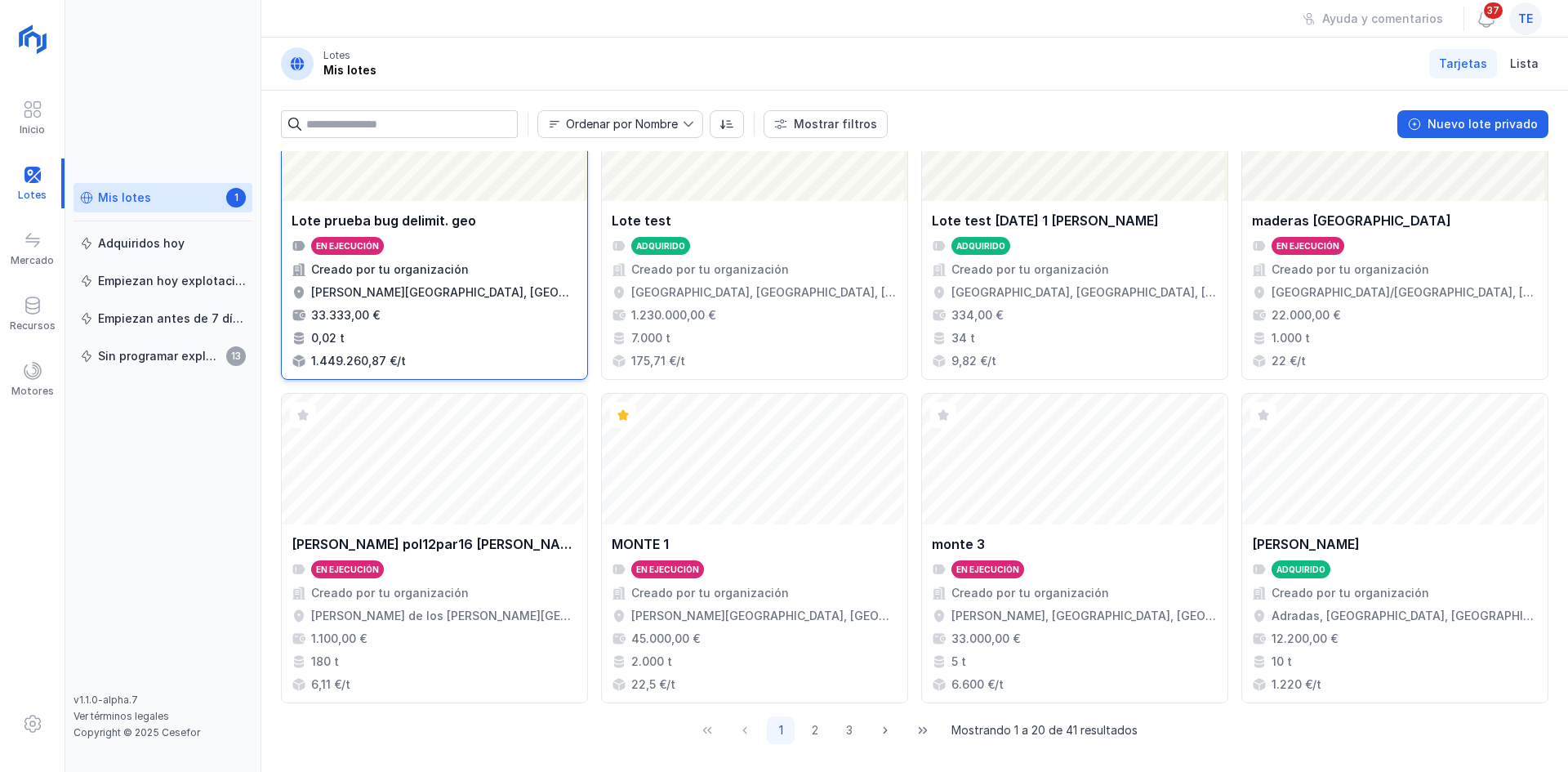
scroll to position [1057, 0]
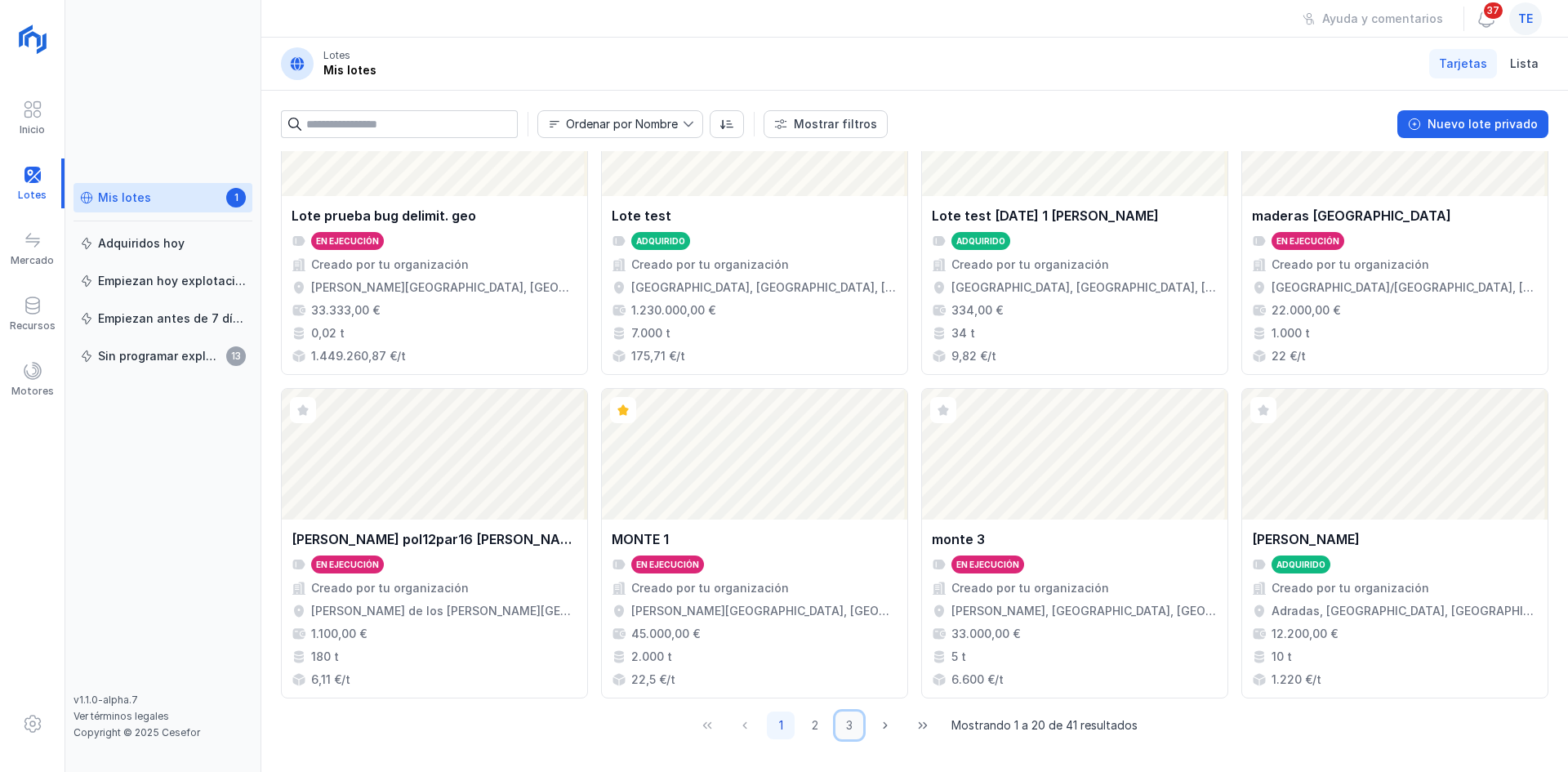
click at [848, 675] on button "3" at bounding box center [849, 726] width 28 height 28
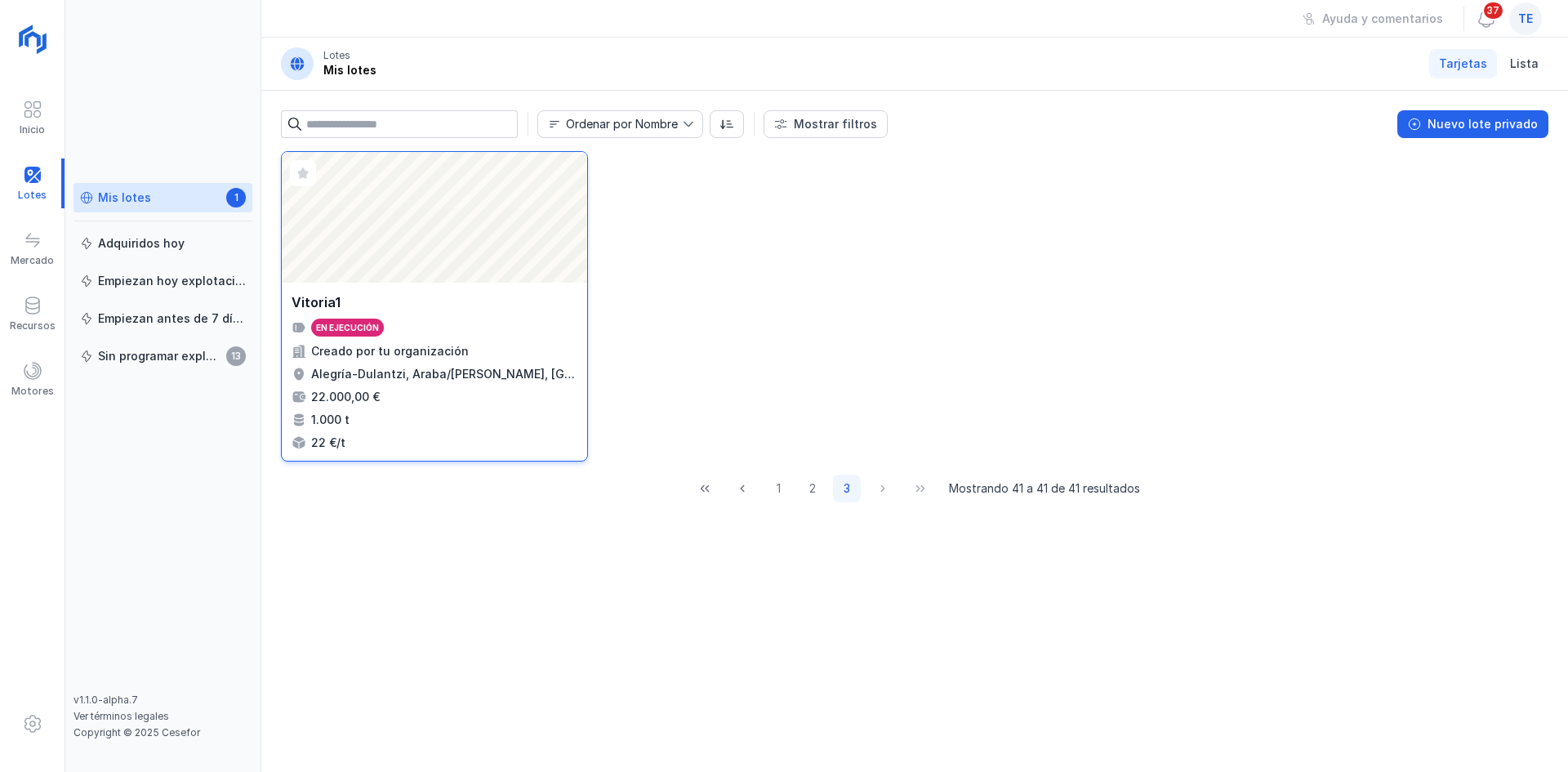
click at [408, 244] on div "Abrir lote" at bounding box center [435, 217] width 306 height 131
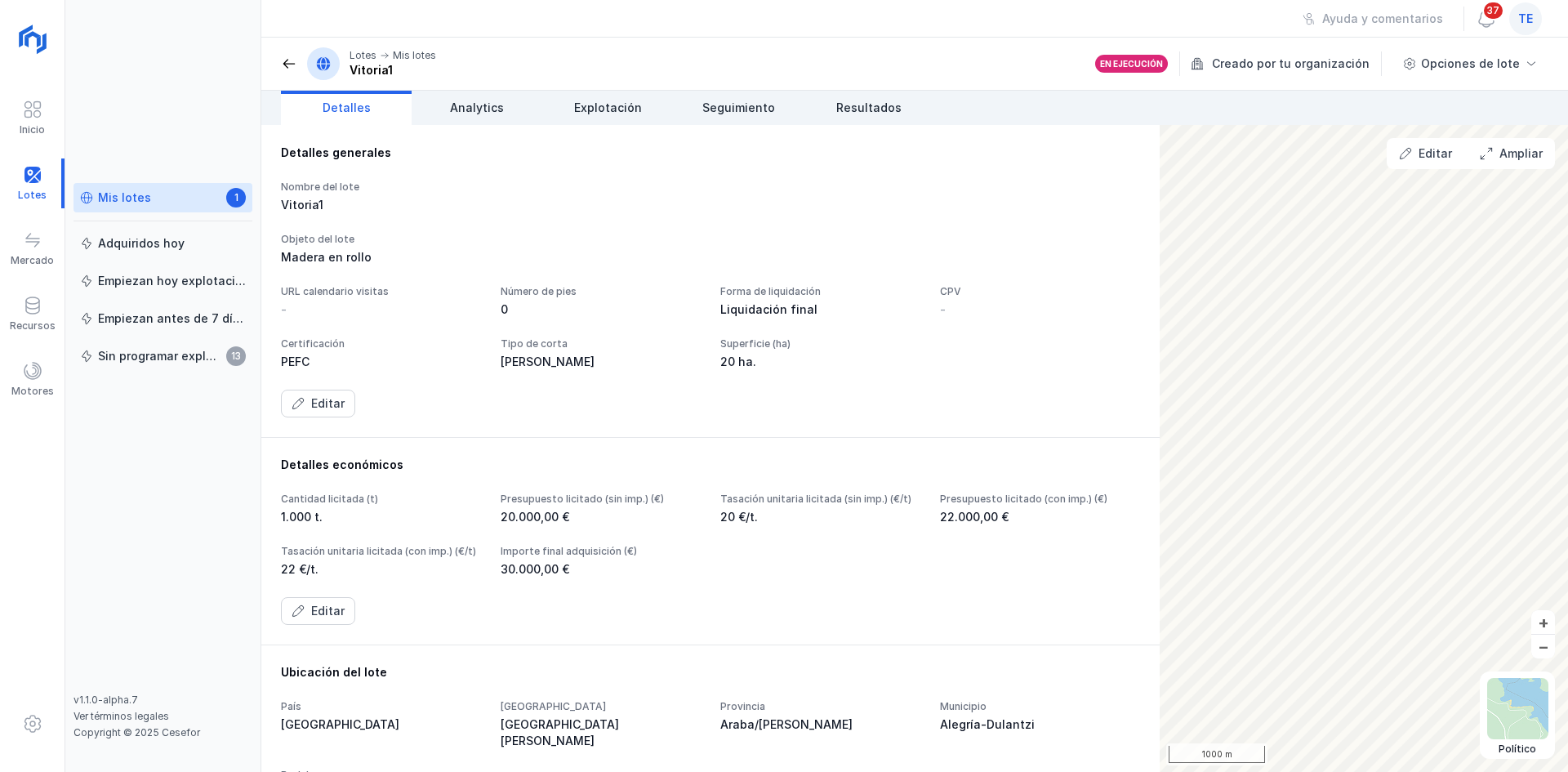
click at [287, 59] on span at bounding box center [289, 64] width 17 height 17
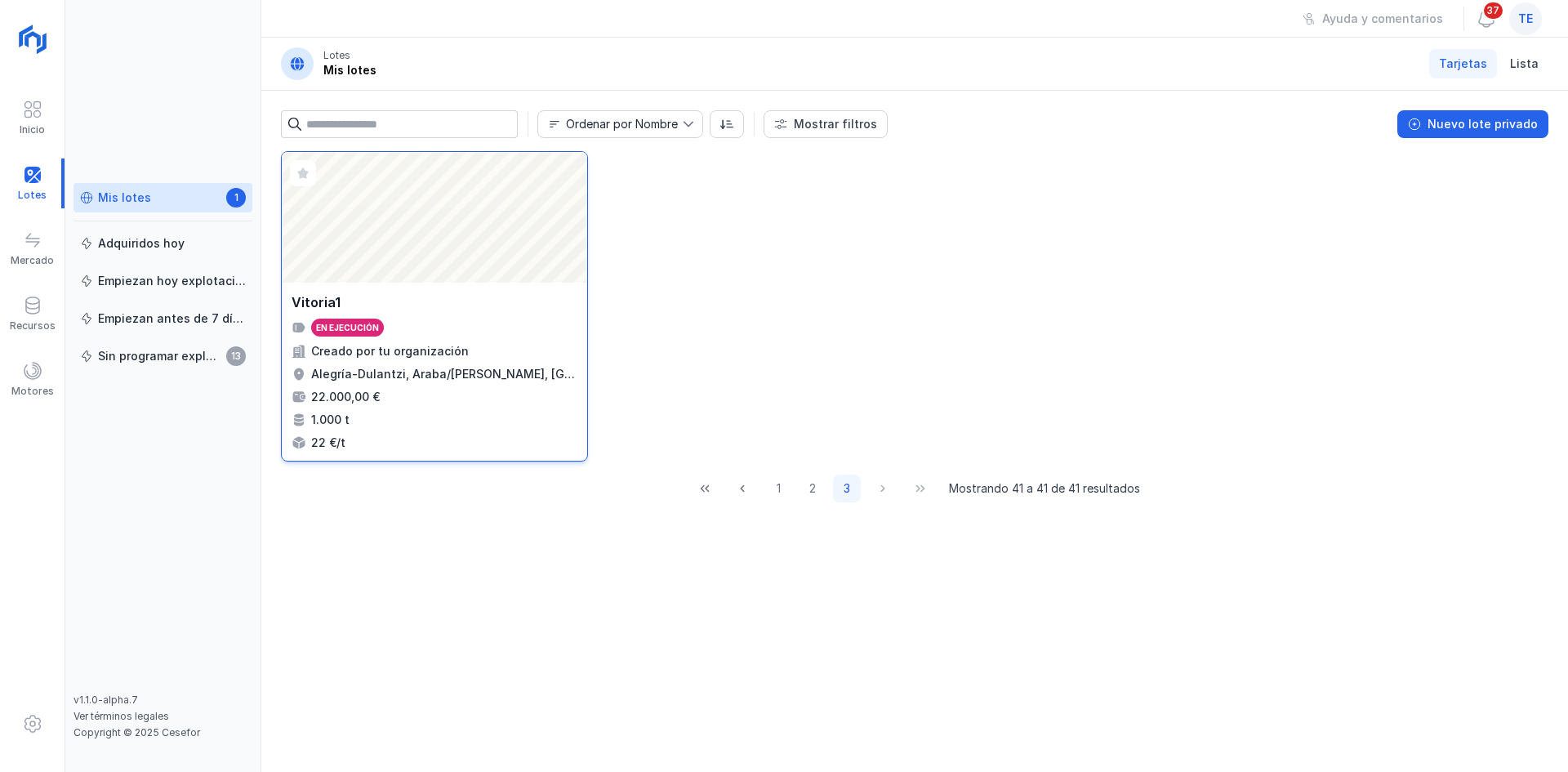
click at [466, 185] on div "Abrir lote" at bounding box center [435, 217] width 306 height 131
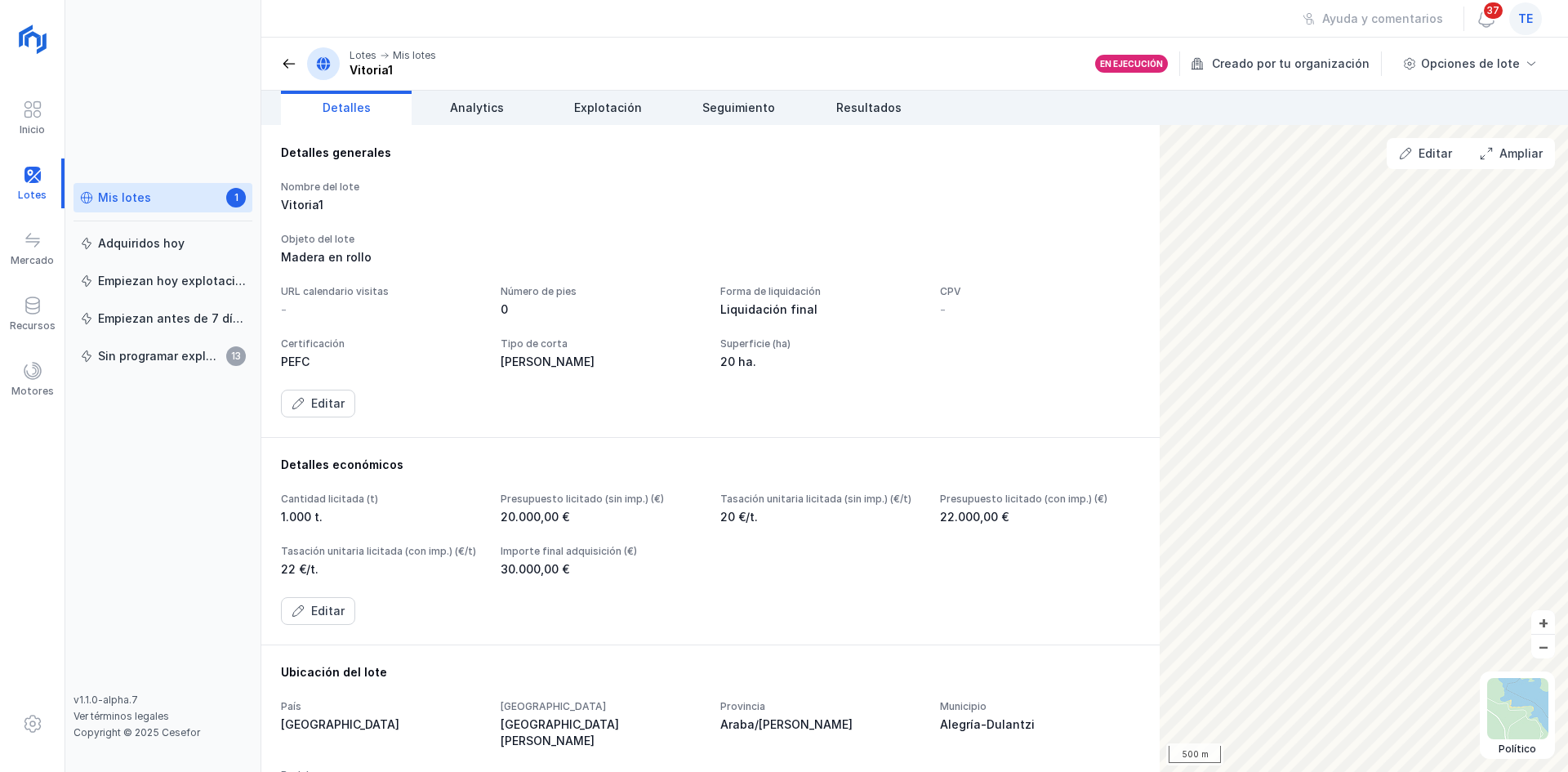
click at [289, 63] on span at bounding box center [289, 64] width 17 height 17
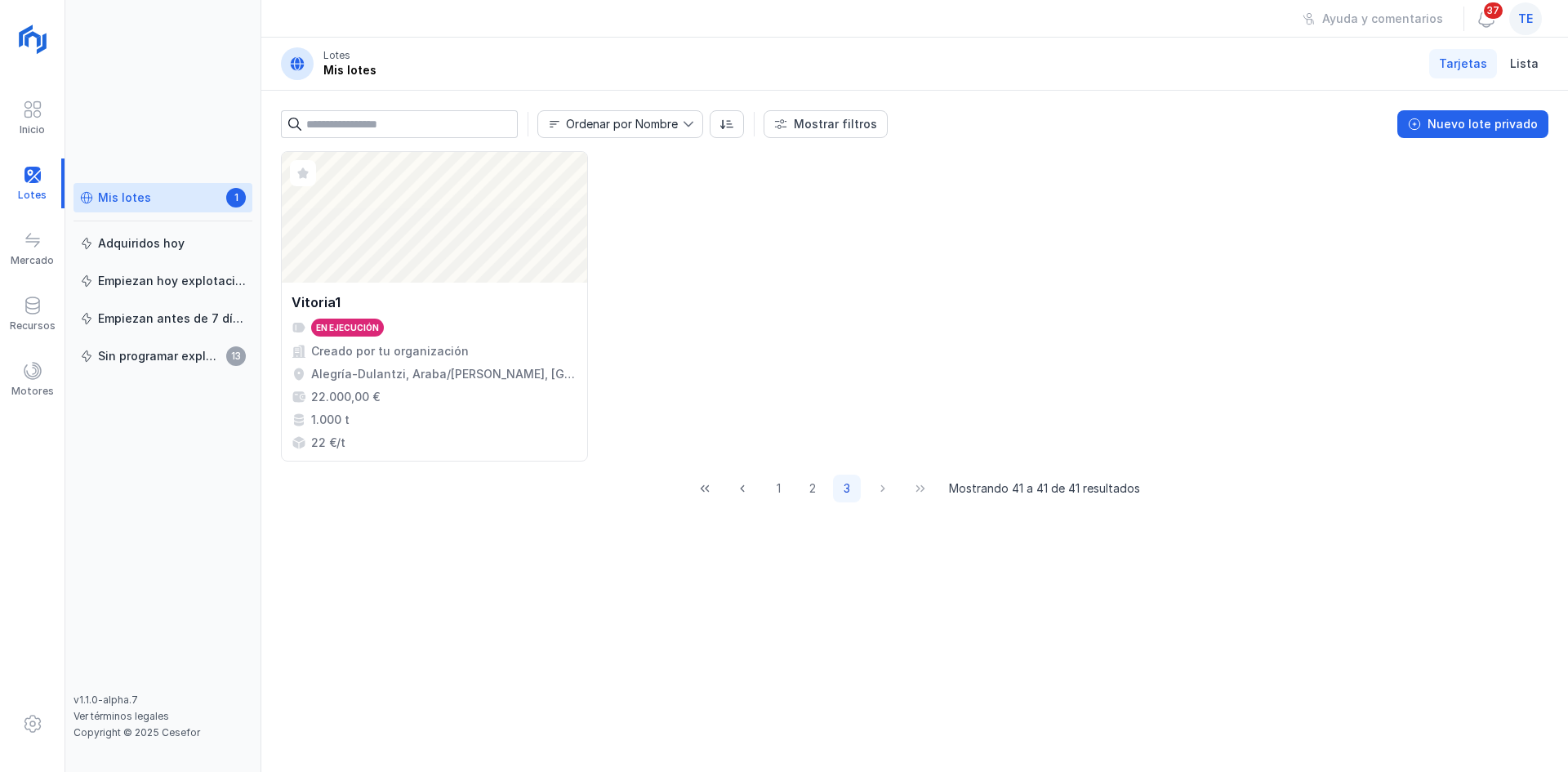
click at [181, 210] on link "Mis lotes 1" at bounding box center [163, 198] width 179 height 30
click at [184, 249] on div "Adquiridos hoy" at bounding box center [162, 243] width 166 height 17
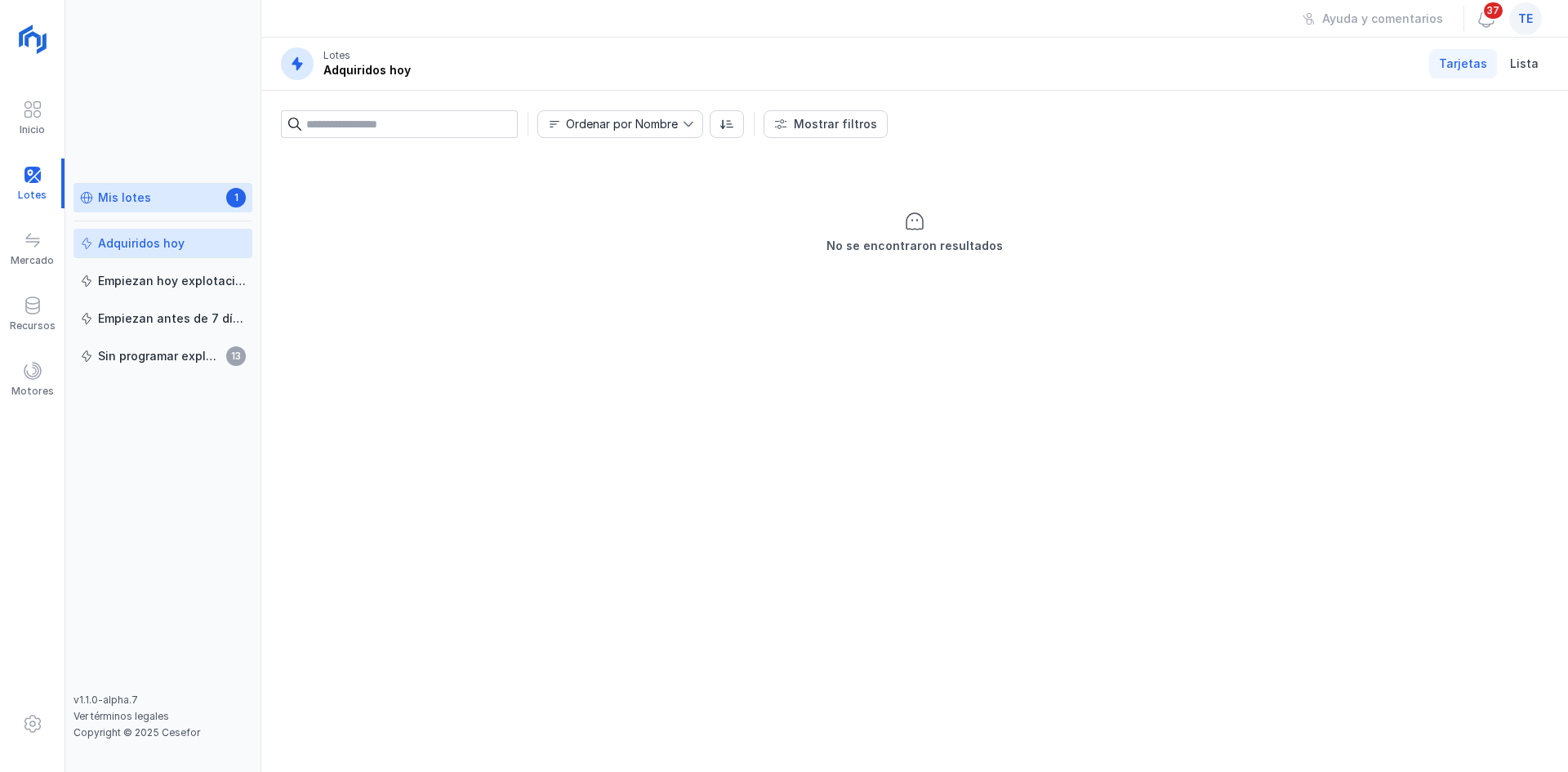
click at [171, 192] on div "Mis lotes 1" at bounding box center [162, 198] width 166 height 17
